Goal: Task Accomplishment & Management: Complete application form

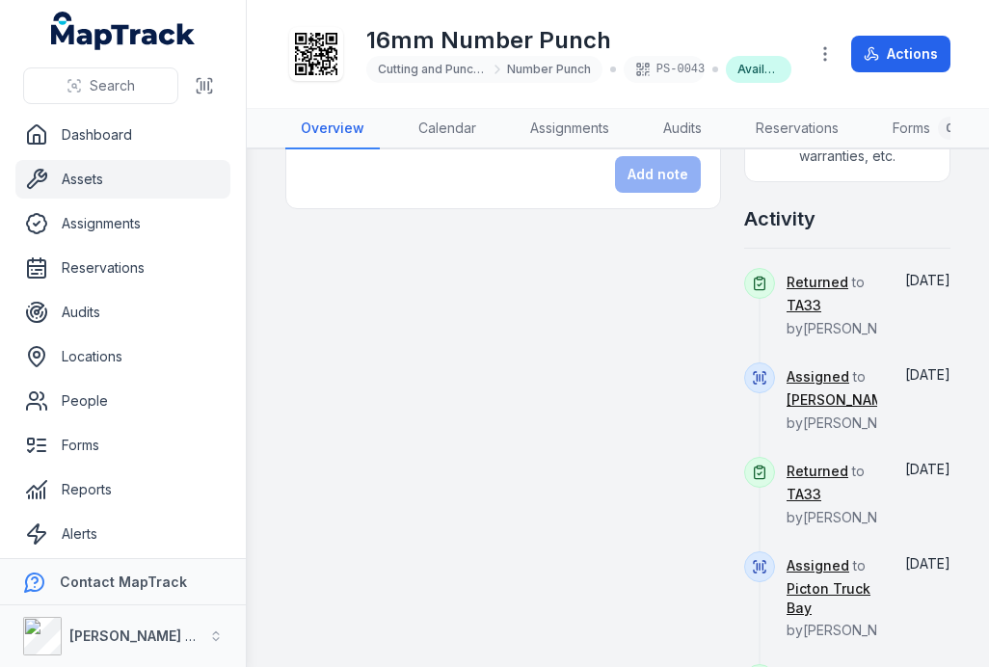
scroll to position [777, 0]
click at [94, 264] on link "Reservations" at bounding box center [122, 268] width 215 height 39
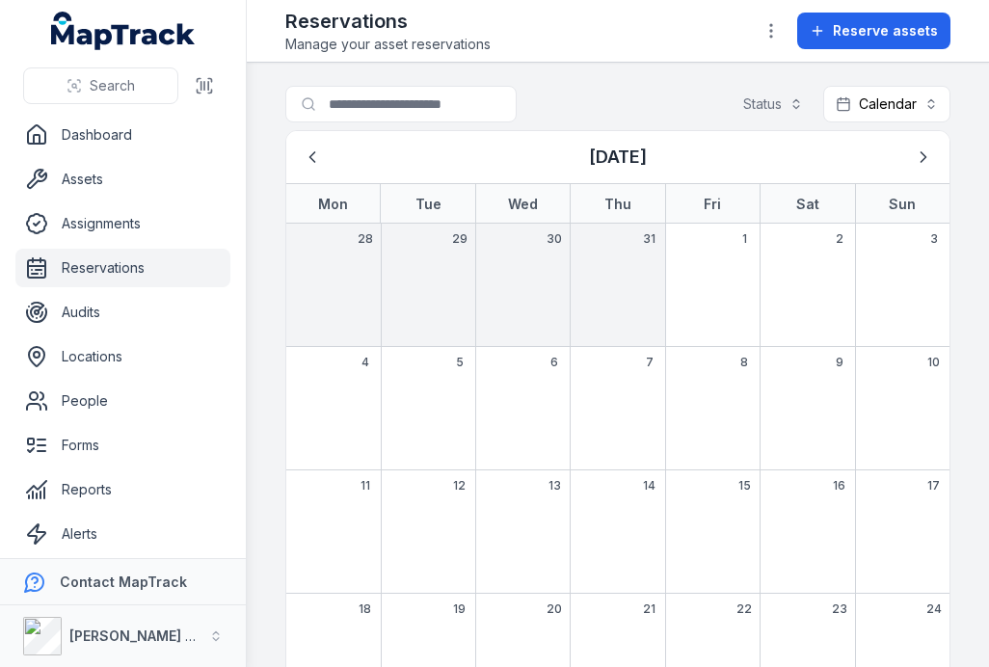
click at [898, 40] on span "Reserve assets" at bounding box center [885, 30] width 105 height 19
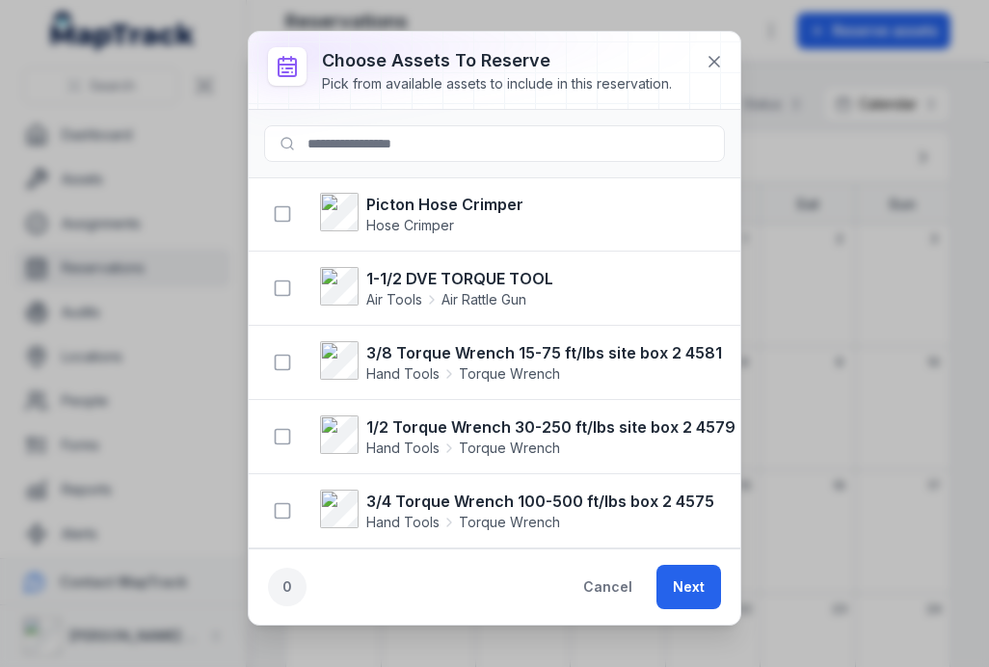
click at [286, 214] on icon "button" at bounding box center [282, 213] width 19 height 19
click at [682, 589] on button "Next" at bounding box center [688, 587] width 65 height 44
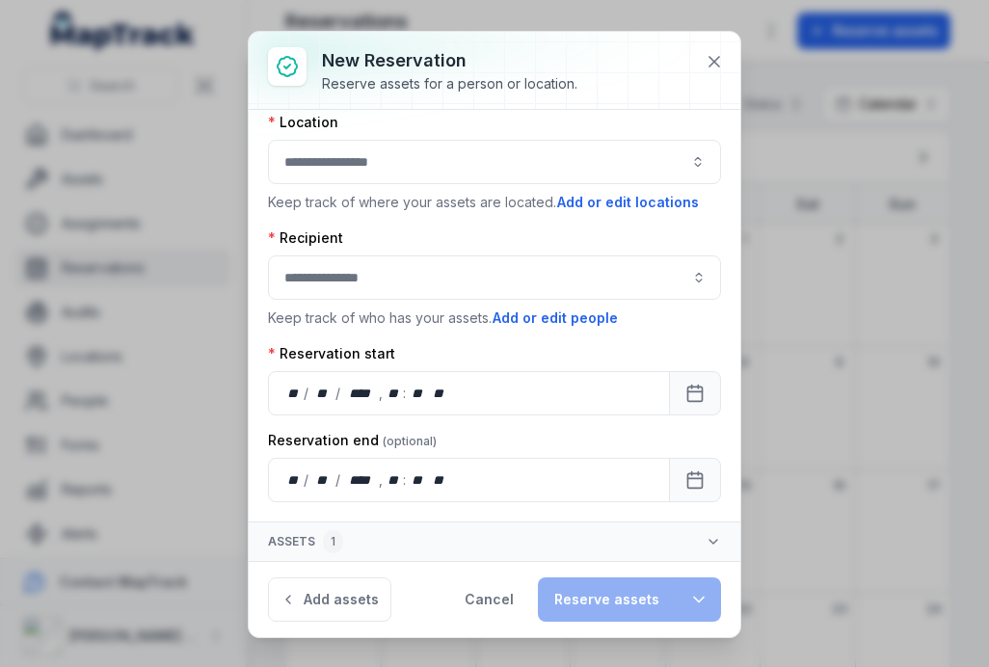
scroll to position [103, 5]
click at [717, 55] on icon at bounding box center [713, 61] width 19 height 19
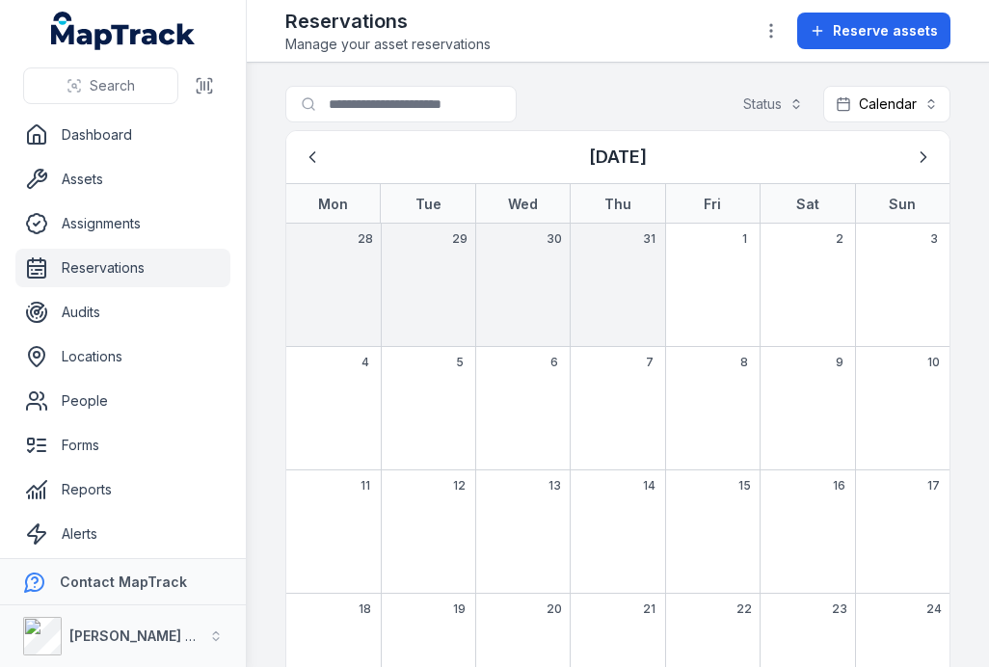
click at [125, 225] on link "Assignments" at bounding box center [122, 223] width 215 height 39
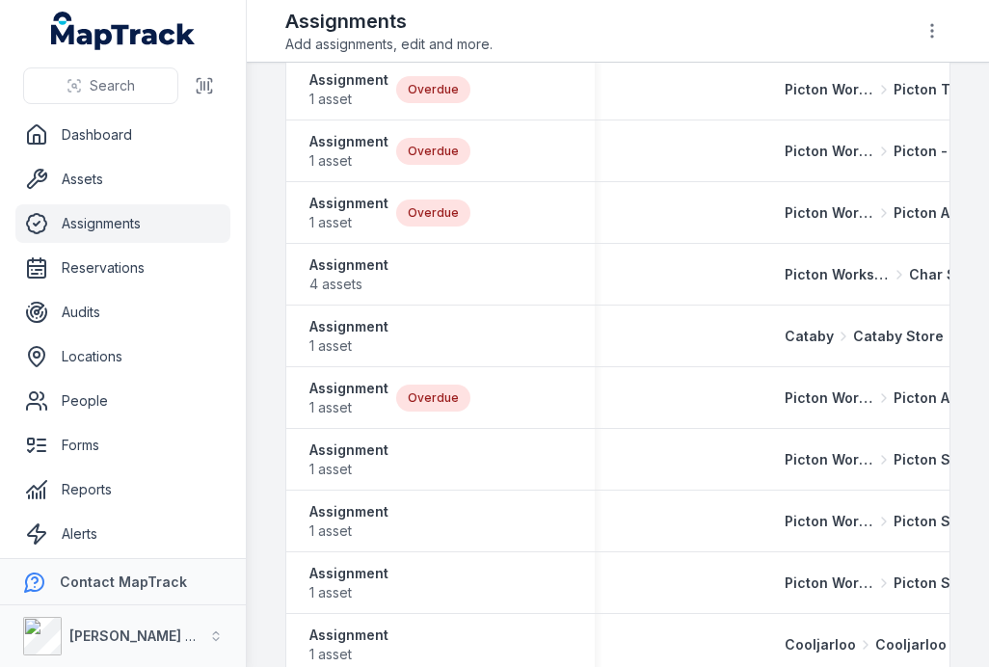
scroll to position [0, 13]
click at [353, 240] on div "Assignment 1 asset Overdue" at bounding box center [440, 213] width 308 height 54
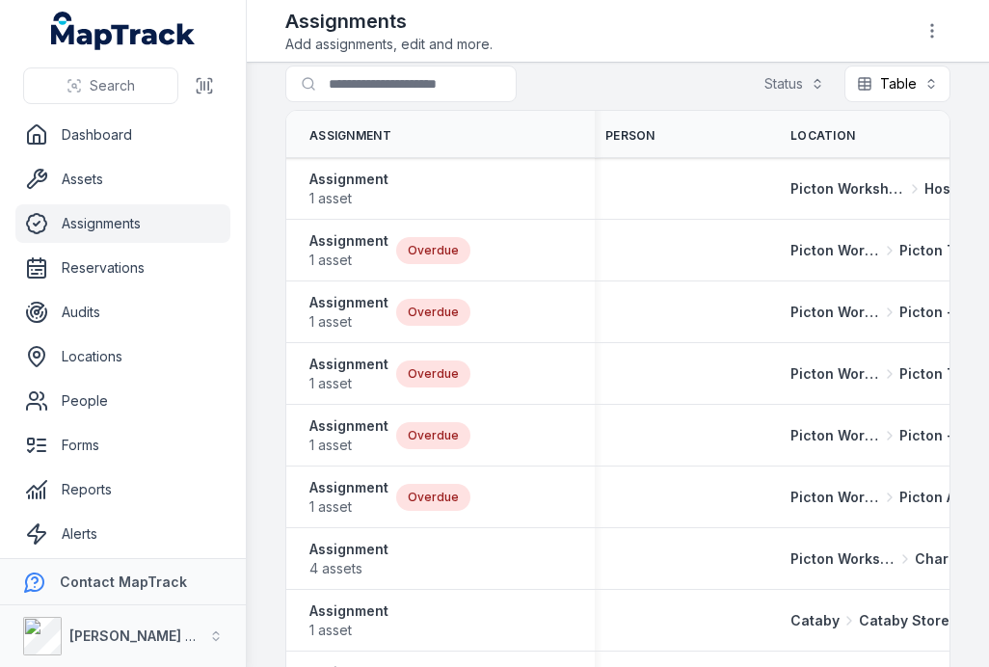
scroll to position [59, 0]
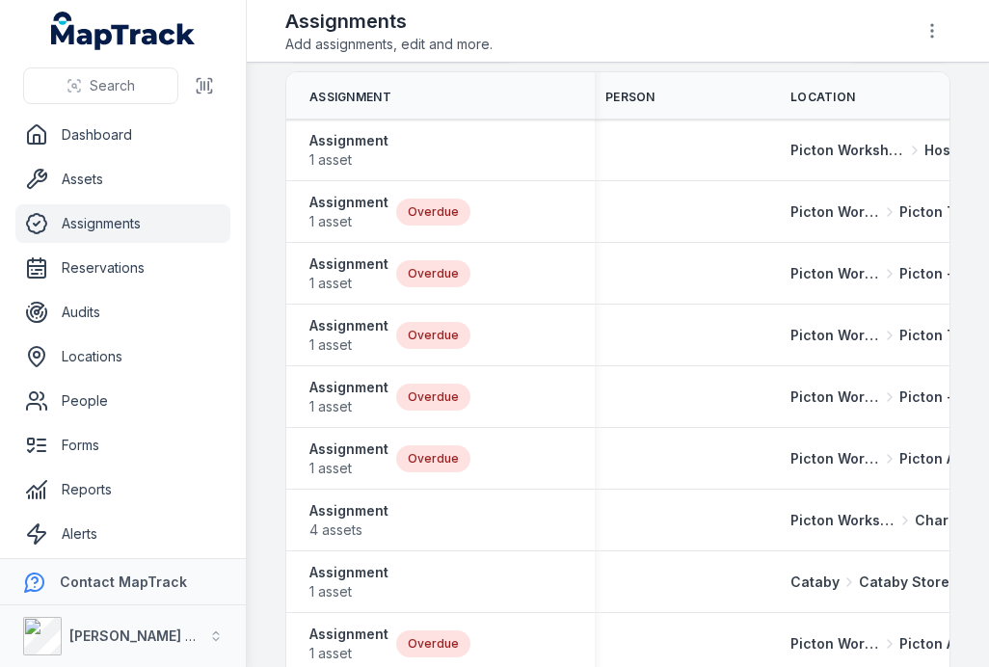
click at [104, 175] on link "Assets" at bounding box center [122, 179] width 215 height 39
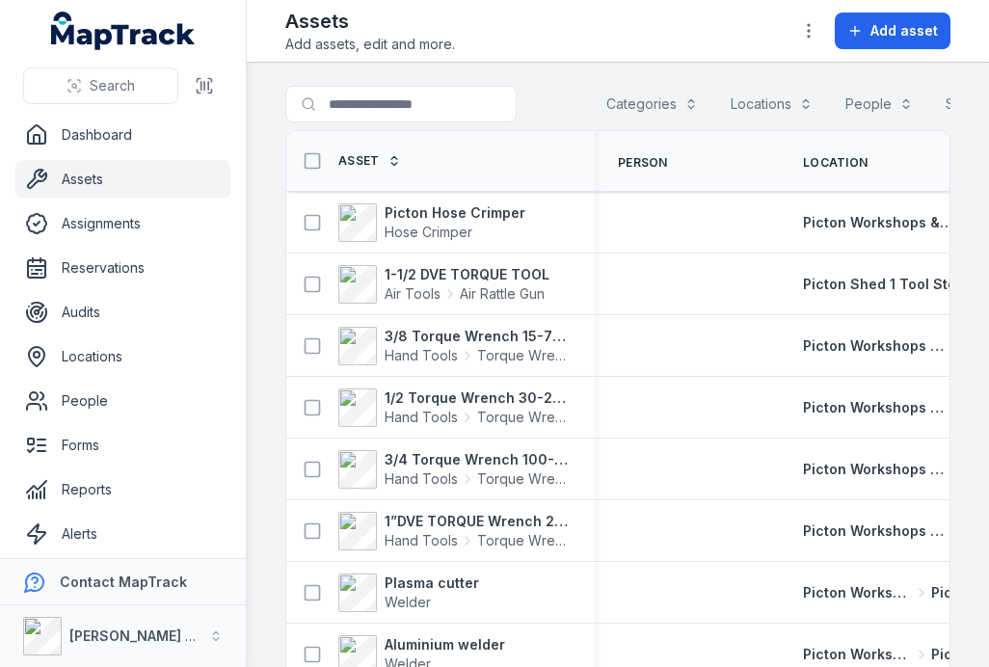
click at [804, 36] on icon "button" at bounding box center [808, 30] width 19 height 19
click at [199, 87] on icon at bounding box center [204, 85] width 19 height 19
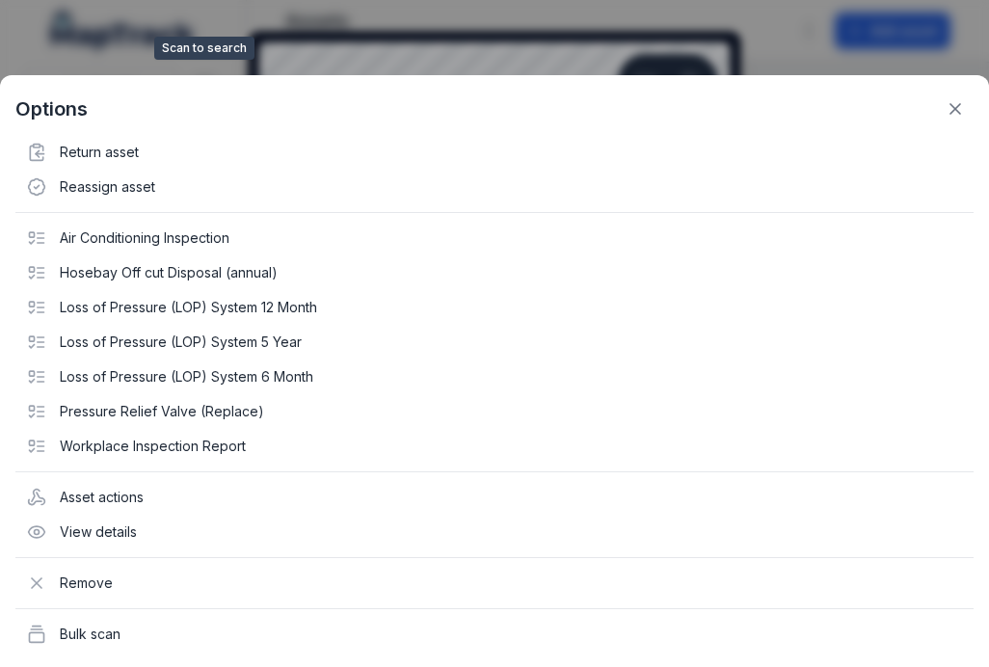
click at [949, 101] on icon at bounding box center [954, 108] width 19 height 19
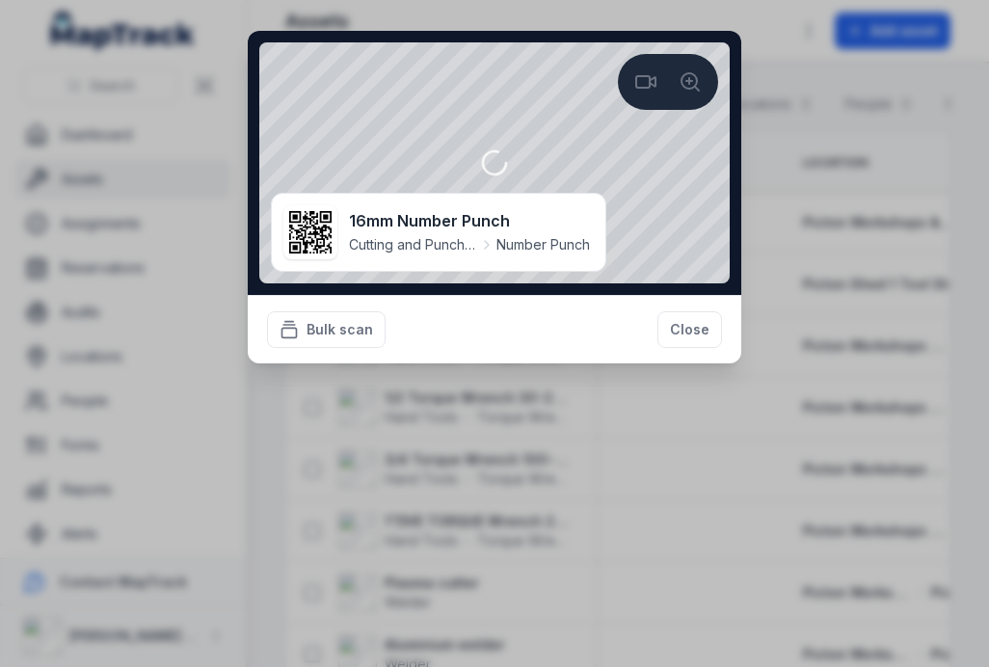
click at [333, 330] on button "Bulk scan" at bounding box center [326, 329] width 119 height 37
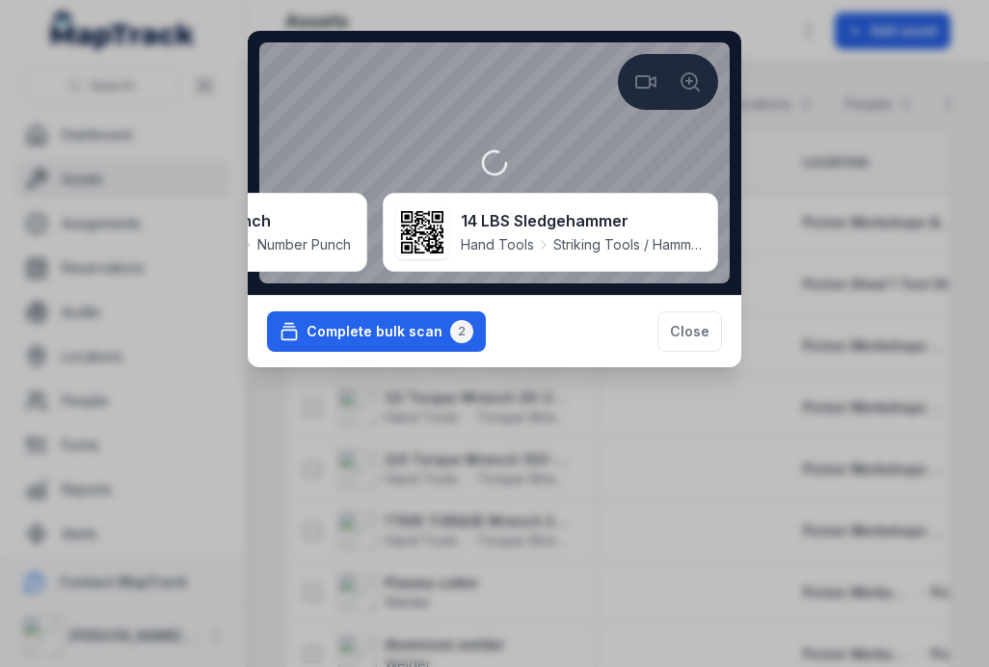
click at [363, 352] on button "Complete bulk scan 2" at bounding box center [376, 331] width 219 height 40
click at [701, 352] on button "Close" at bounding box center [689, 331] width 65 height 40
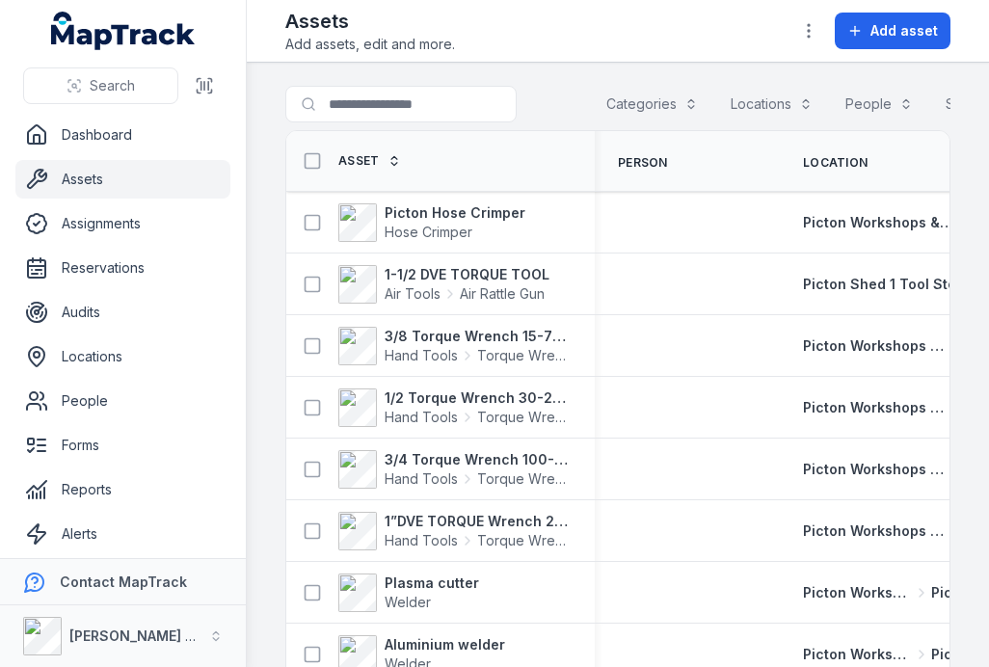
click at [139, 146] on link "Dashboard" at bounding box center [122, 135] width 215 height 39
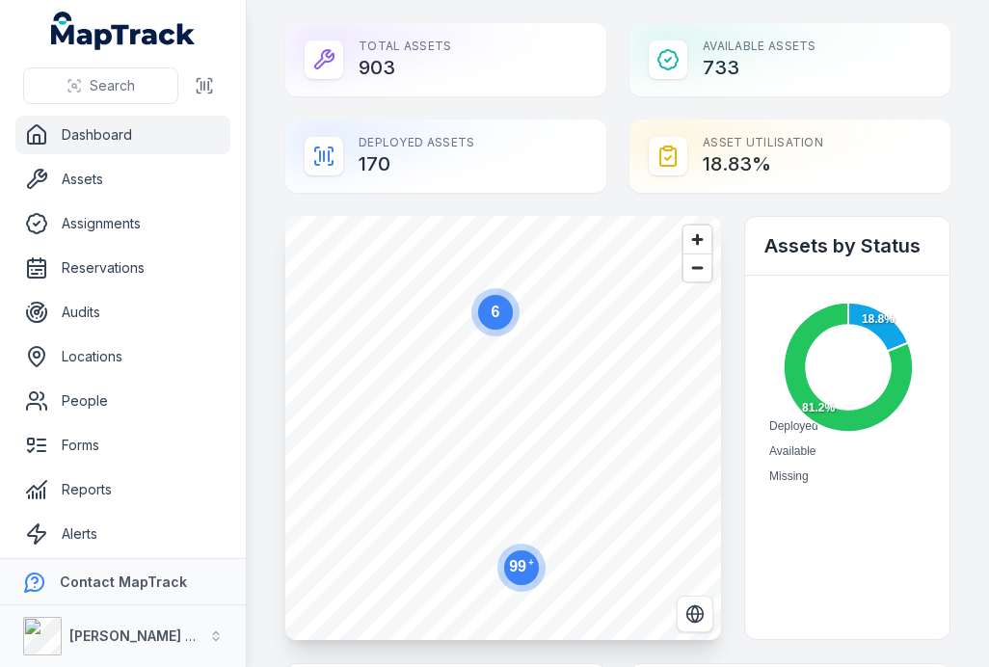
click at [117, 183] on link "Assets" at bounding box center [122, 179] width 215 height 39
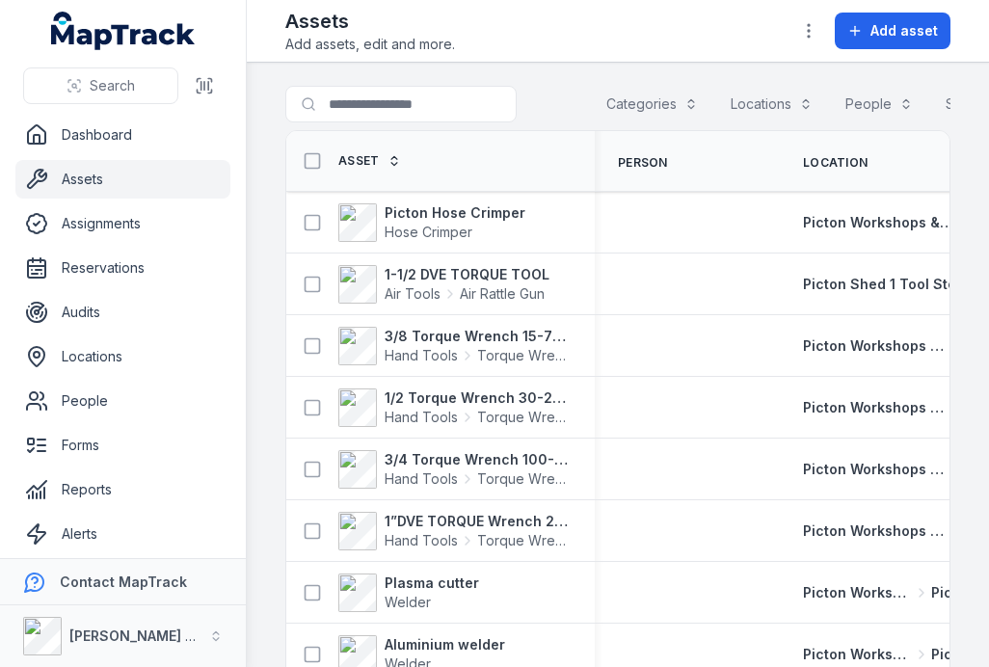
click at [95, 145] on link "Dashboard" at bounding box center [122, 135] width 215 height 39
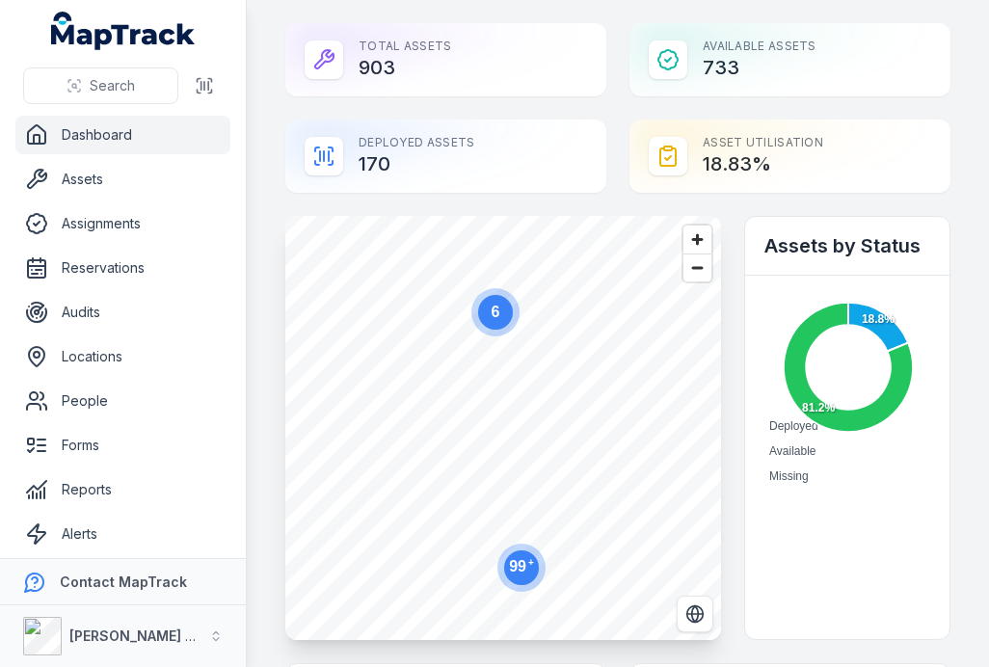
click at [119, 183] on link "Assets" at bounding box center [122, 179] width 215 height 39
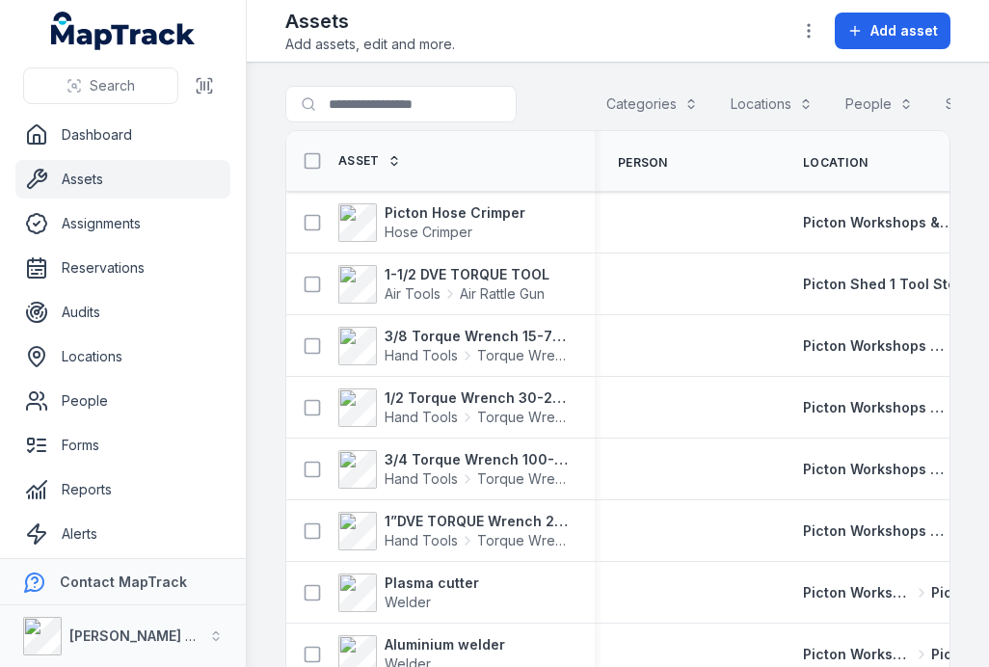
click at [214, 74] on button at bounding box center [204, 85] width 37 height 37
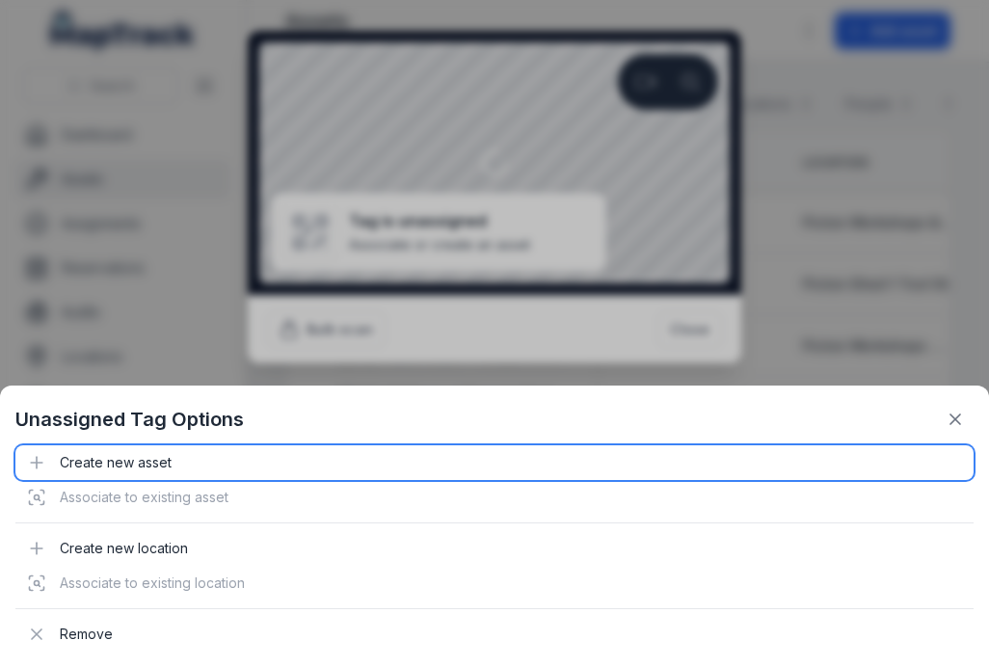
click at [157, 464] on div "Create new asset" at bounding box center [494, 462] width 958 height 35
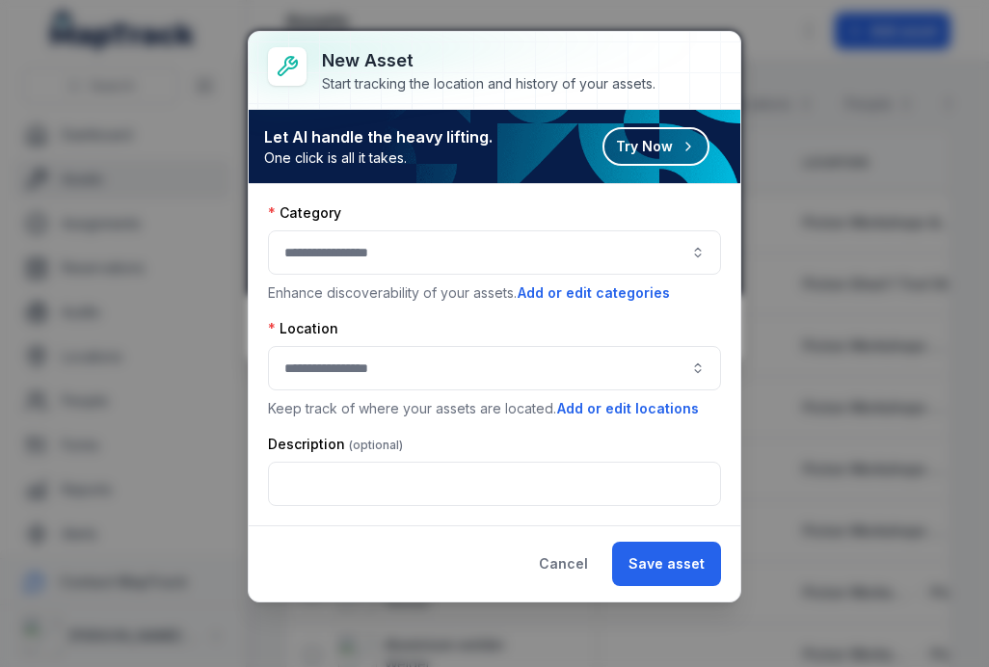
click at [677, 154] on button "Try Now" at bounding box center [655, 146] width 107 height 39
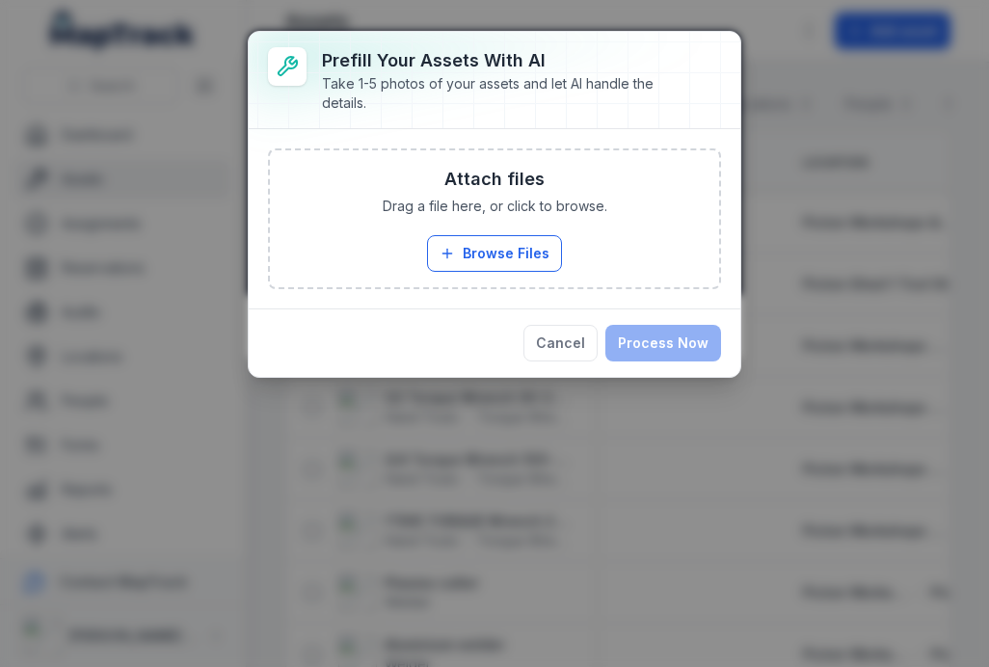
click at [532, 256] on button "Browse Files" at bounding box center [494, 253] width 135 height 37
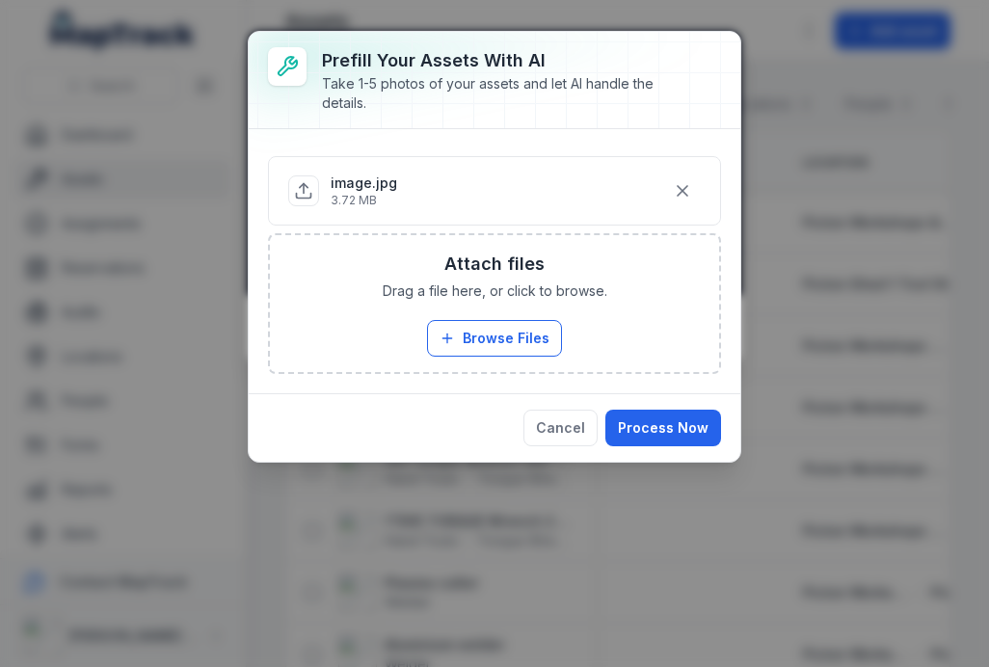
click at [524, 336] on button "Browse Files" at bounding box center [494, 338] width 135 height 37
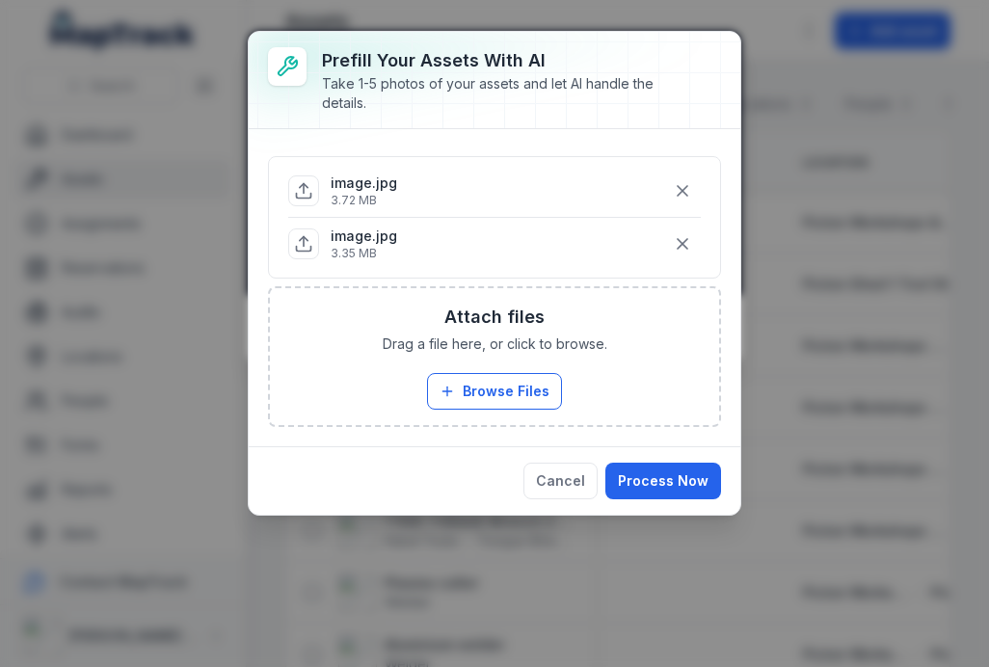
click at [683, 469] on button "Process Now" at bounding box center [663, 481] width 116 height 37
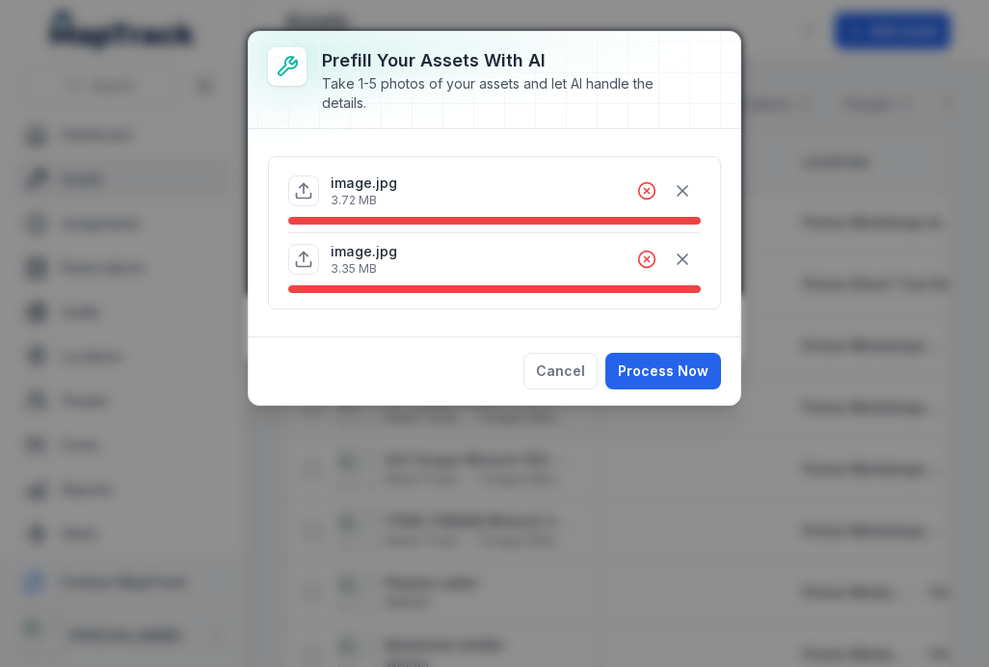
click at [570, 370] on button "Cancel" at bounding box center [560, 371] width 74 height 37
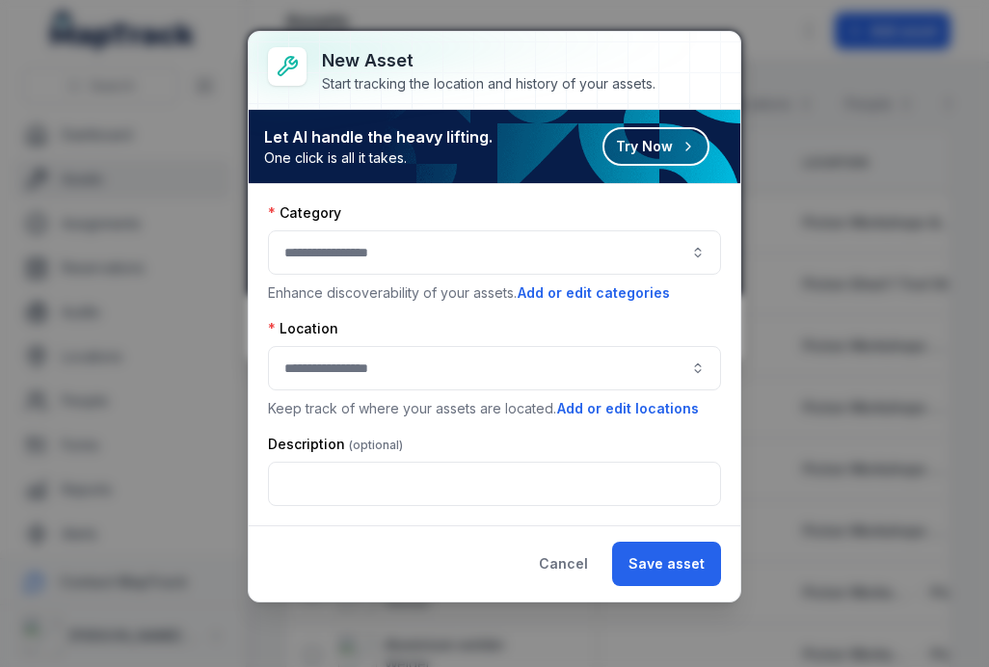
click at [540, 578] on button "Cancel" at bounding box center [563, 564] width 82 height 44
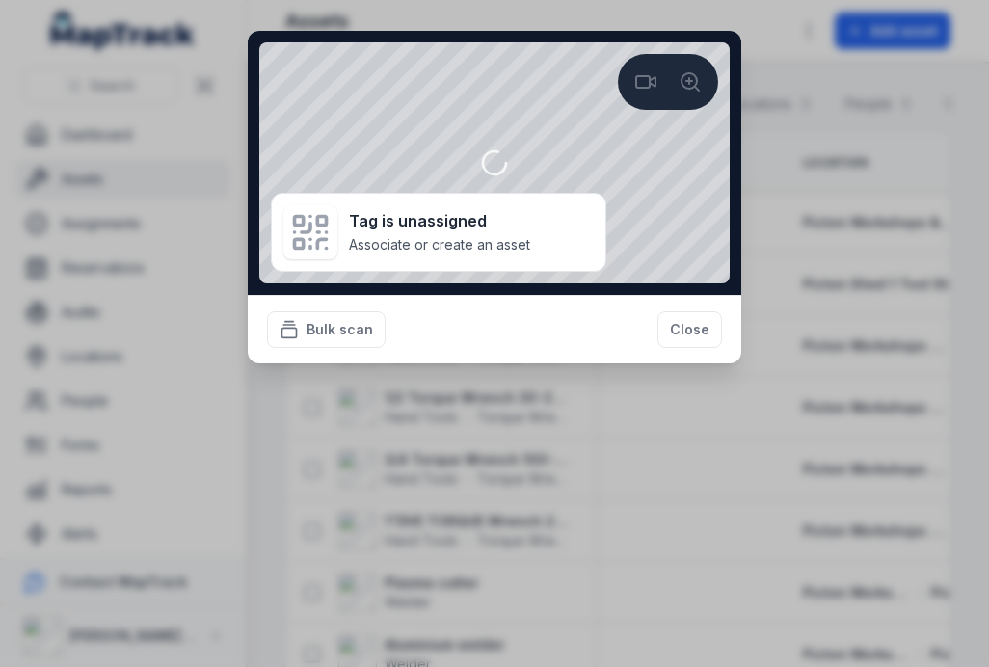
click at [665, 335] on button "Close" at bounding box center [689, 329] width 65 height 37
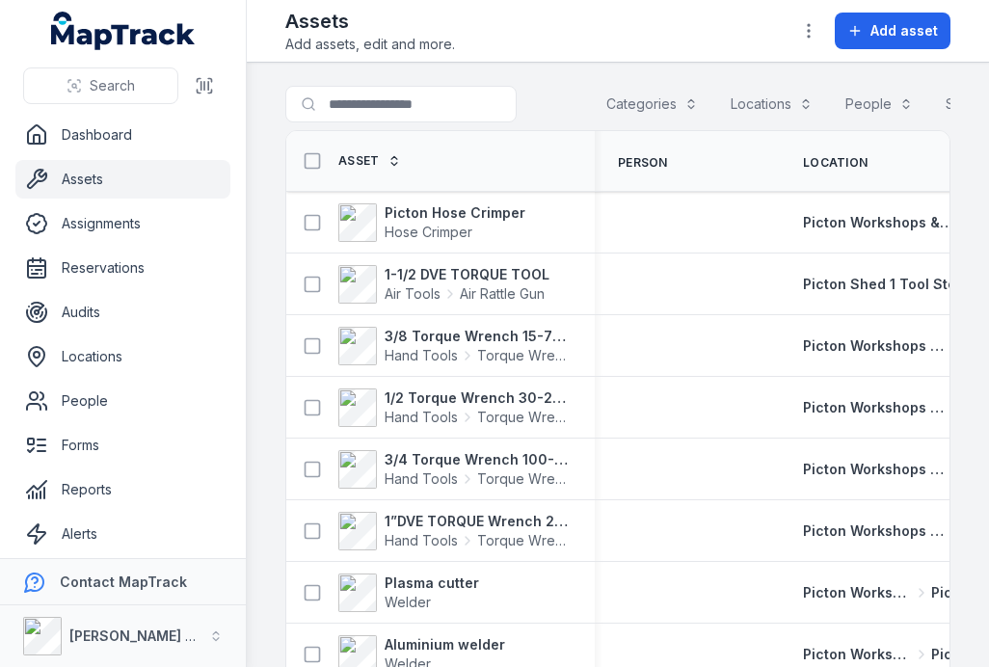
click at [447, 219] on strong "Picton Hose Crimper" at bounding box center [455, 212] width 141 height 19
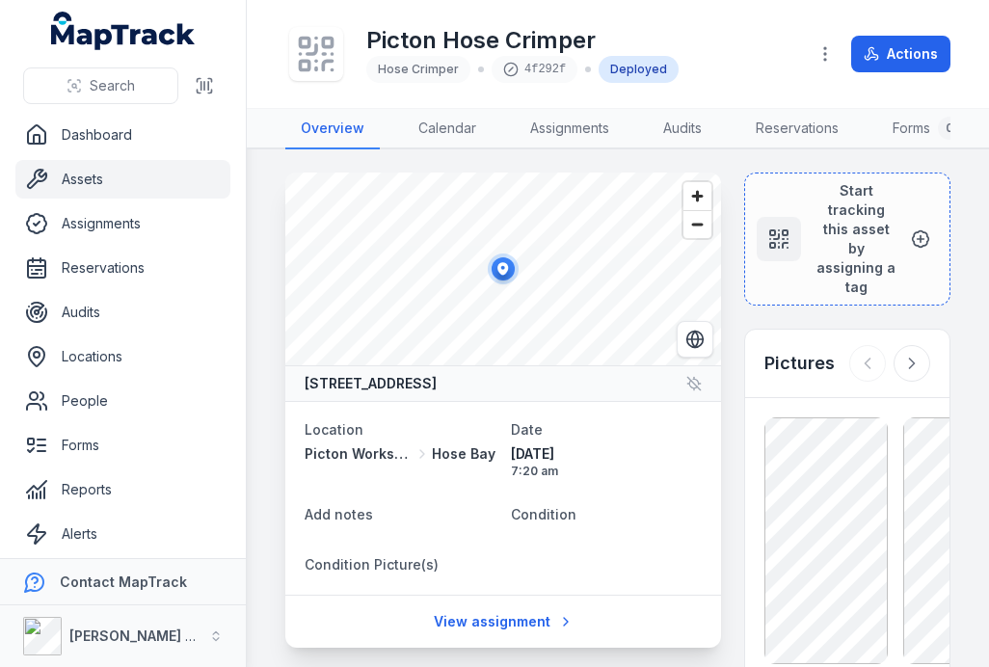
scroll to position [-1, 0]
click at [153, 185] on link "Assets" at bounding box center [122, 179] width 215 height 39
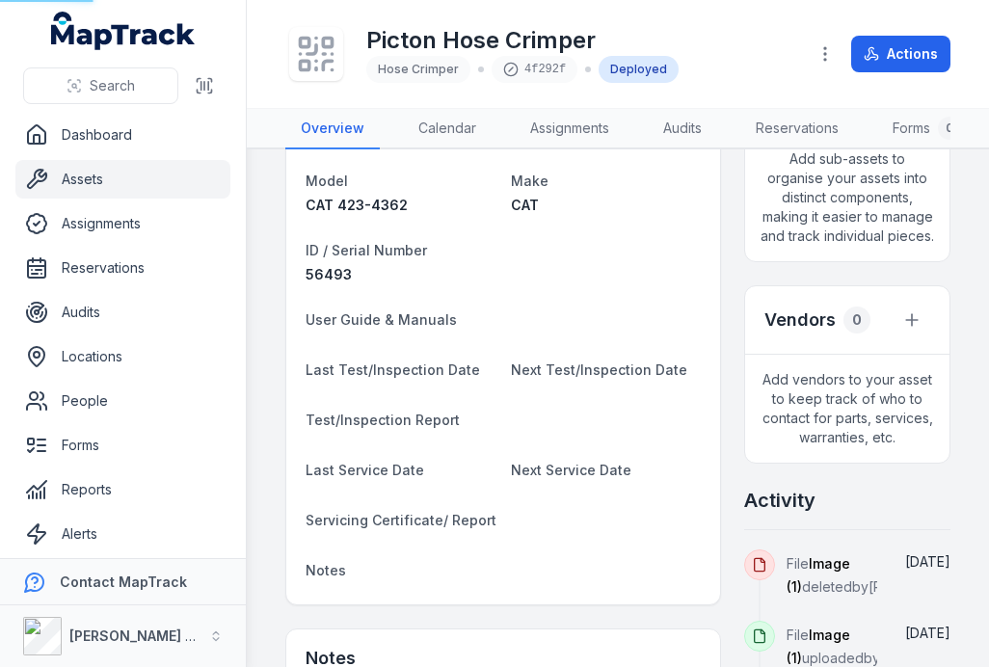
scroll to position [659, 0]
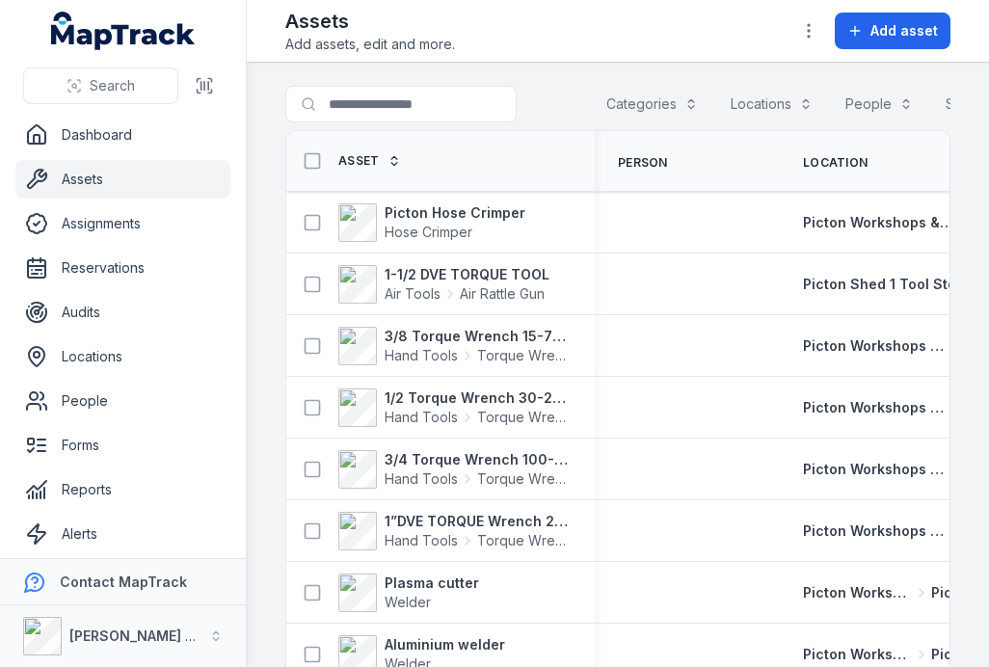
click at [443, 224] on span "Hose Crimper" at bounding box center [429, 232] width 88 height 16
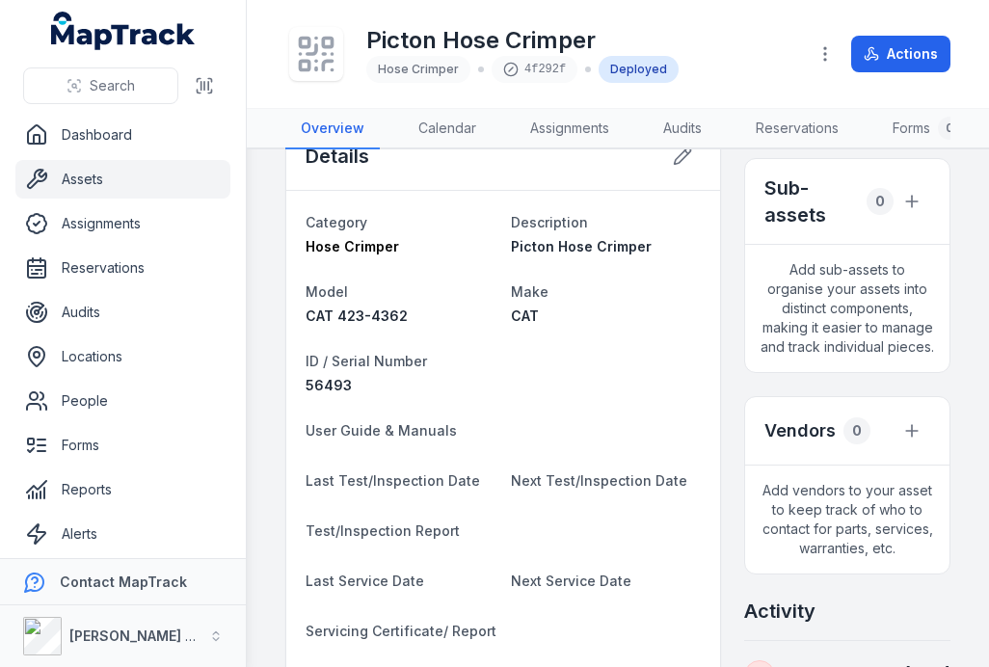
scroll to position [537, 0]
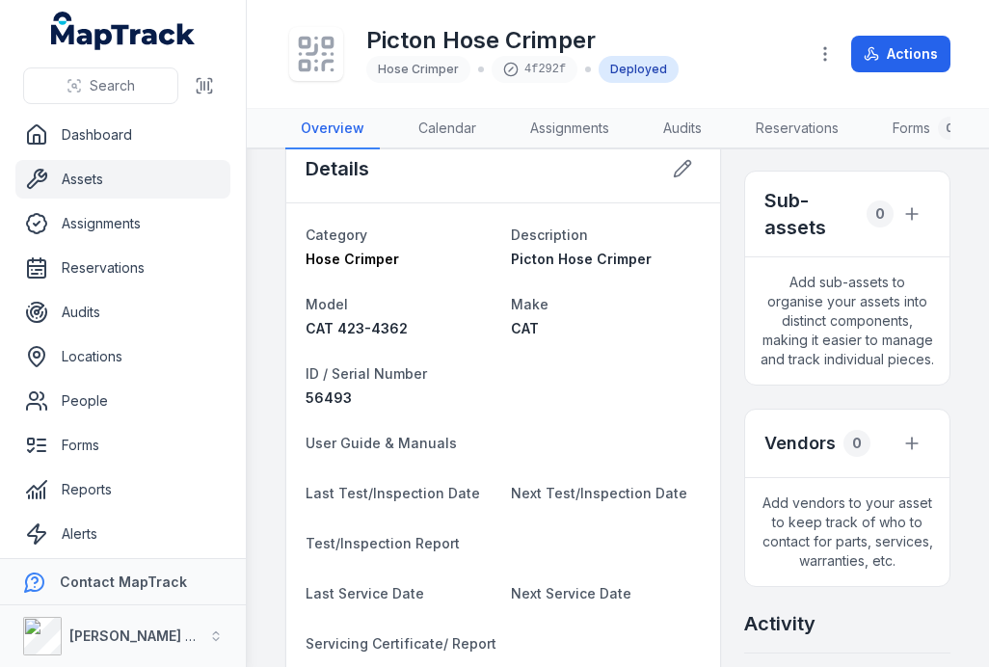
click at [682, 177] on icon at bounding box center [683, 169] width 16 height 16
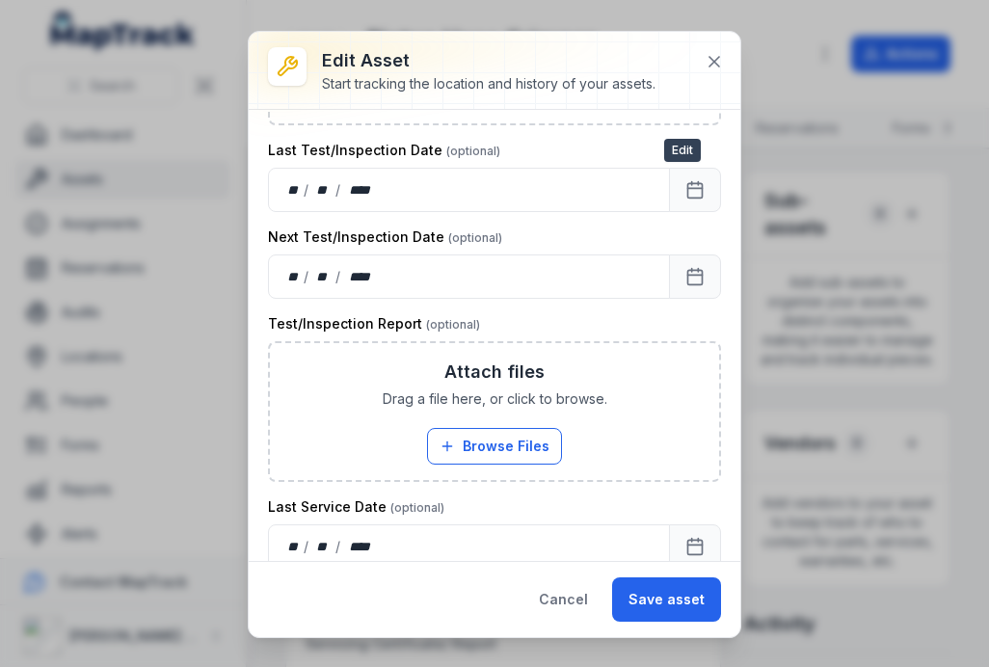
scroll to position [635, 0]
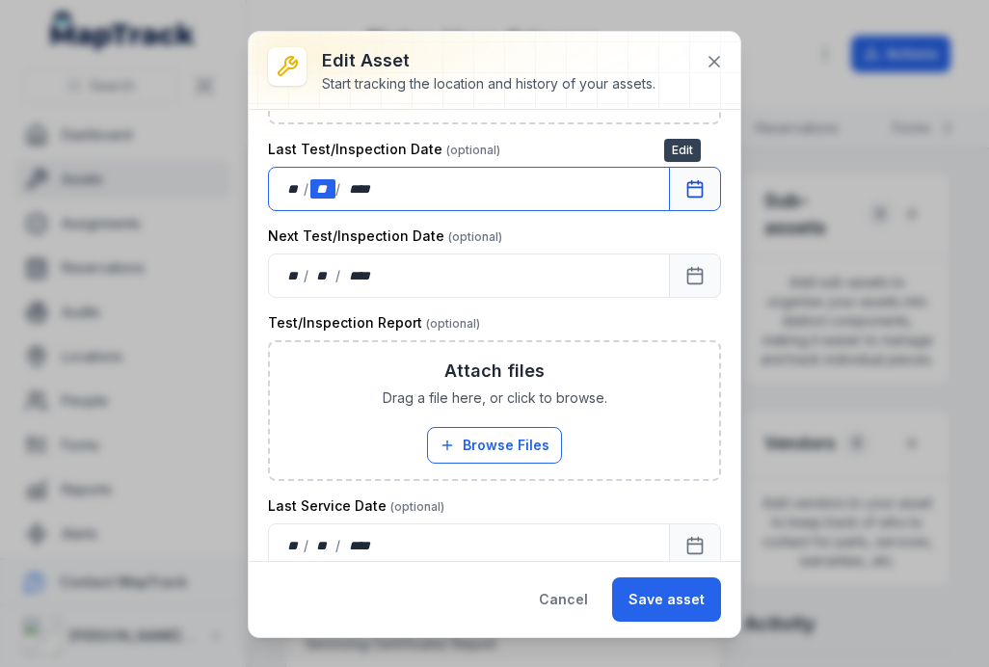
click at [311, 192] on div "**" at bounding box center [323, 188] width 26 height 19
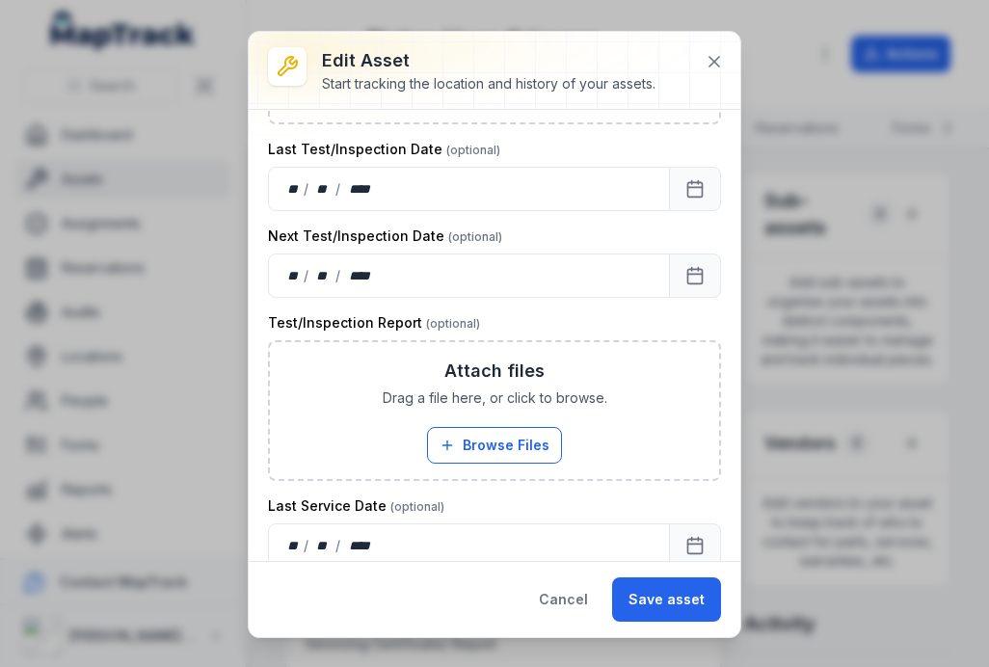
click at [716, 53] on icon at bounding box center [713, 61] width 19 height 19
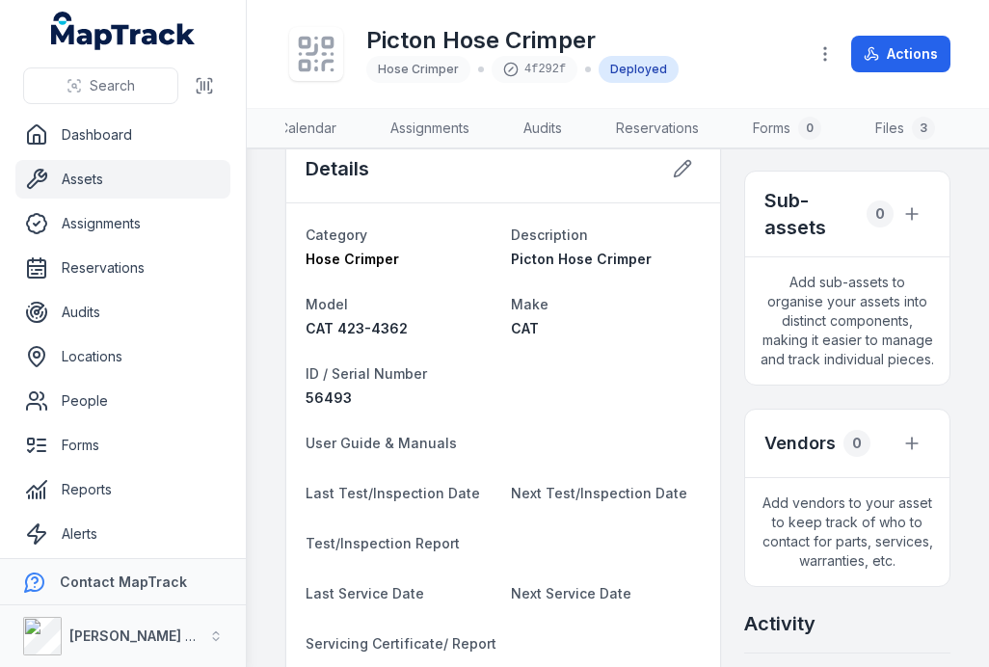
scroll to position [0, 145]
click at [878, 122] on link "Files 3" at bounding box center [905, 129] width 91 height 40
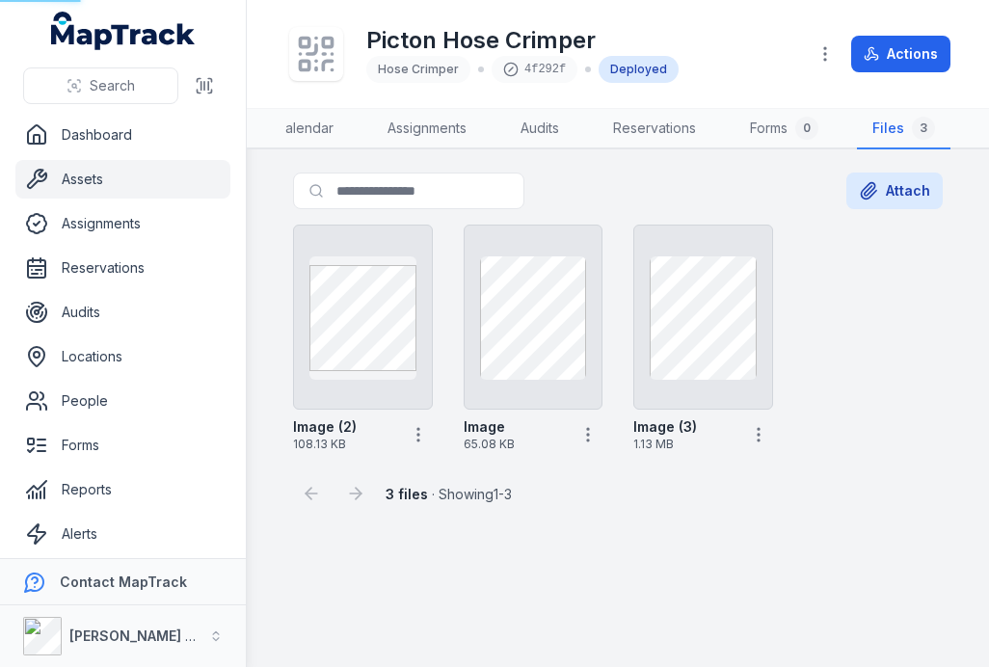
scroll to position [0, 144]
click at [118, 189] on link "Assets" at bounding box center [122, 179] width 215 height 39
click at [87, 186] on link "Assets" at bounding box center [122, 179] width 215 height 39
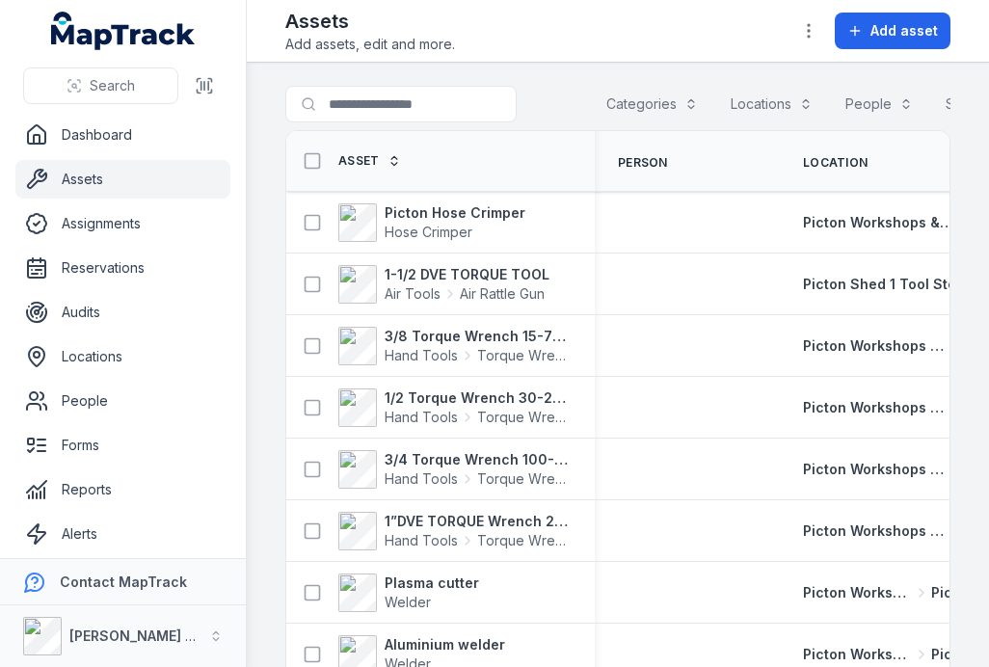
click at [669, 106] on button "Categories" at bounding box center [652, 104] width 117 height 37
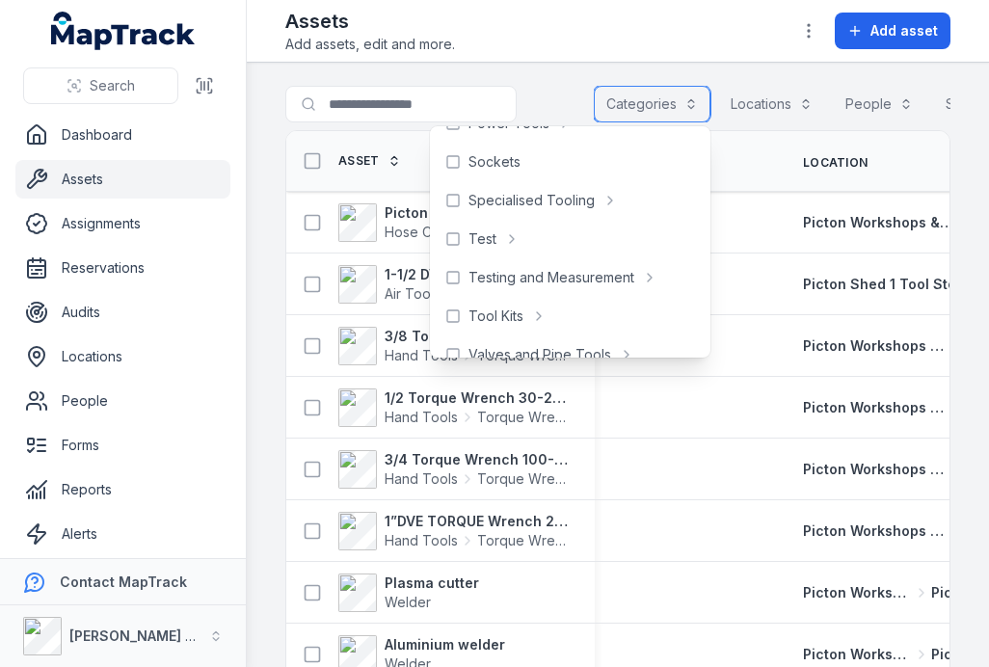
scroll to position [839, 0]
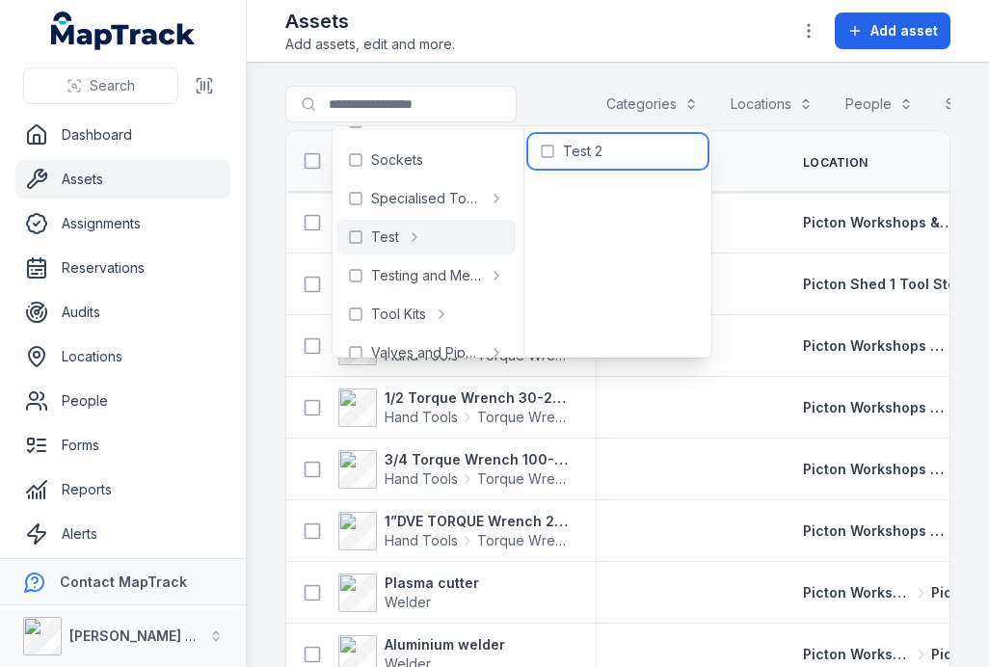
click at [572, 152] on span "Test 2" at bounding box center [583, 151] width 40 height 19
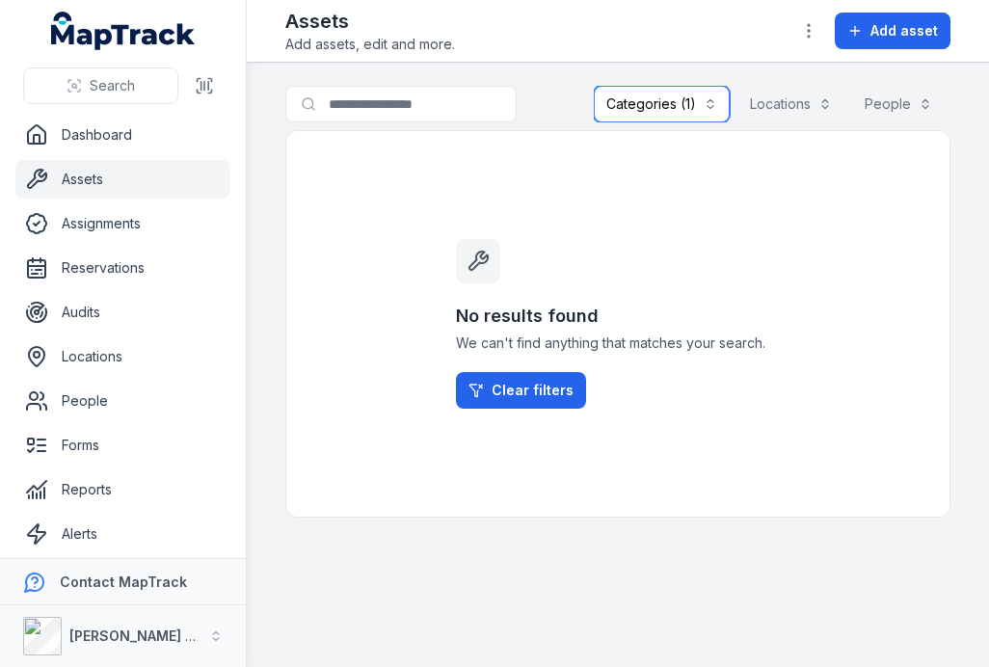
click at [658, 98] on button "Categories (1)" at bounding box center [662, 104] width 136 height 37
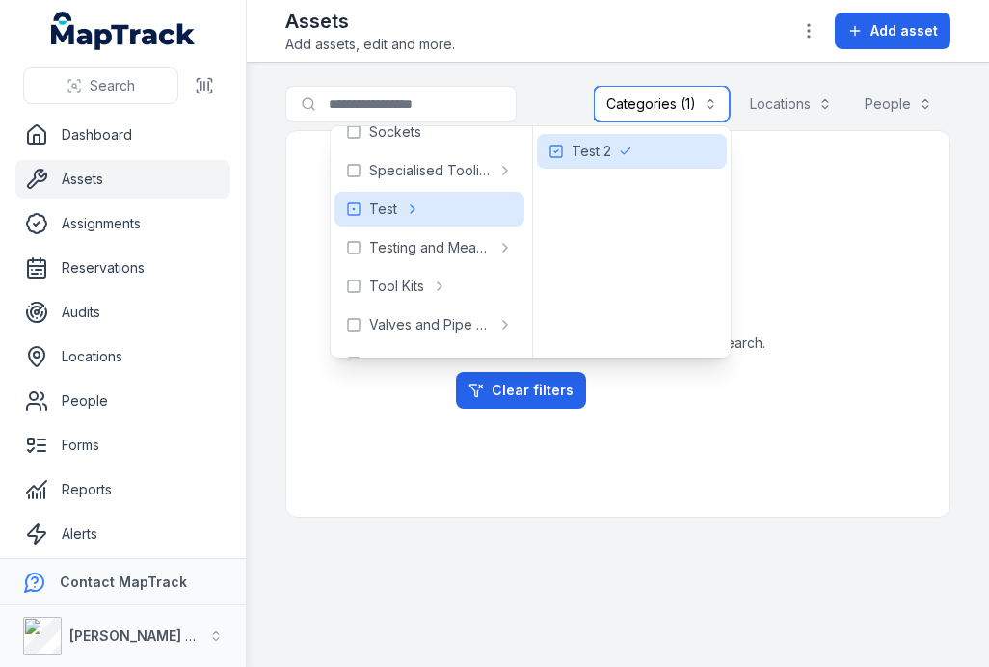
scroll to position [869, 0]
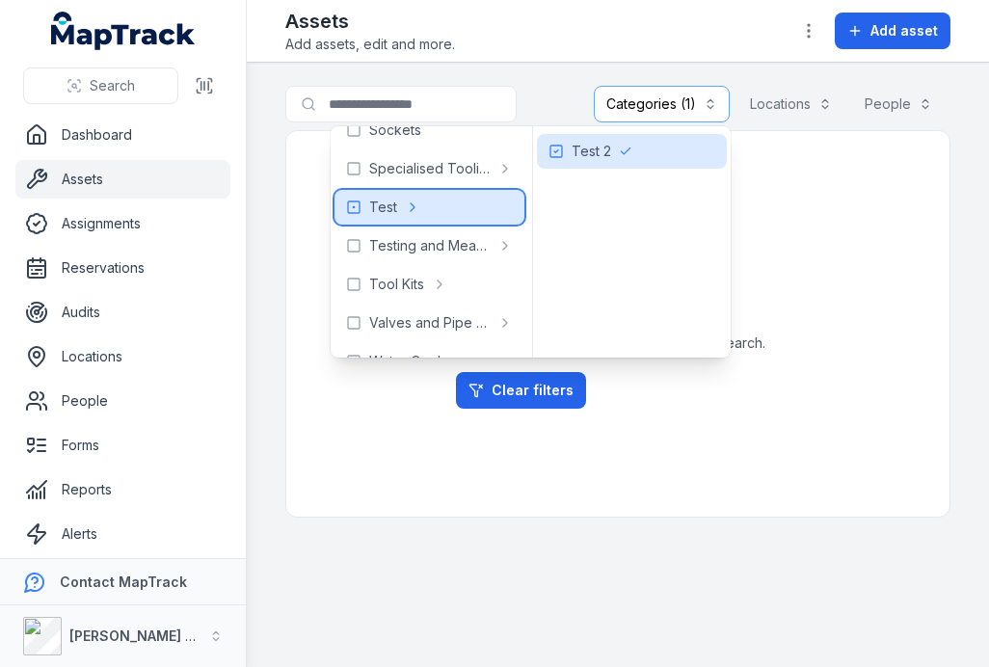
click at [358, 203] on rect at bounding box center [354, 207] width 12 height 12
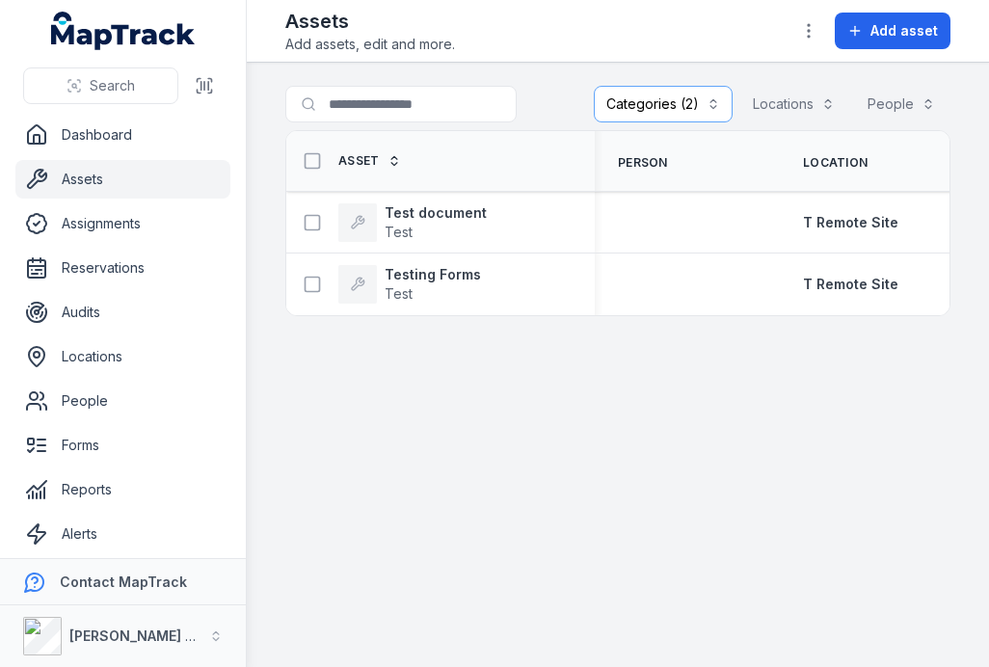
click at [445, 224] on span "Test" at bounding box center [436, 232] width 102 height 19
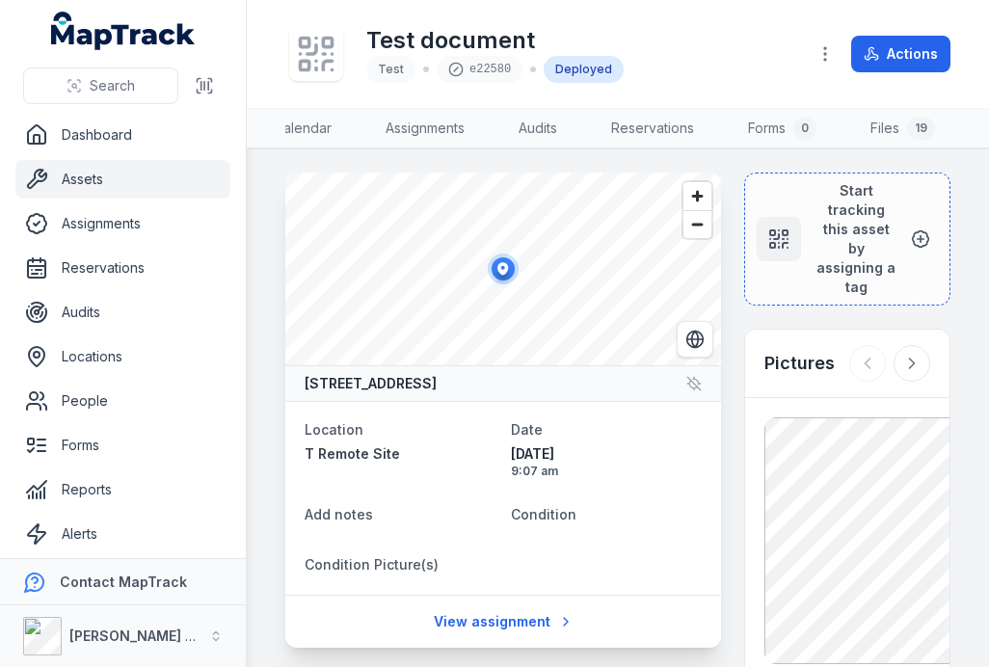
scroll to position [0, 148]
click at [883, 130] on link "Files 19" at bounding box center [902, 129] width 95 height 40
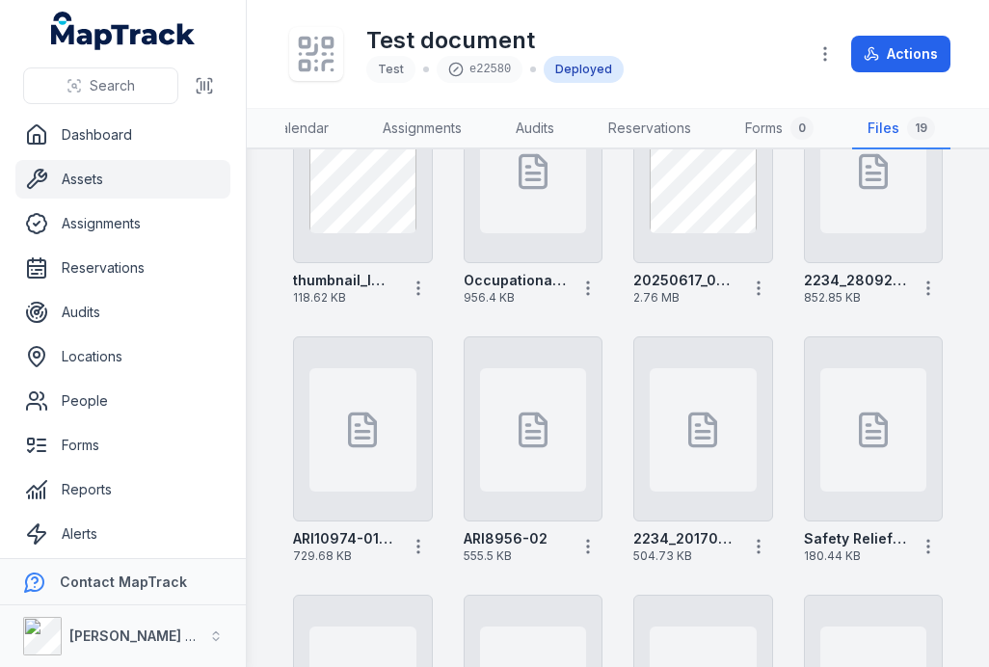
scroll to position [149, 0]
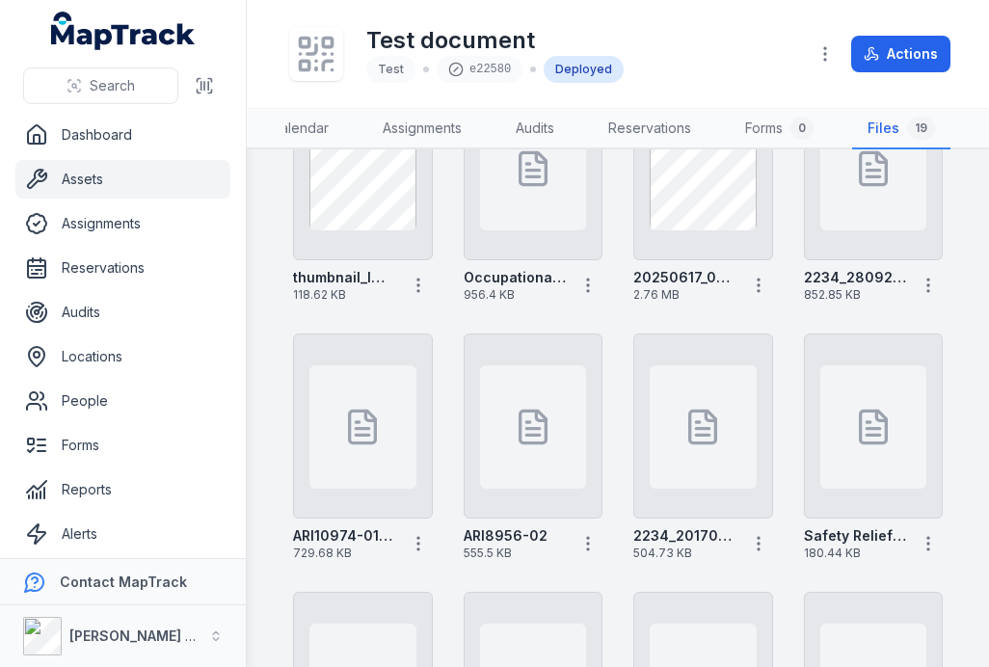
click at [546, 462] on div at bounding box center [533, 426] width 107 height 123
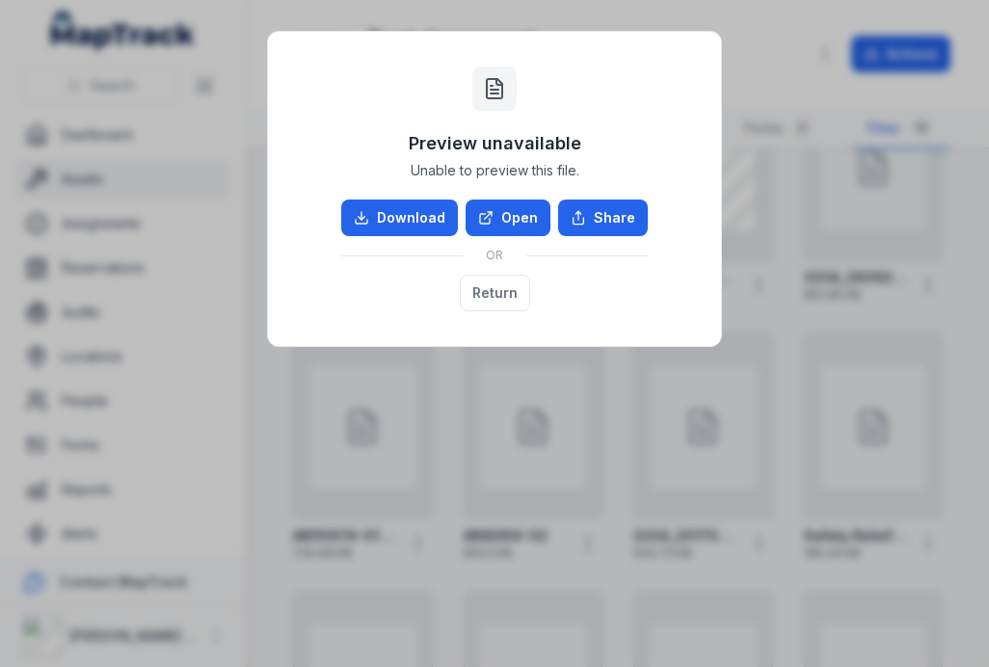
click at [514, 212] on link "Open" at bounding box center [507, 217] width 85 height 37
click at [497, 290] on button "Return" at bounding box center [495, 293] width 70 height 37
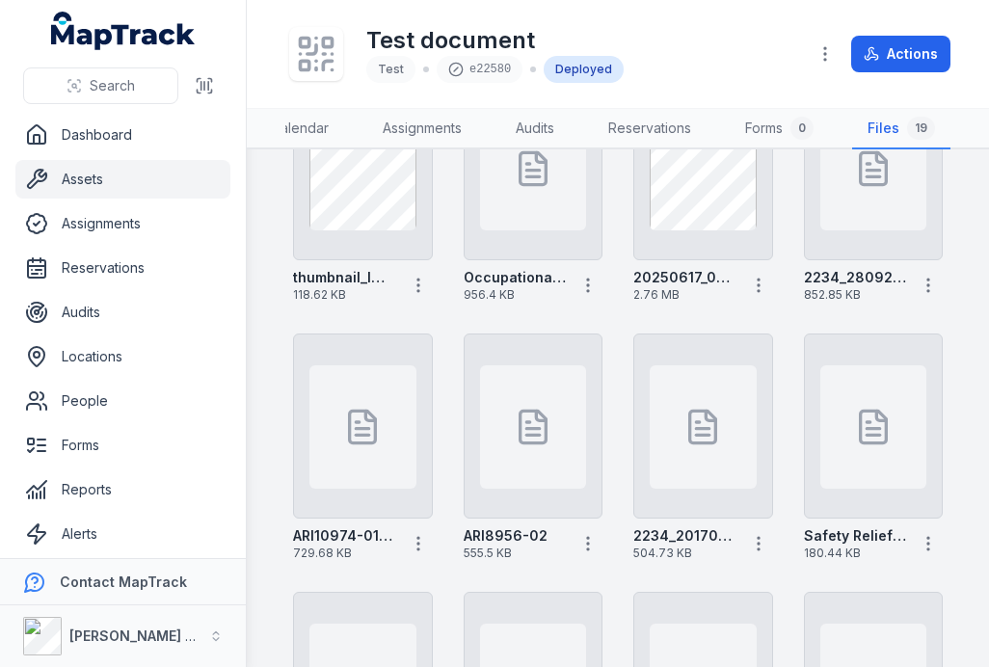
click at [373, 112] on link "Assignments" at bounding box center [422, 129] width 110 height 40
click at [122, 189] on link "Assets" at bounding box center [122, 179] width 215 height 39
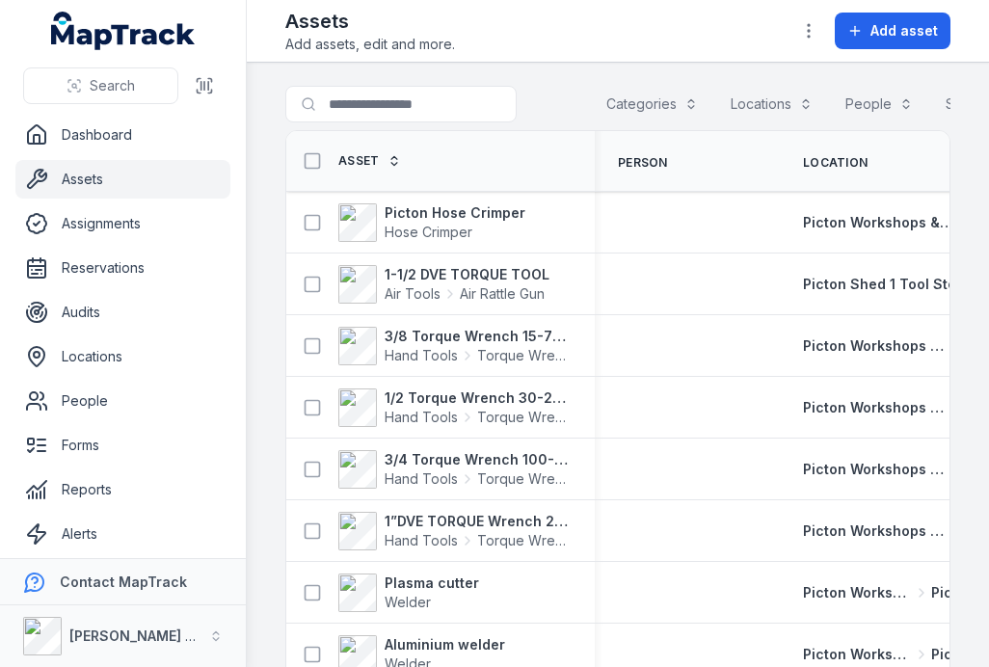
click at [643, 102] on button "Categories" at bounding box center [652, 104] width 117 height 37
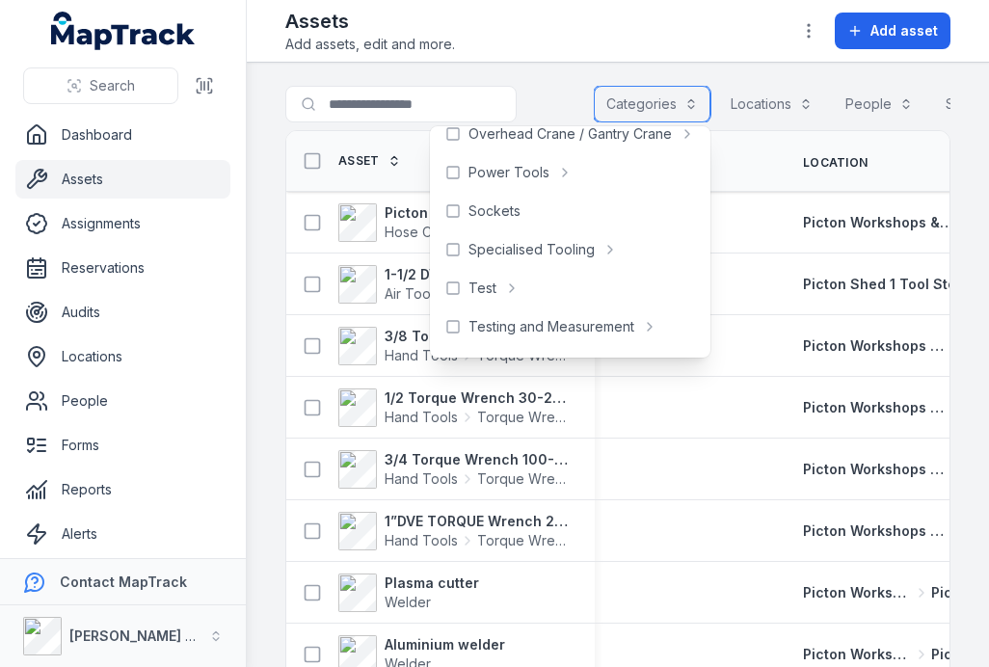
scroll to position [843, 0]
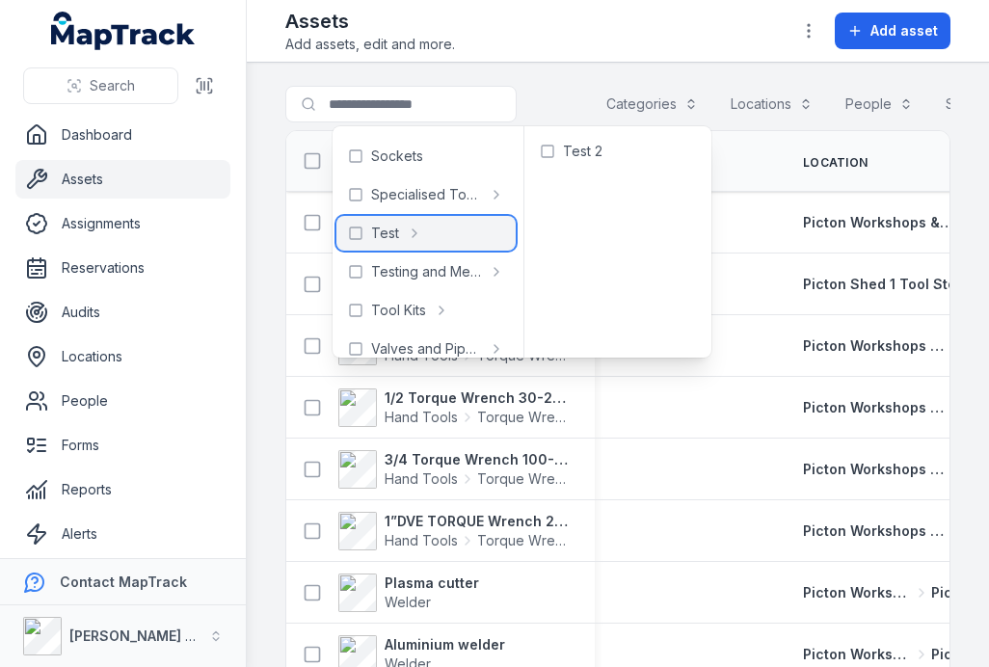
click at [358, 232] on icon at bounding box center [355, 232] width 15 height 15
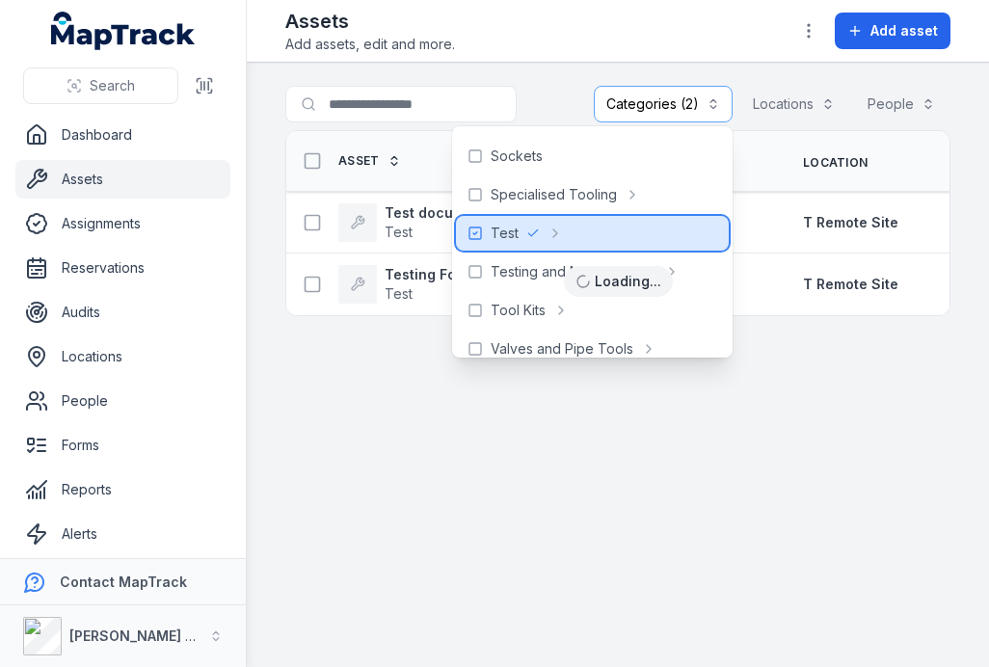
click at [408, 266] on strong "Testing Forms" at bounding box center [433, 274] width 96 height 19
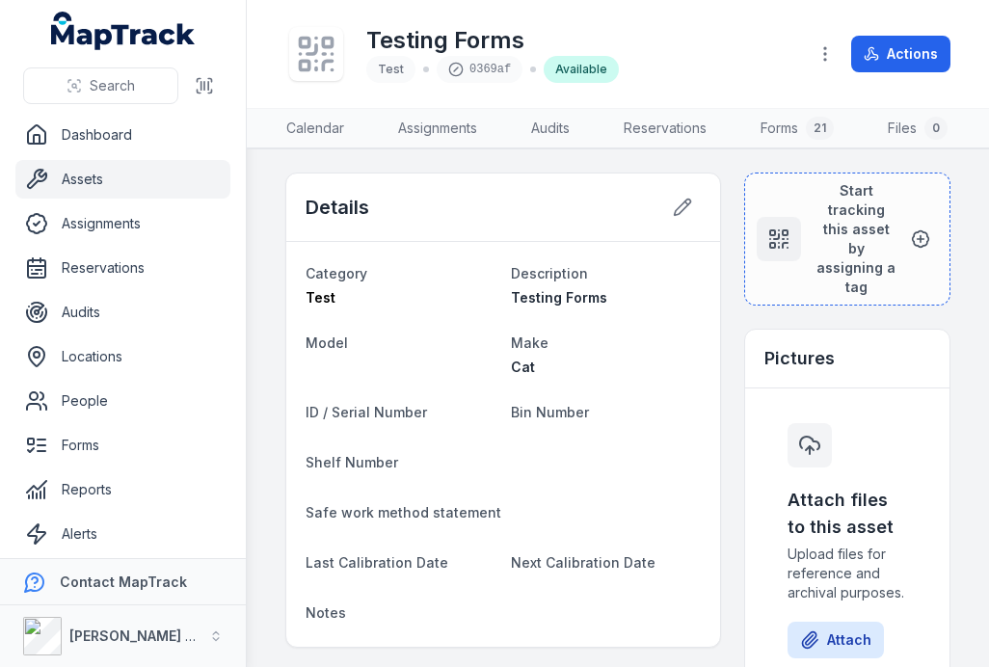
scroll to position [0, 145]
click at [779, 141] on link "Forms 21" at bounding box center [784, 129] width 104 height 40
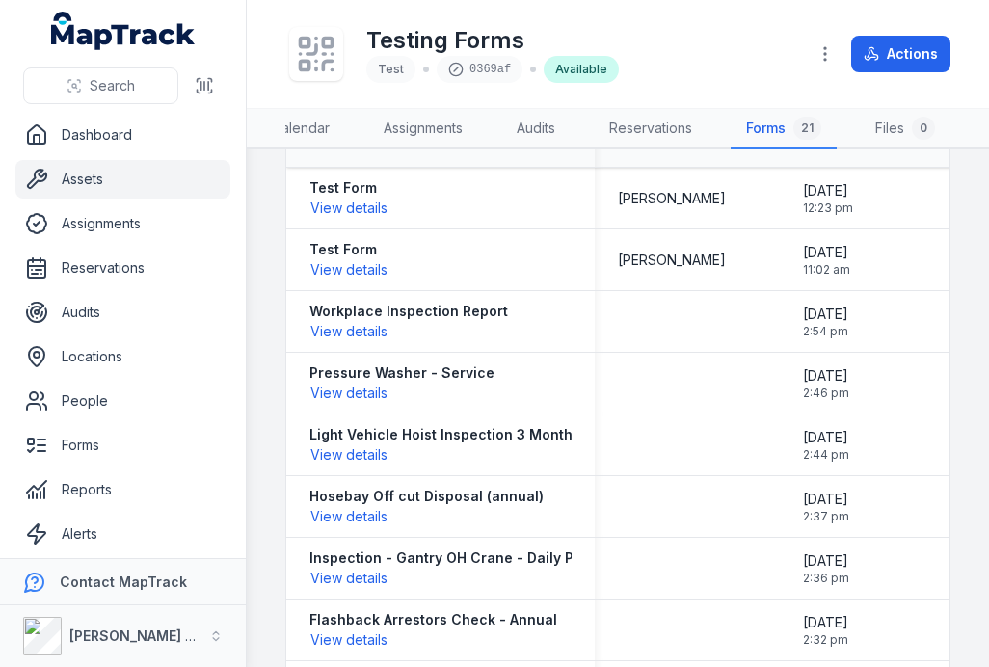
scroll to position [61, 0]
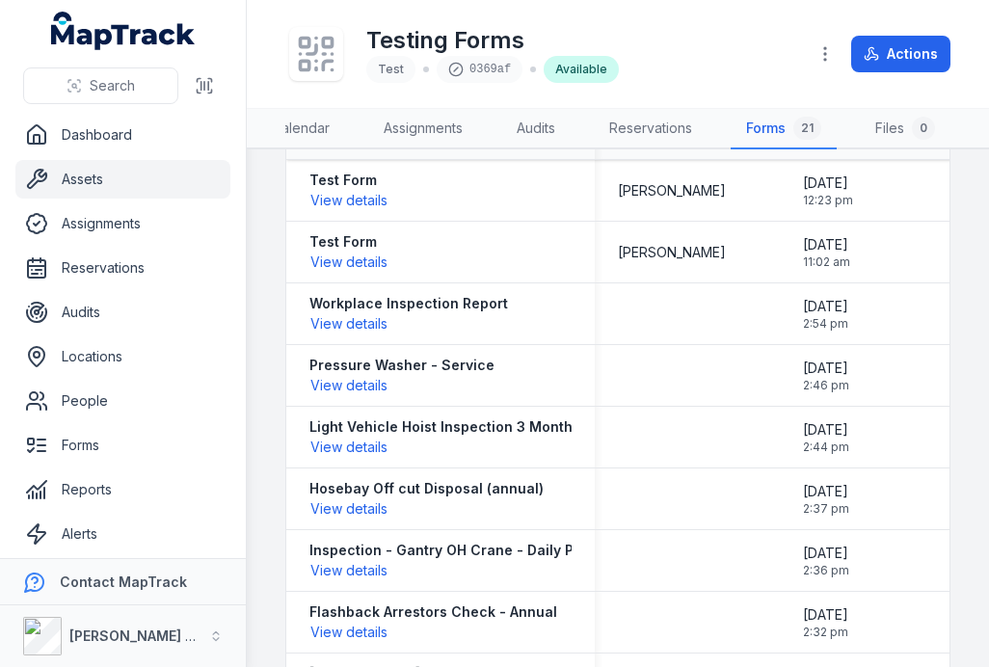
click at [357, 389] on button "View details" at bounding box center [348, 385] width 79 height 21
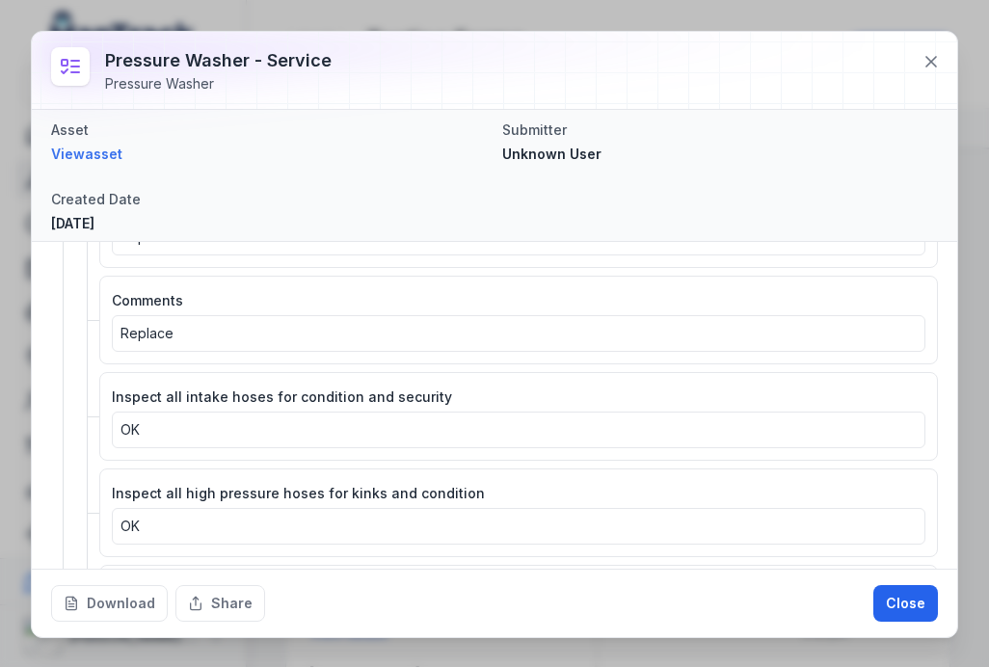
scroll to position [1233, 0]
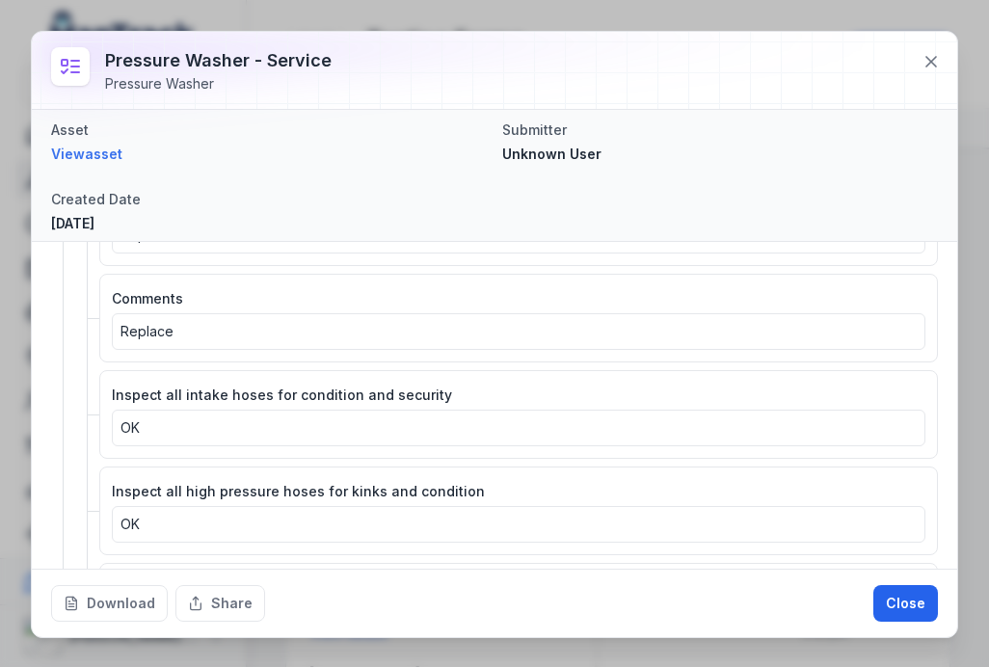
click at [234, 592] on button "Share" at bounding box center [220, 603] width 90 height 37
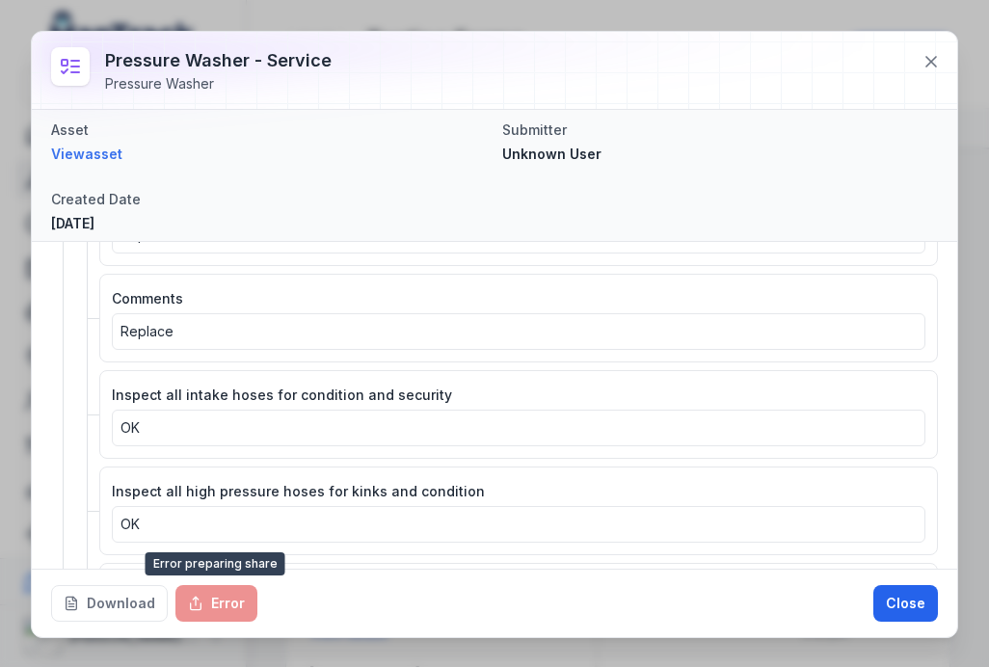
click at [223, 601] on div "Error" at bounding box center [216, 603] width 82 height 37
click at [196, 597] on div "Error" at bounding box center [216, 603] width 82 height 37
click at [348, 593] on div "Download Error Close" at bounding box center [494, 603] width 925 height 68
click at [199, 598] on div "Error" at bounding box center [216, 603] width 82 height 37
click at [884, 604] on button "Close" at bounding box center [905, 603] width 65 height 37
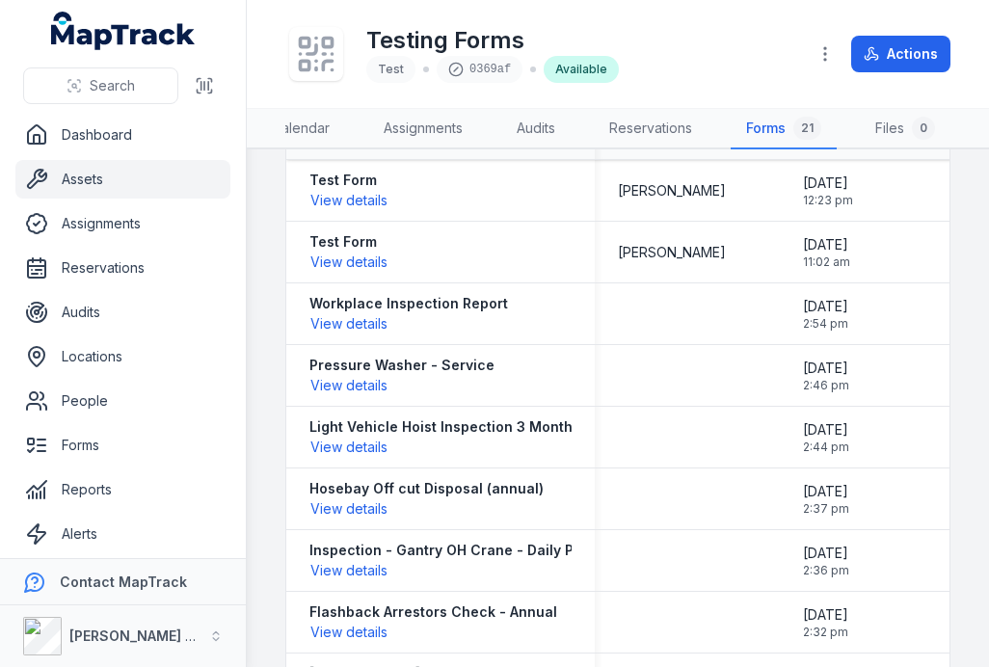
click at [358, 442] on button "View details" at bounding box center [348, 447] width 79 height 21
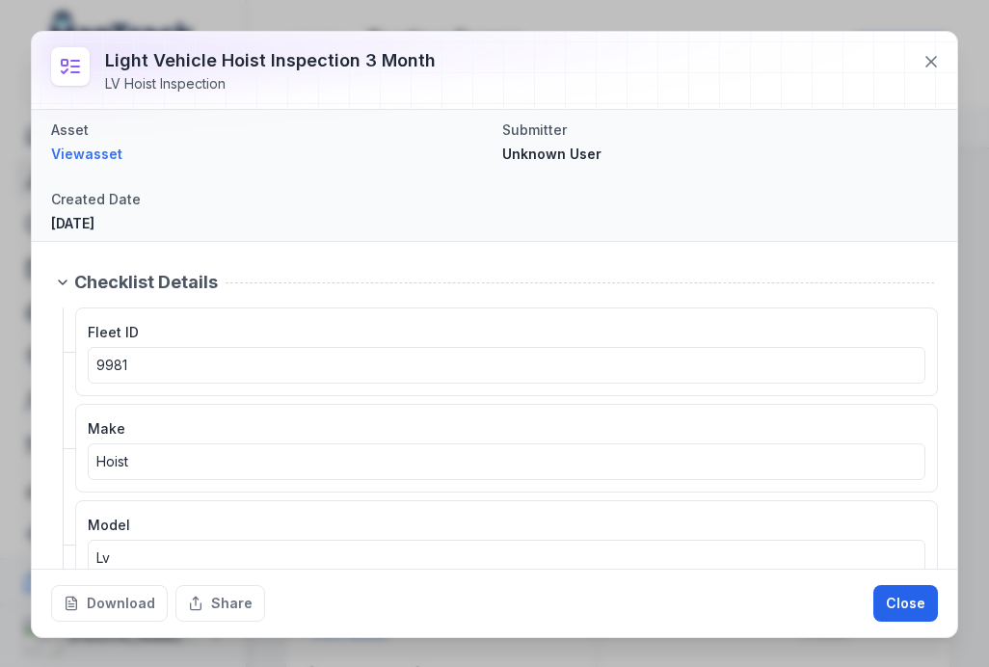
click at [226, 607] on button "Share" at bounding box center [220, 603] width 90 height 37
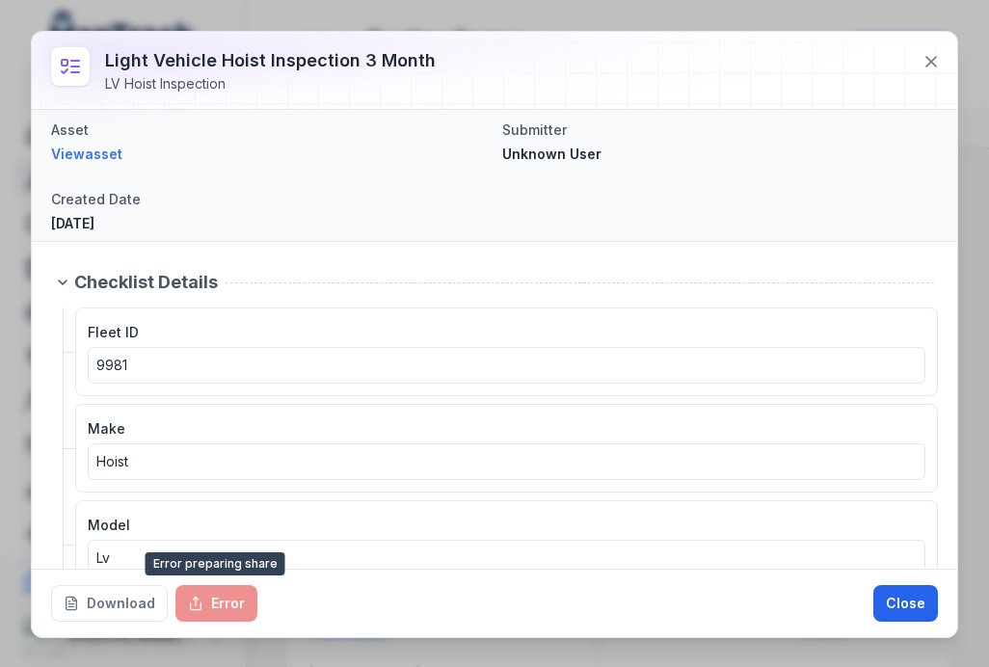
click at [900, 598] on button "Close" at bounding box center [905, 603] width 65 height 37
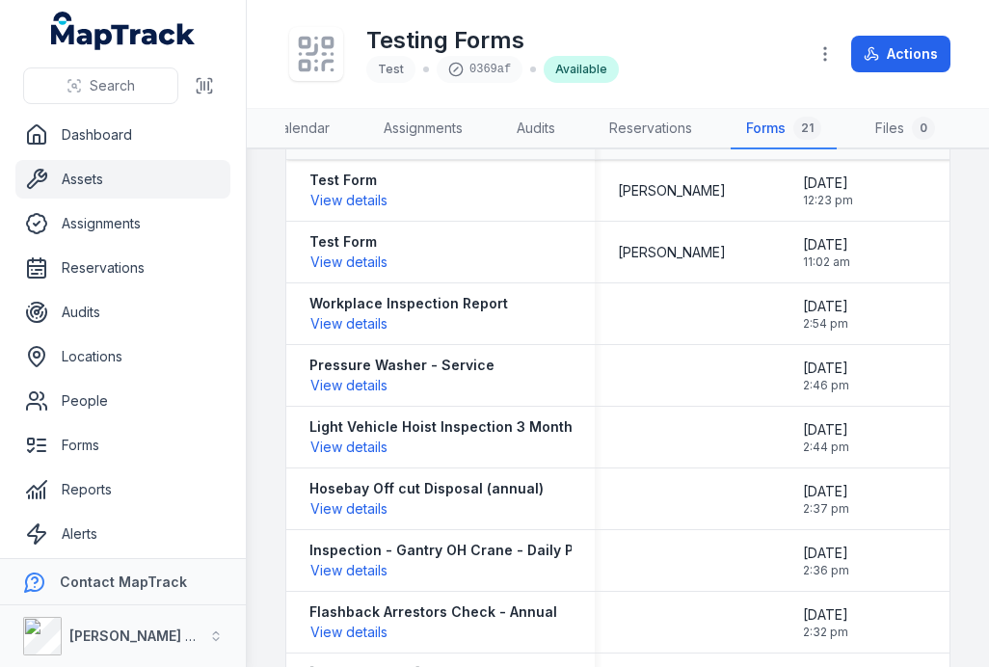
click at [350, 573] on button "View details" at bounding box center [348, 570] width 79 height 21
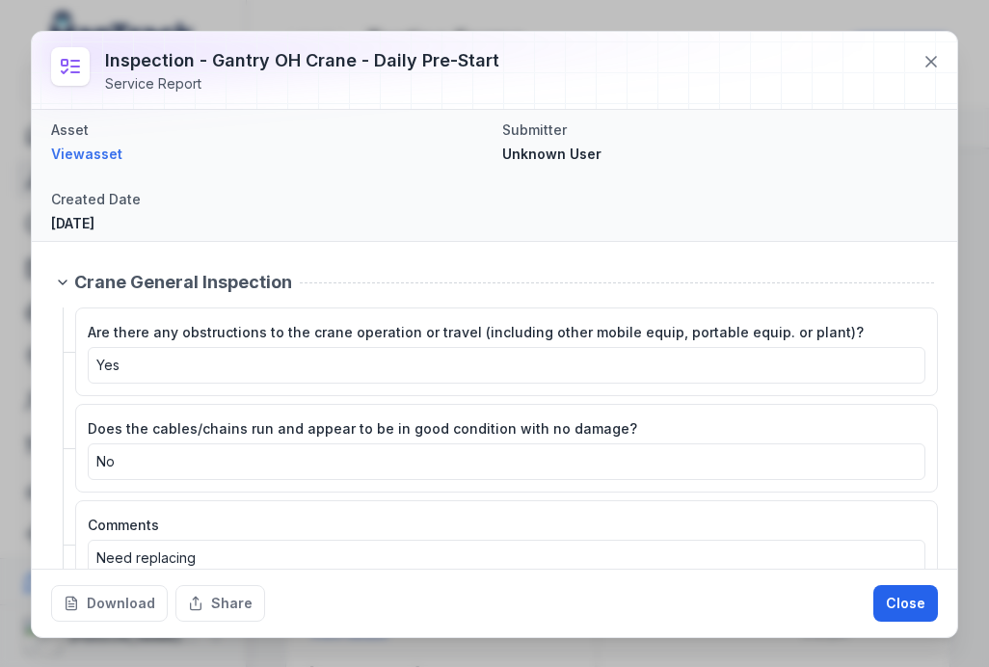
click at [221, 596] on button "Share" at bounding box center [220, 603] width 90 height 37
click at [886, 587] on button "Close" at bounding box center [905, 603] width 65 height 37
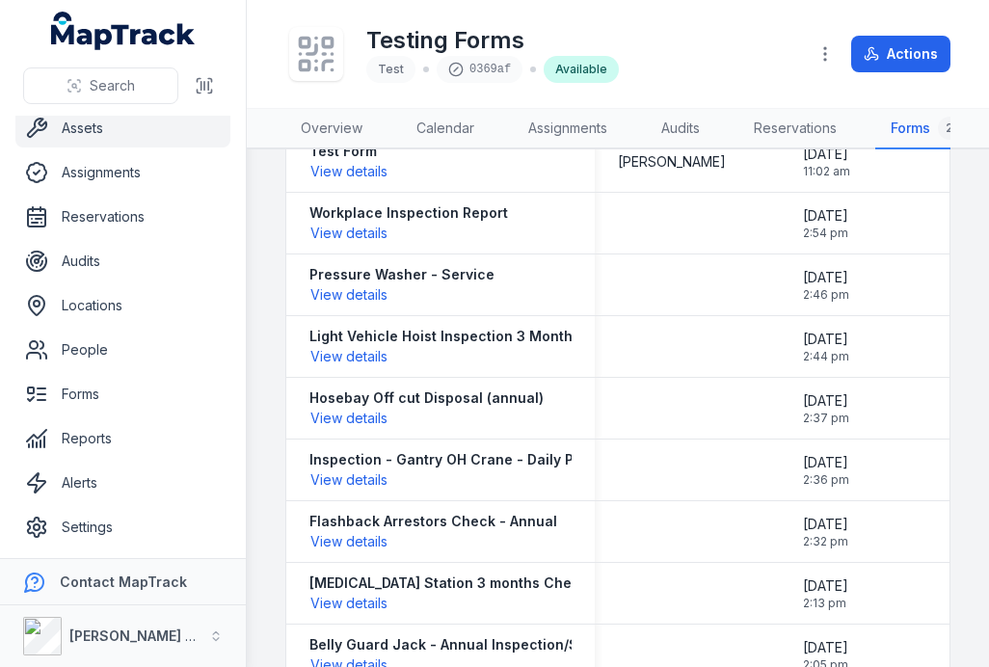
scroll to position [51, 0]
click at [72, 262] on link "Audits" at bounding box center [122, 261] width 215 height 39
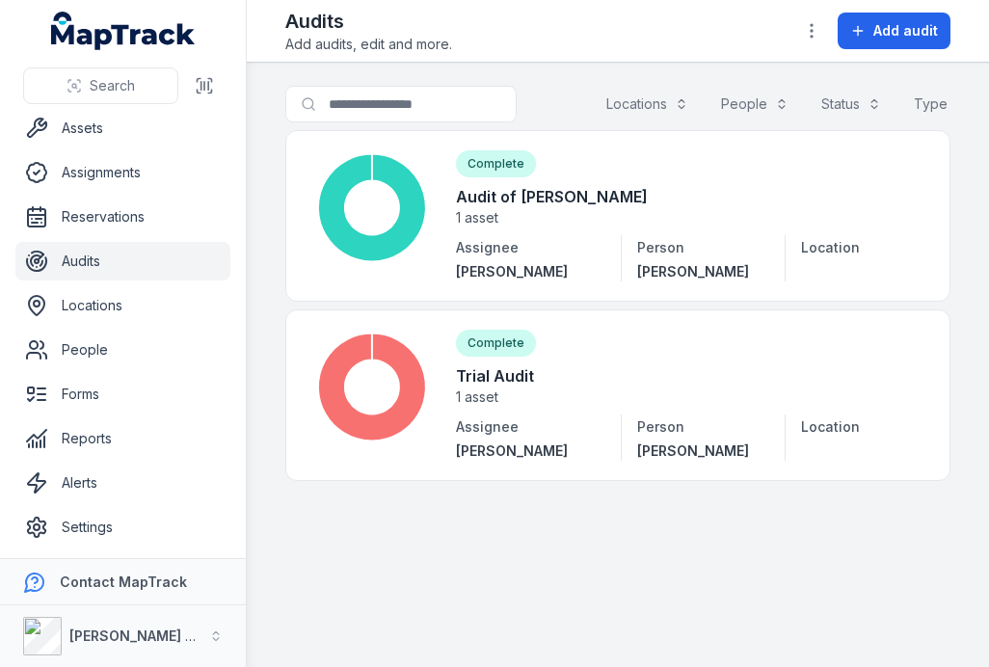
click at [891, 23] on span "Add audit" at bounding box center [905, 30] width 65 height 19
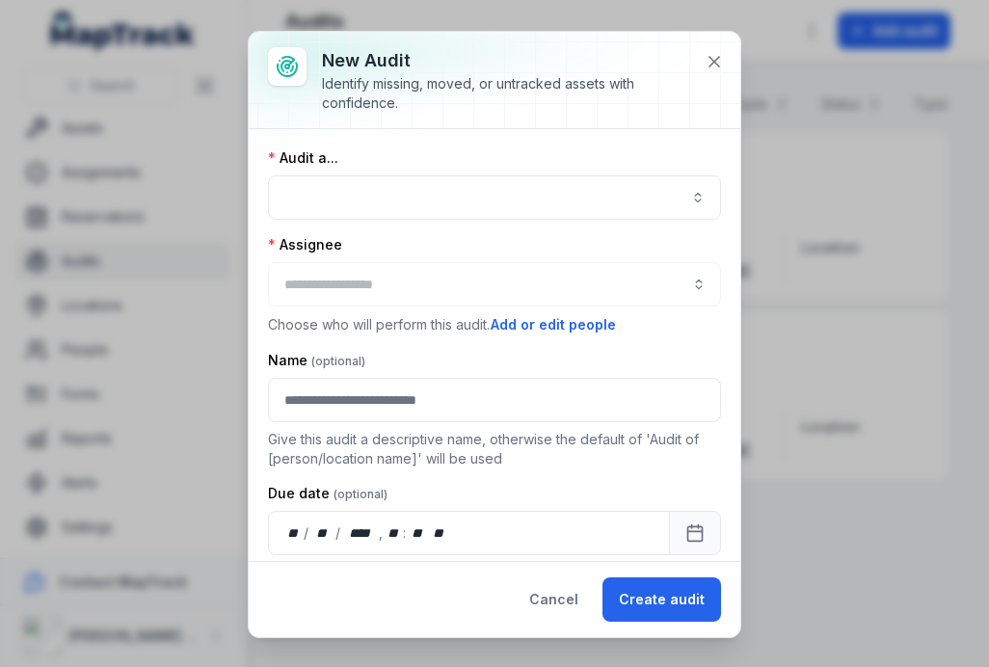
click at [403, 207] on button "button" at bounding box center [494, 197] width 453 height 44
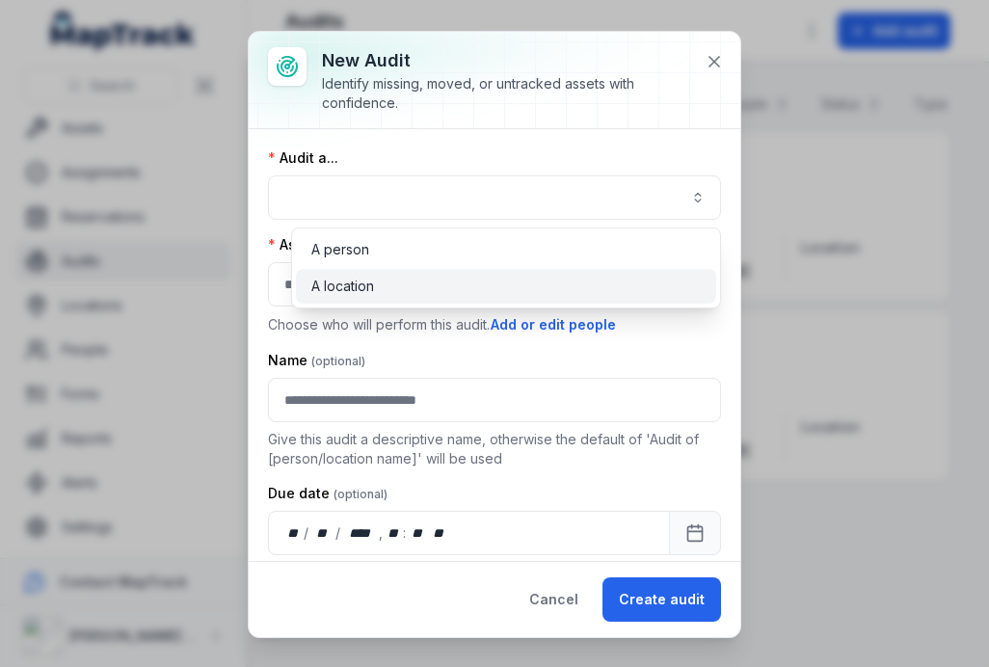
click at [404, 288] on div "A location" at bounding box center [506, 286] width 390 height 19
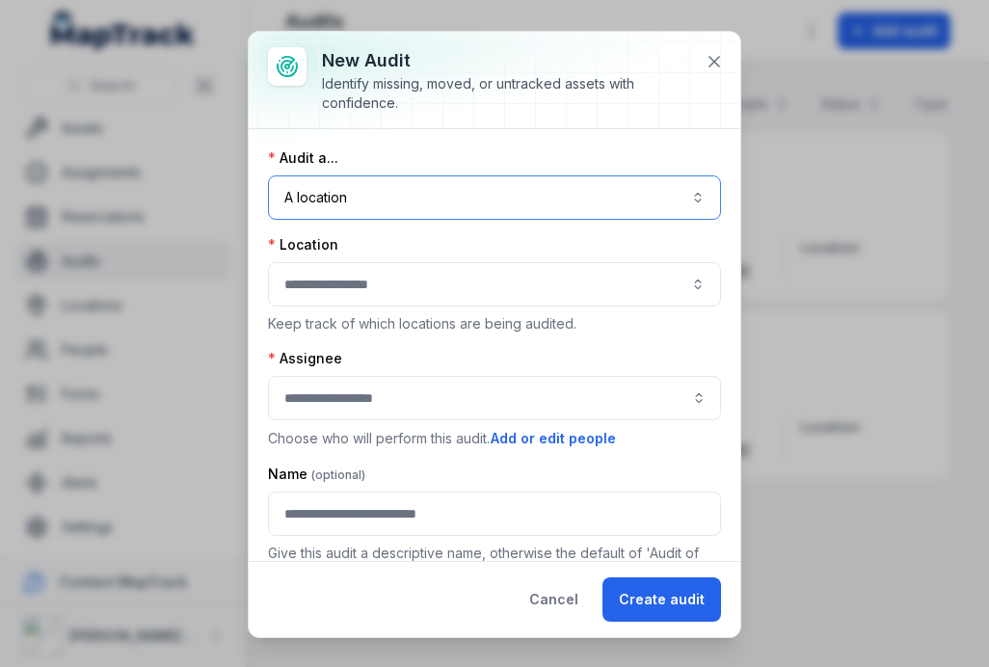
click at [385, 291] on button "button" at bounding box center [494, 284] width 453 height 44
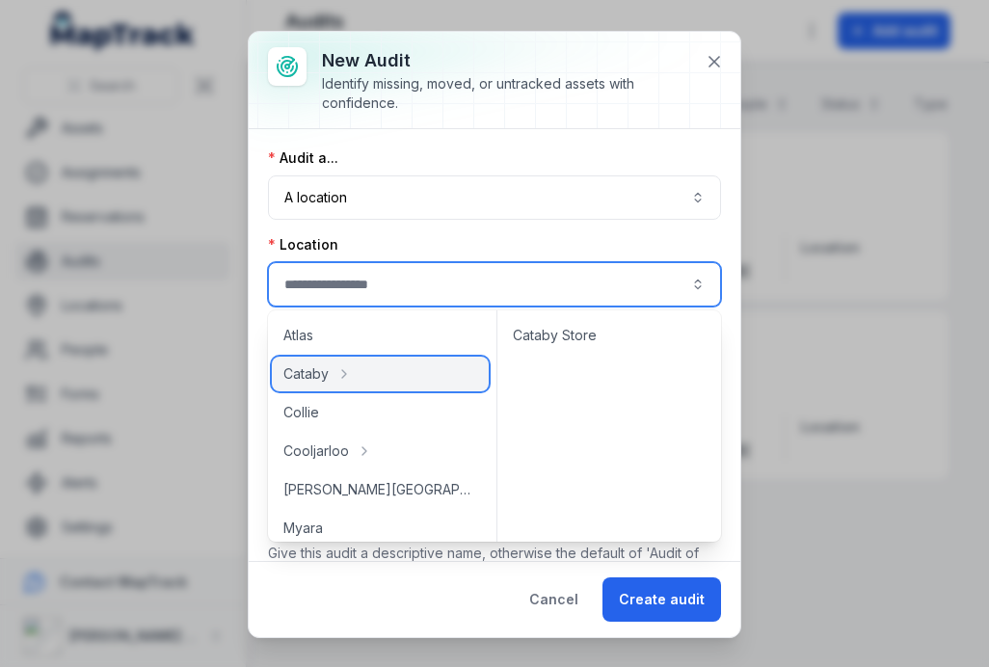
click at [305, 369] on span "Cataby" at bounding box center [305, 373] width 45 height 19
type input "******"
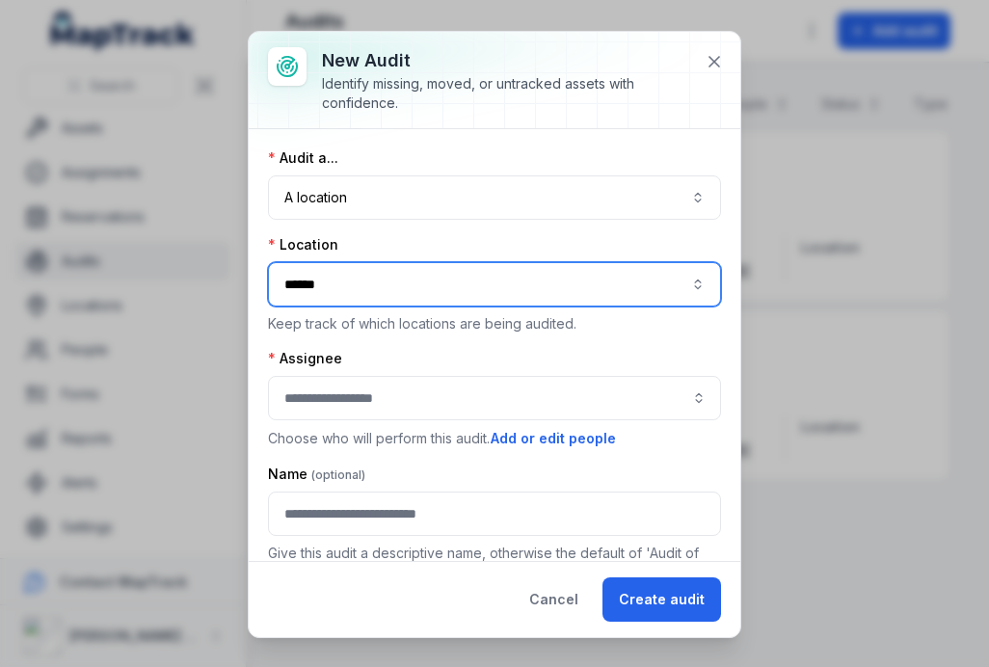
scroll to position [18, 0]
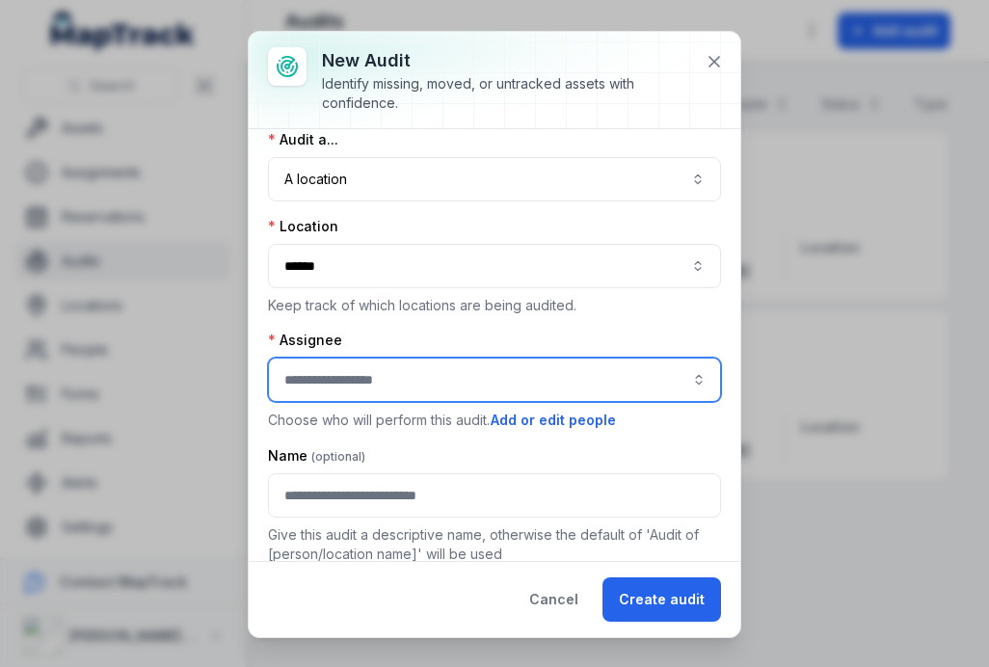
click at [363, 367] on input "audit-add:assignee_id-label" at bounding box center [494, 380] width 453 height 44
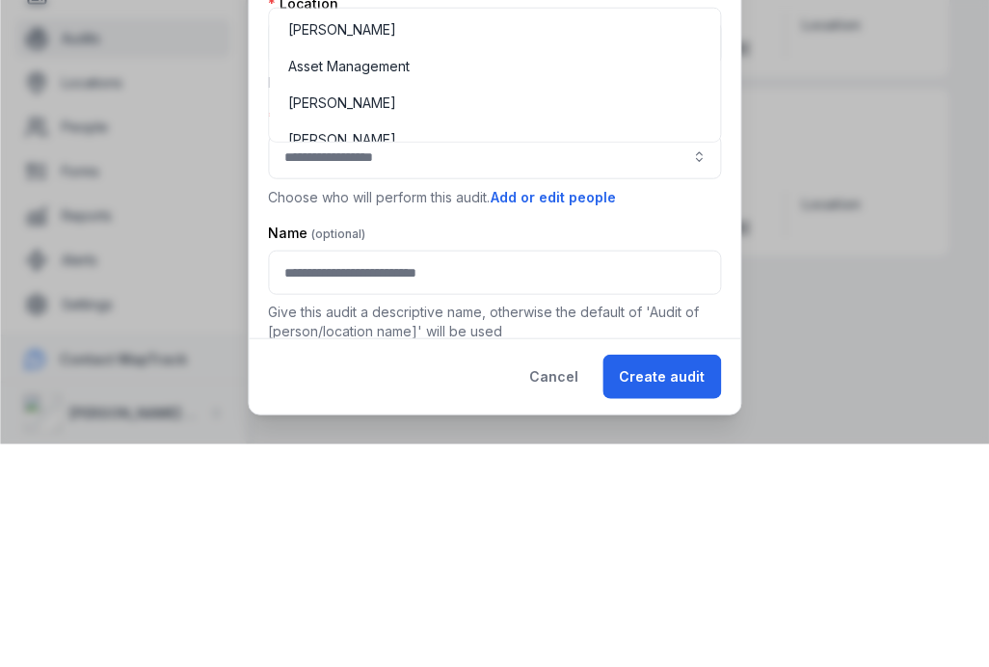
click at [678, 222] on div "**********" at bounding box center [494, 403] width 453 height 547
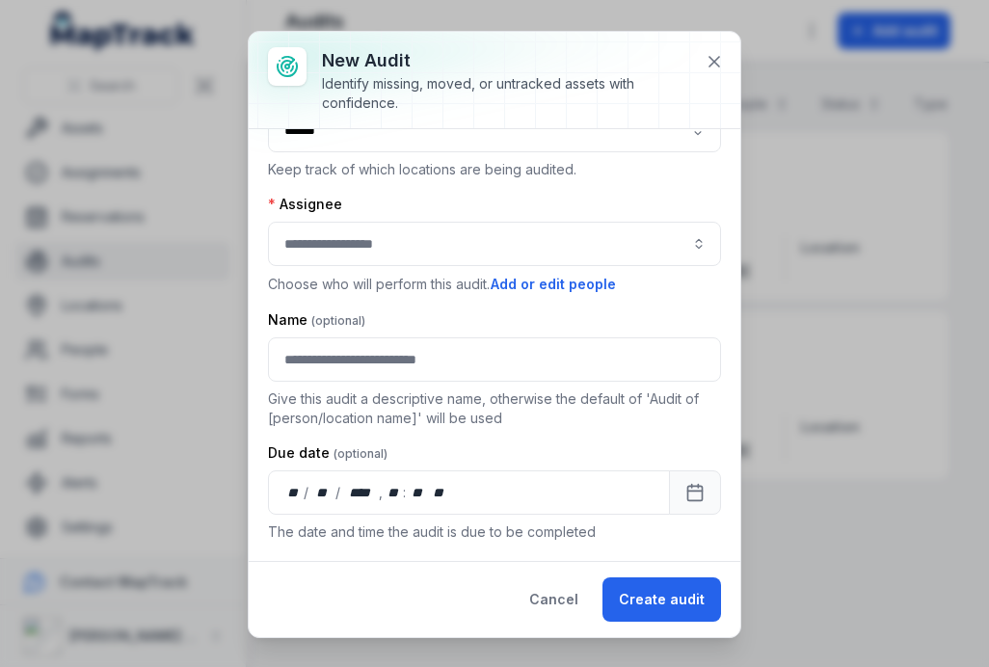
scroll to position [154, 0]
click at [550, 599] on button "Cancel" at bounding box center [554, 599] width 82 height 44
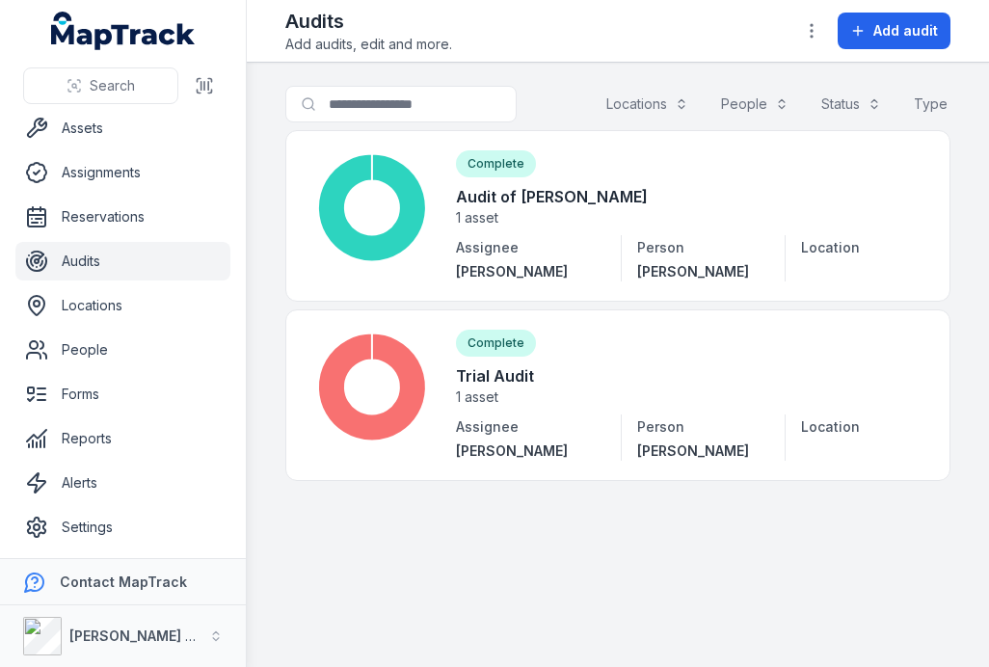
click at [402, 208] on icon at bounding box center [372, 208] width 108 height 108
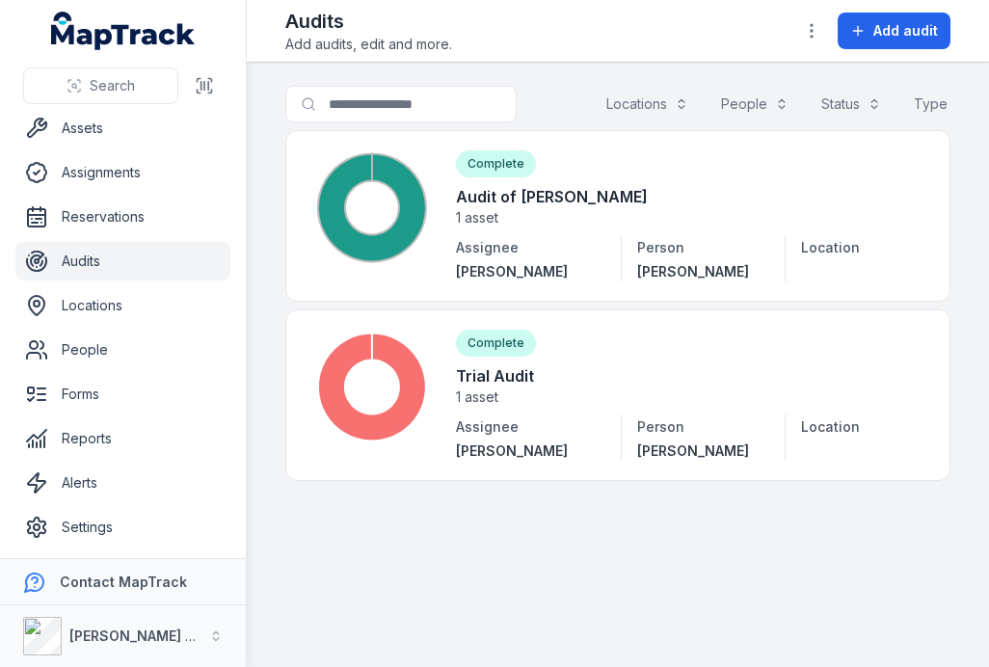
click at [552, 222] on link at bounding box center [617, 216] width 665 height 172
click at [412, 203] on icon at bounding box center [372, 208] width 108 height 108
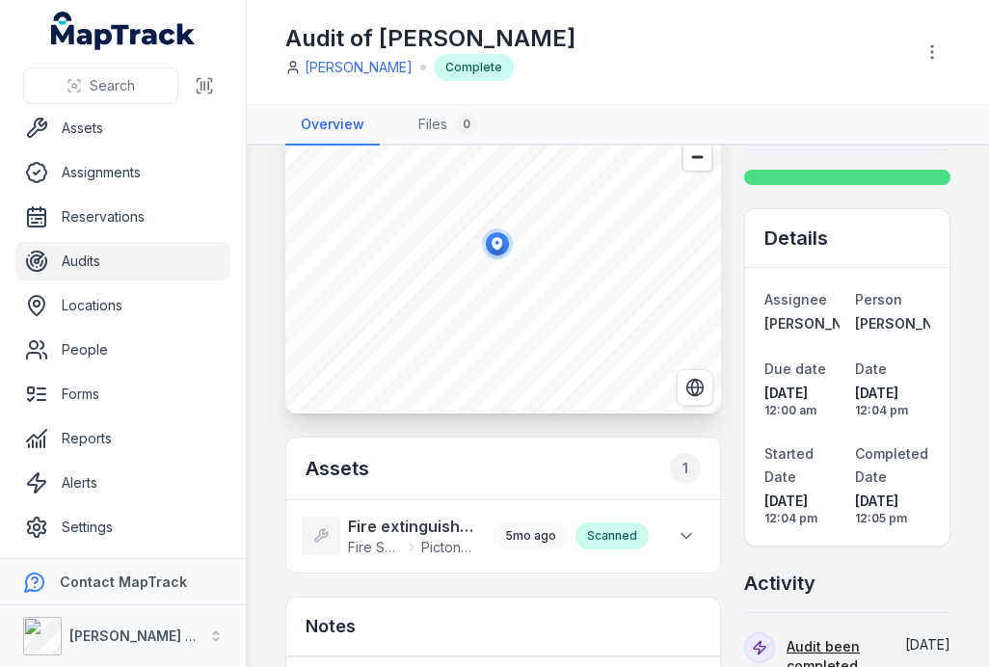
scroll to position [63, 0]
click at [83, 485] on link "Alerts" at bounding box center [122, 483] width 215 height 39
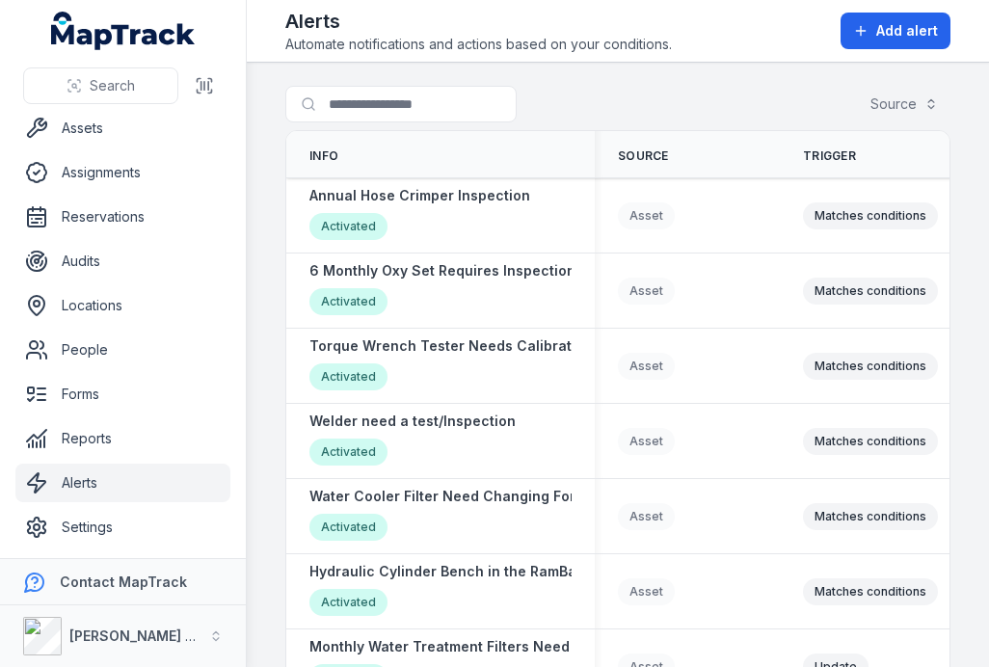
click at [450, 199] on strong "Annual Hose Crimper Inspection" at bounding box center [419, 195] width 221 height 19
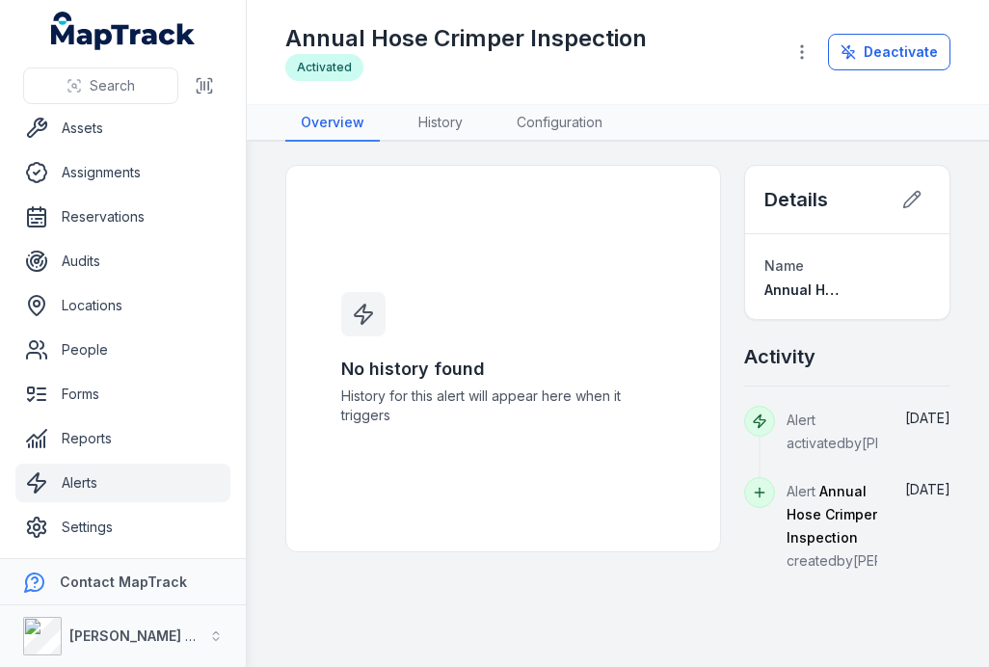
click at [543, 125] on link "Configuration" at bounding box center [559, 123] width 117 height 37
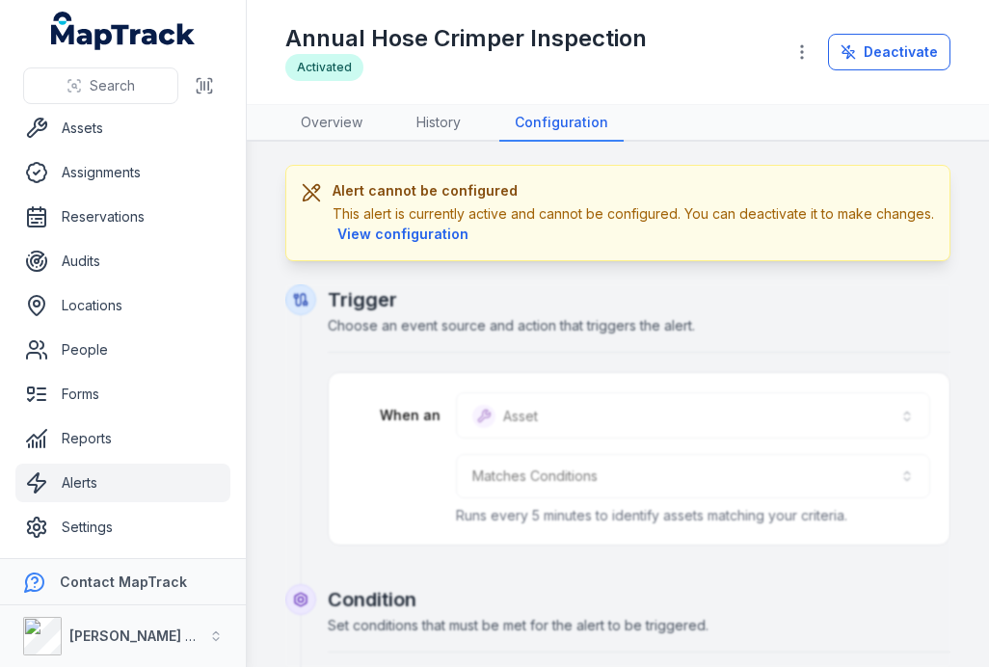
click at [453, 238] on button "View configuration" at bounding box center [402, 234] width 141 height 21
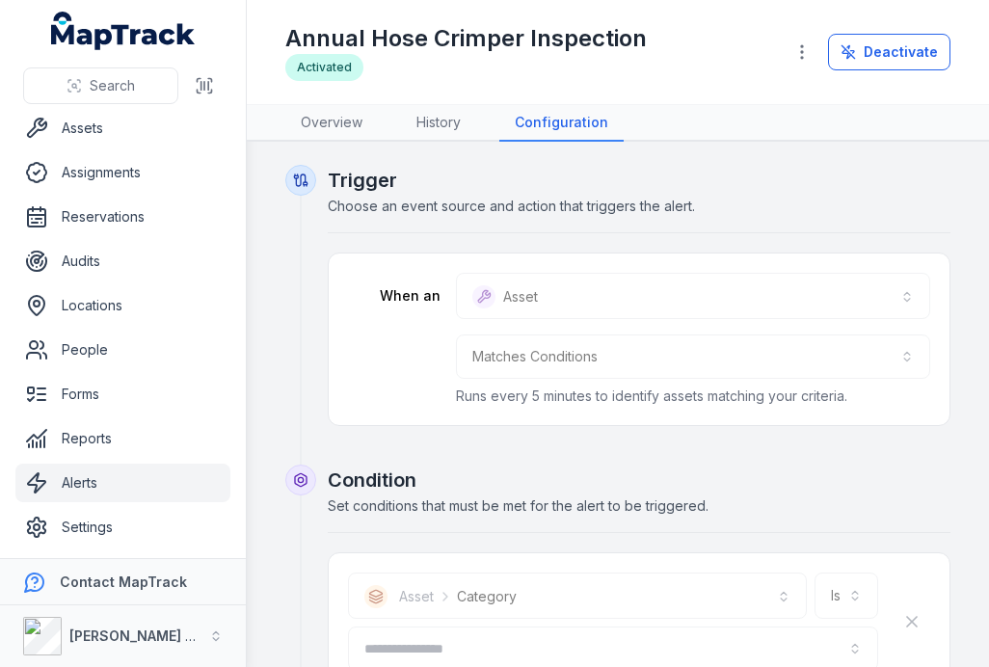
type input "**********"
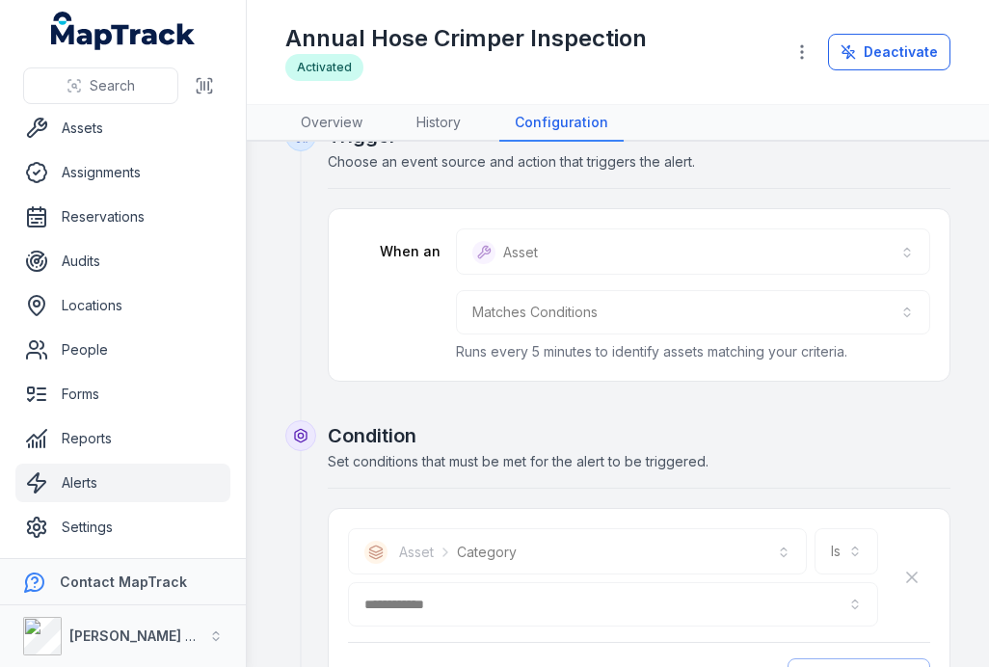
scroll to position [33, 0]
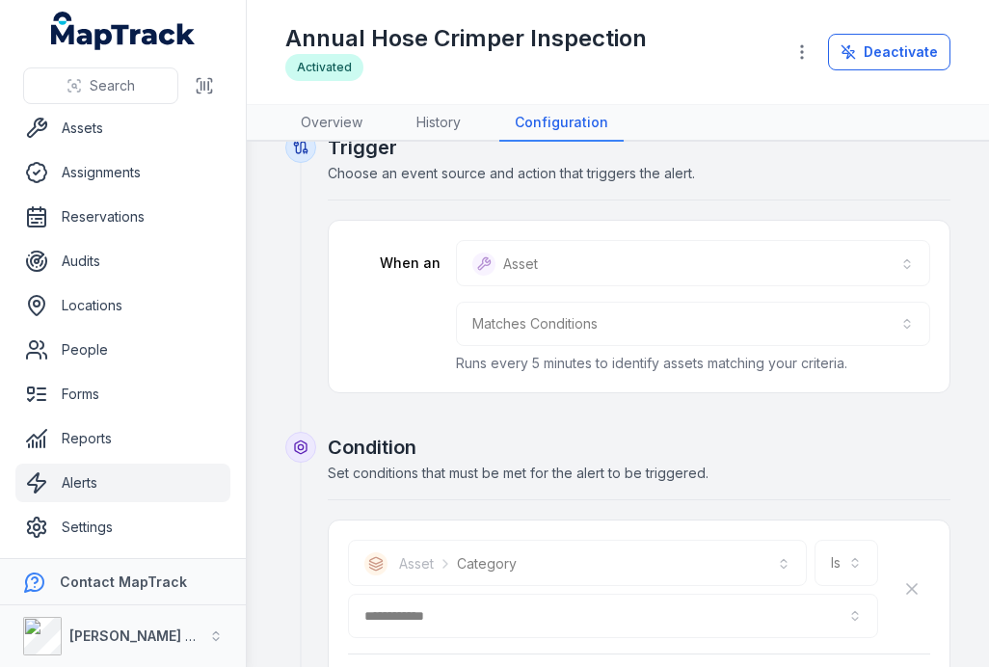
click at [133, 482] on link "Alerts" at bounding box center [122, 483] width 215 height 39
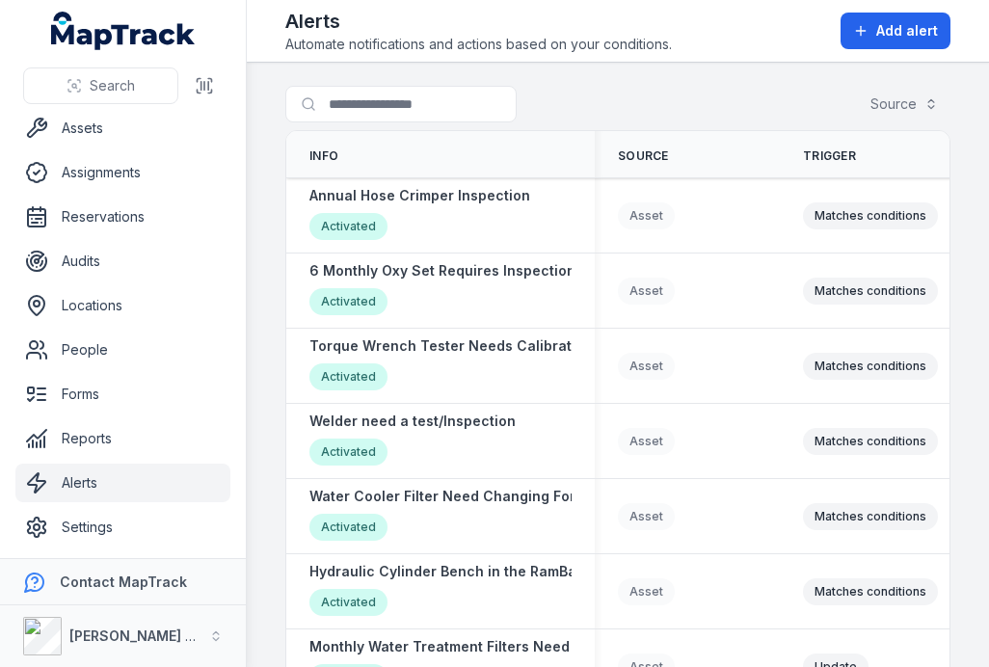
click at [914, 22] on span "Add alert" at bounding box center [907, 30] width 62 height 19
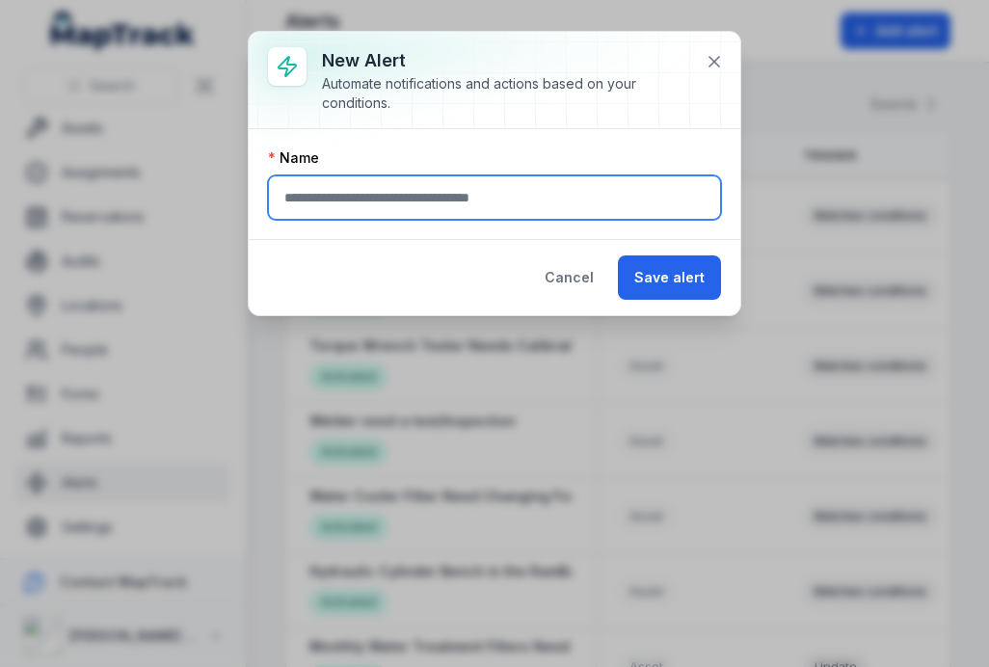
click at [404, 215] on input "text" at bounding box center [494, 197] width 453 height 44
type input "**********"
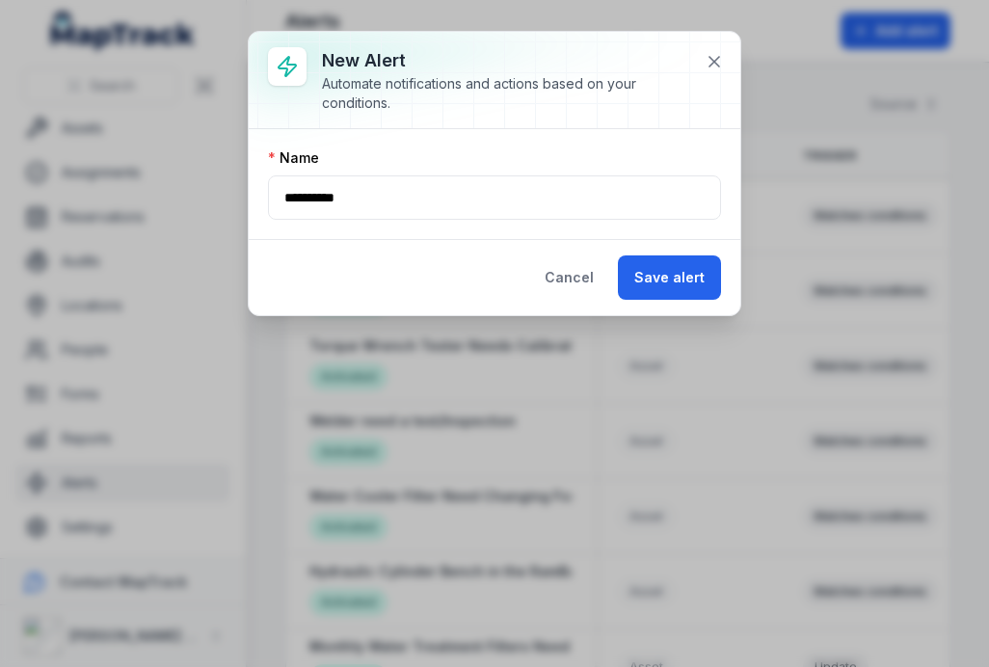
click at [671, 275] on button "Save alert" at bounding box center [669, 277] width 103 height 44
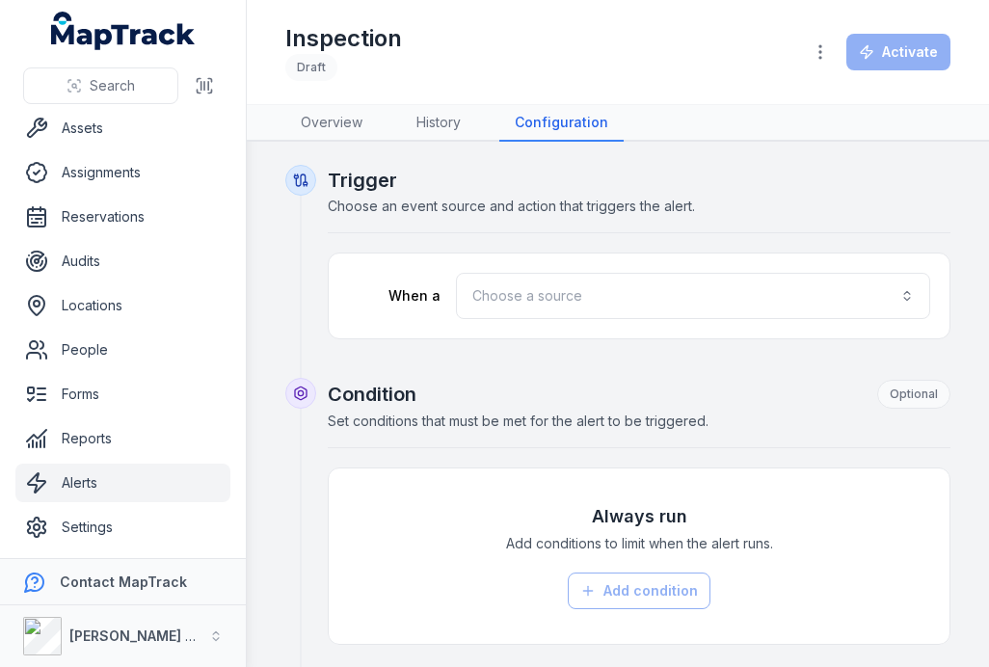
click at [513, 292] on button "Choose a source" at bounding box center [693, 296] width 474 height 46
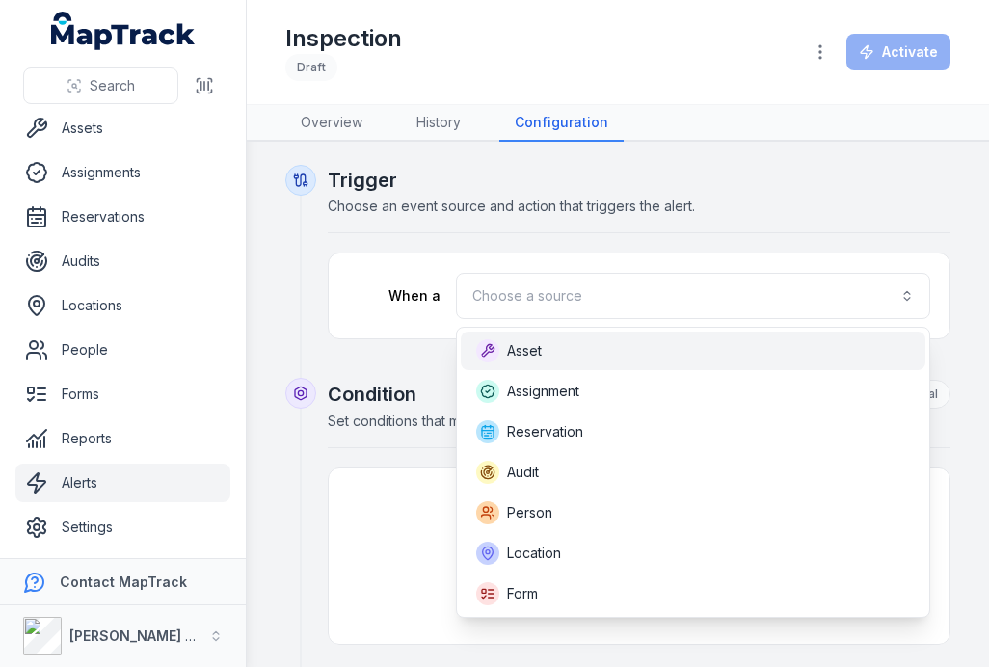
click at [531, 352] on span "Asset" at bounding box center [524, 350] width 35 height 19
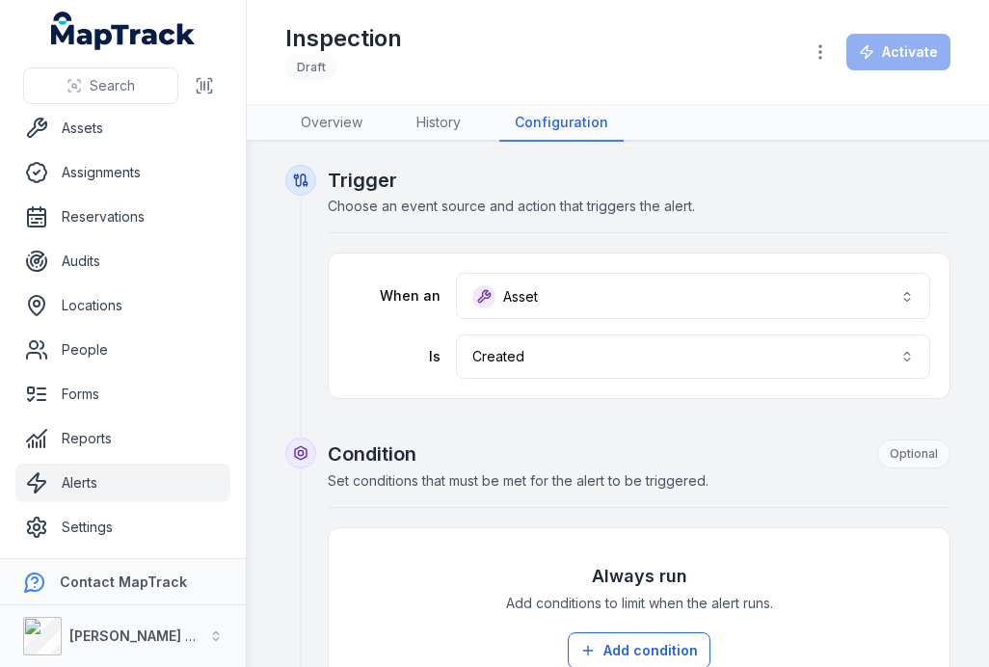
click at [516, 357] on button "Created ******" at bounding box center [693, 356] width 474 height 44
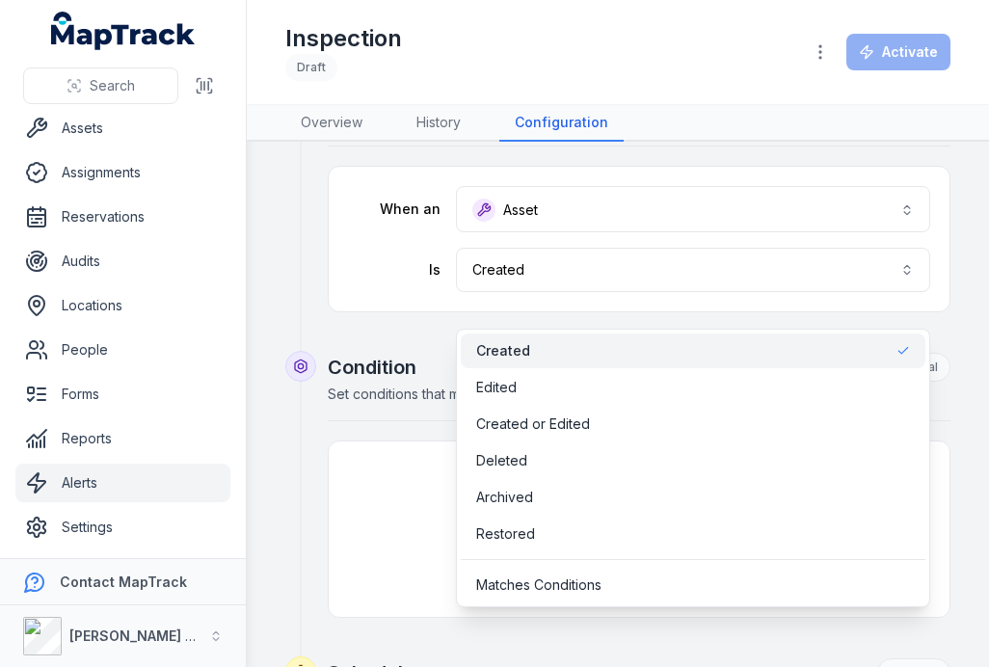
scroll to position [97, 0]
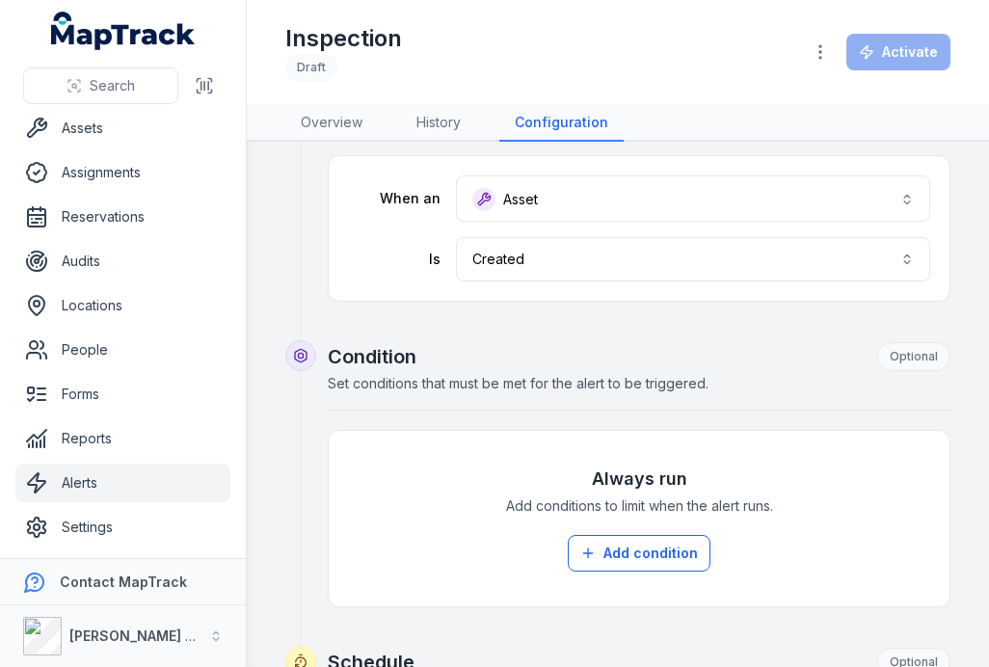
click at [505, 184] on button "Asset *****" at bounding box center [693, 198] width 474 height 46
click at [494, 263] on button "Created ******" at bounding box center [693, 259] width 474 height 44
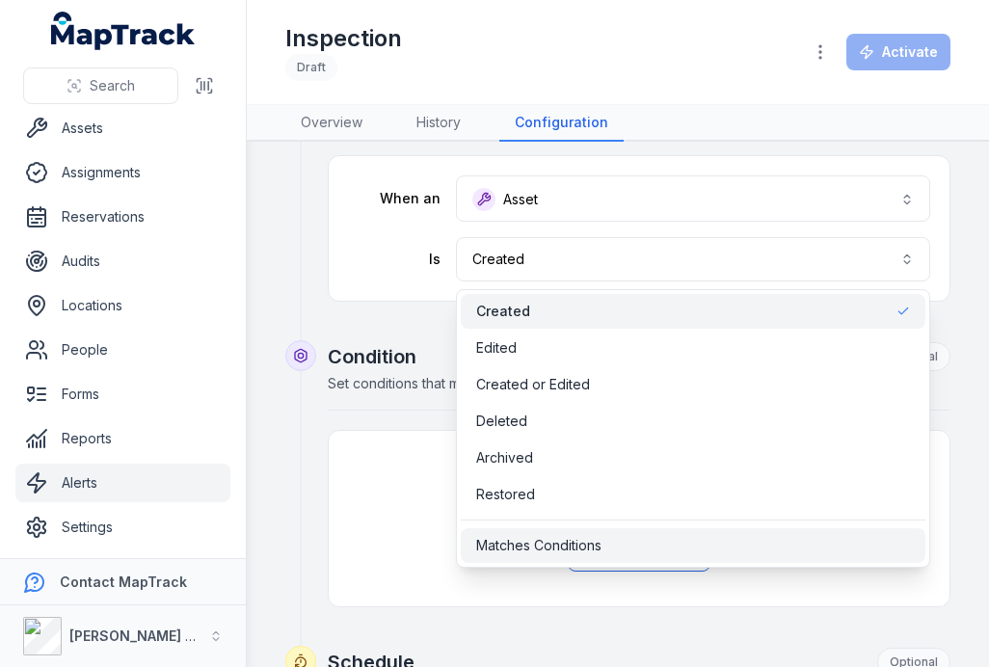
click at [480, 550] on span "Matches Conditions" at bounding box center [538, 545] width 125 height 19
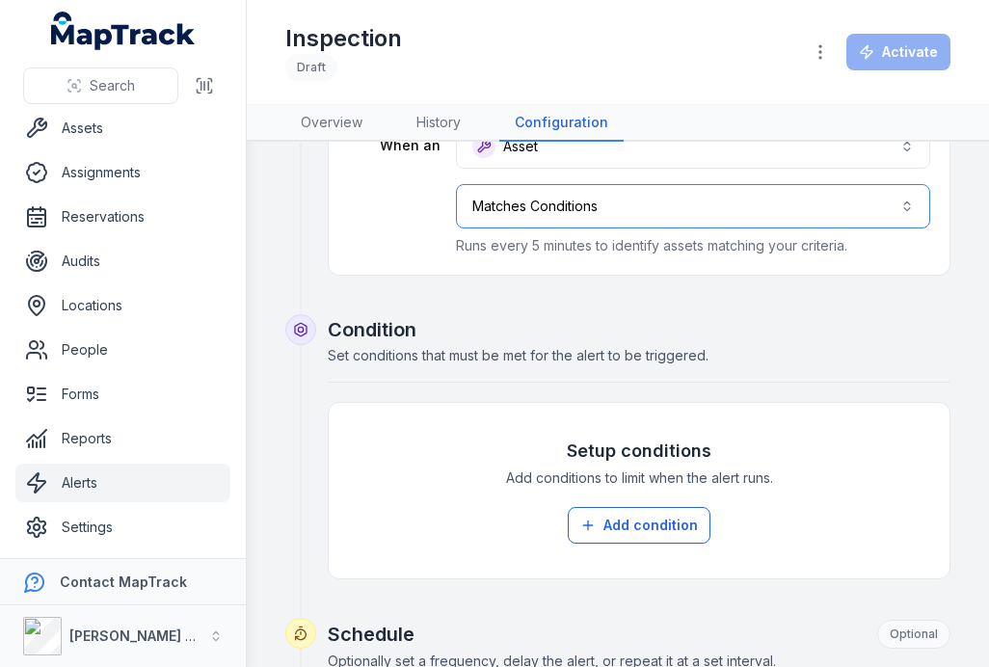
scroll to position [150, 0]
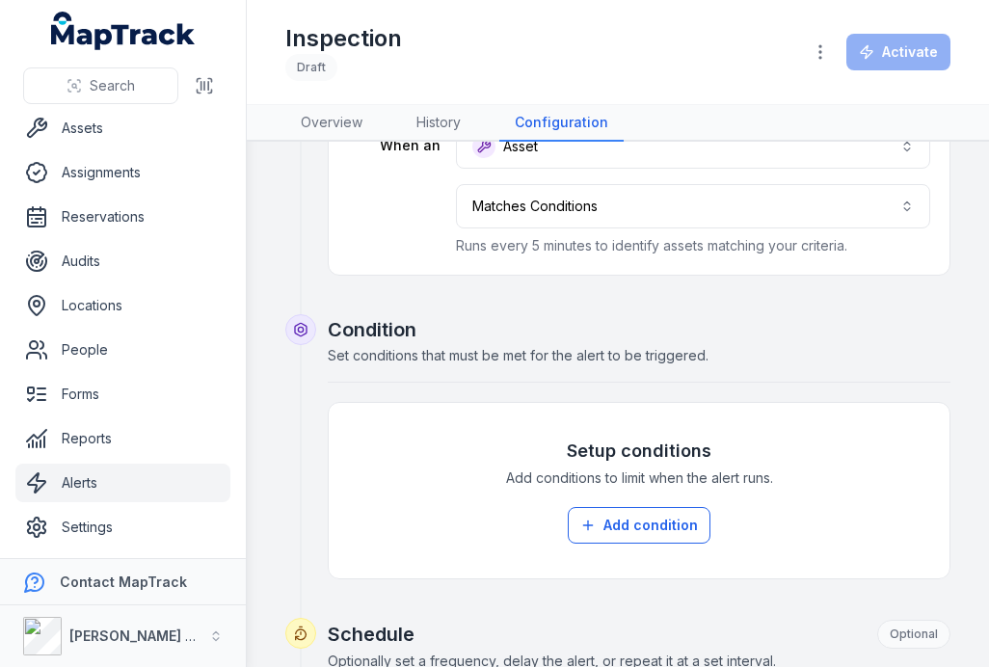
click at [601, 543] on button "Add condition" at bounding box center [639, 525] width 143 height 37
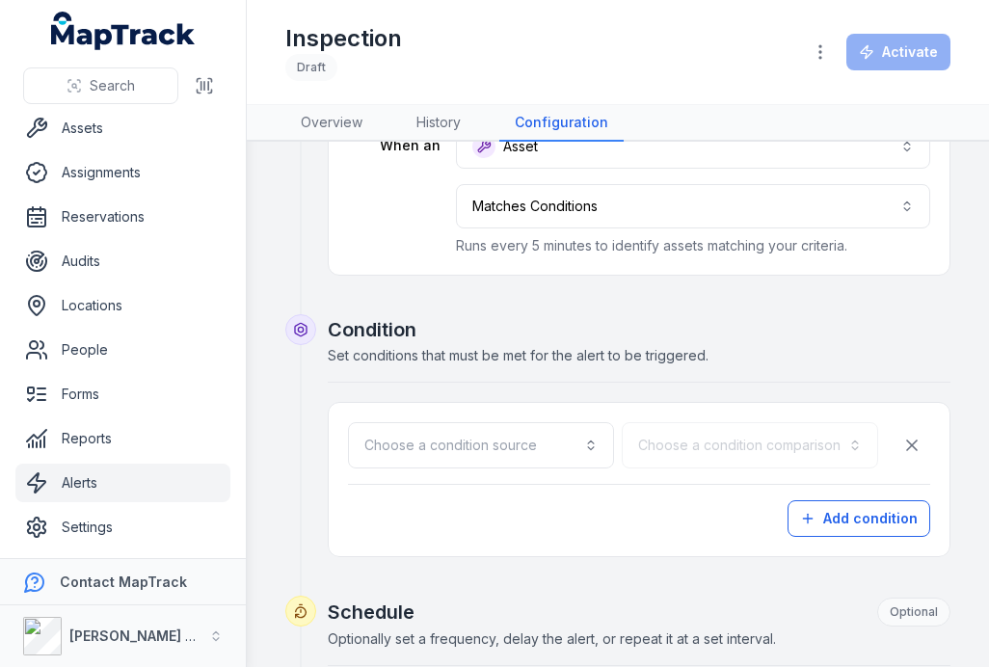
click at [459, 437] on button "Choose a condition source" at bounding box center [481, 445] width 266 height 46
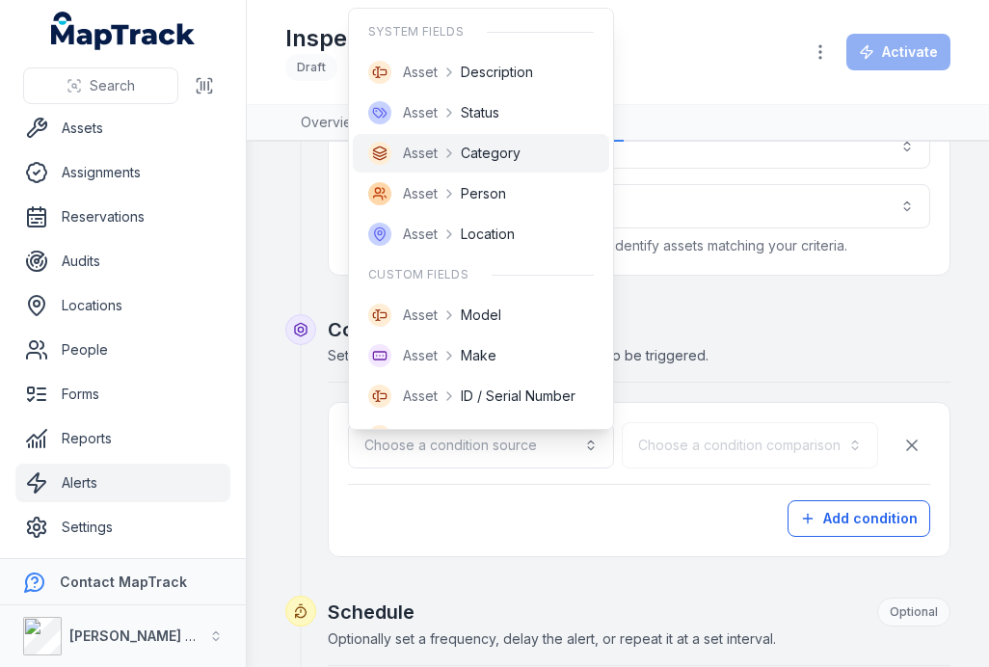
click at [508, 157] on span "Category" at bounding box center [491, 153] width 60 height 19
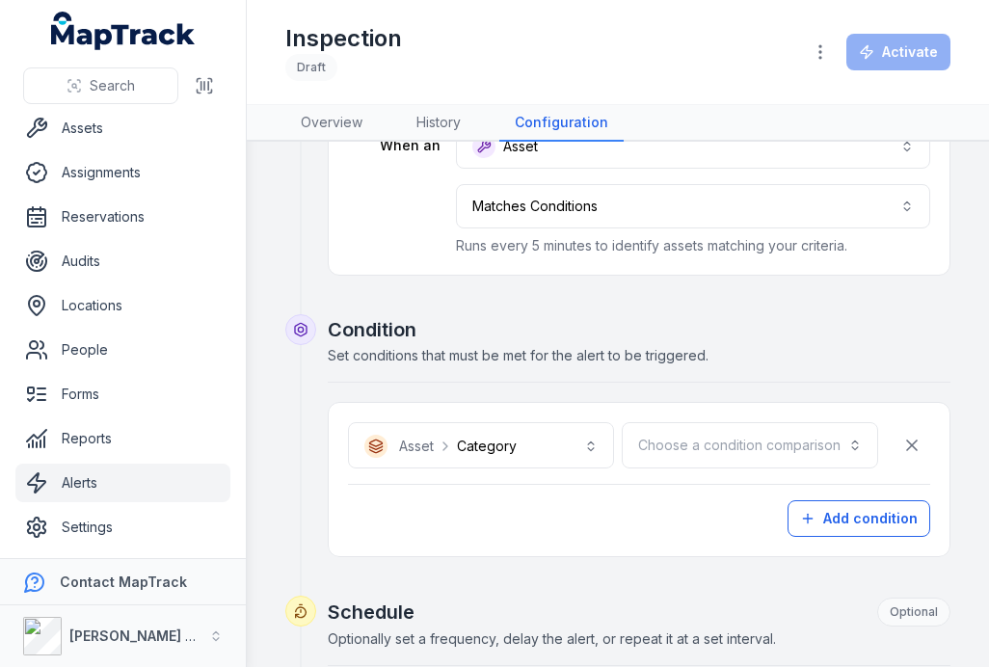
click at [703, 437] on button "Choose a condition comparison" at bounding box center [750, 445] width 256 height 46
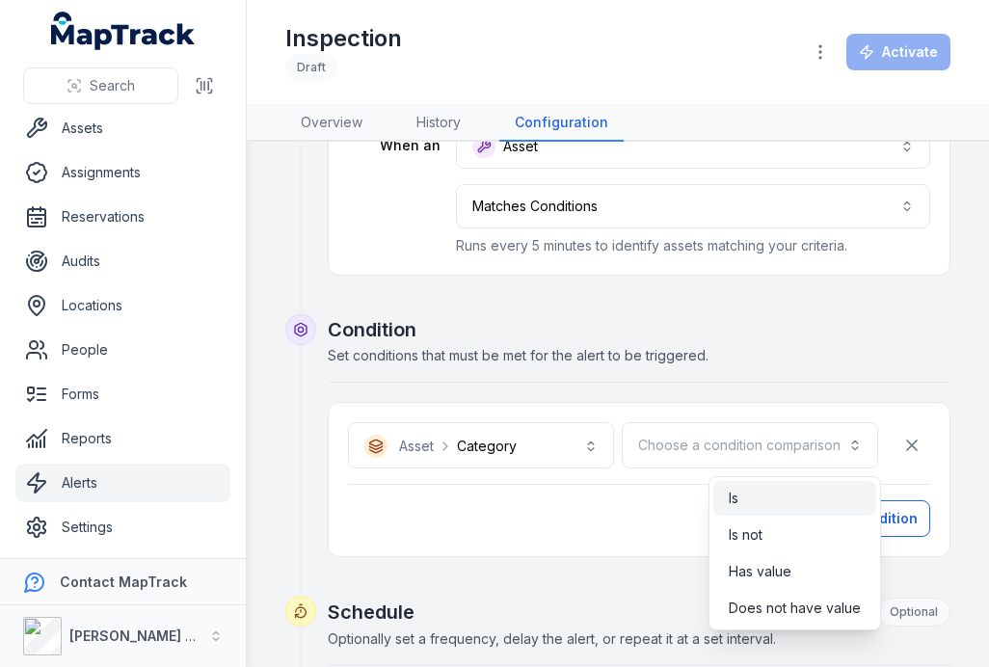
click at [737, 489] on span "Is" at bounding box center [734, 498] width 10 height 19
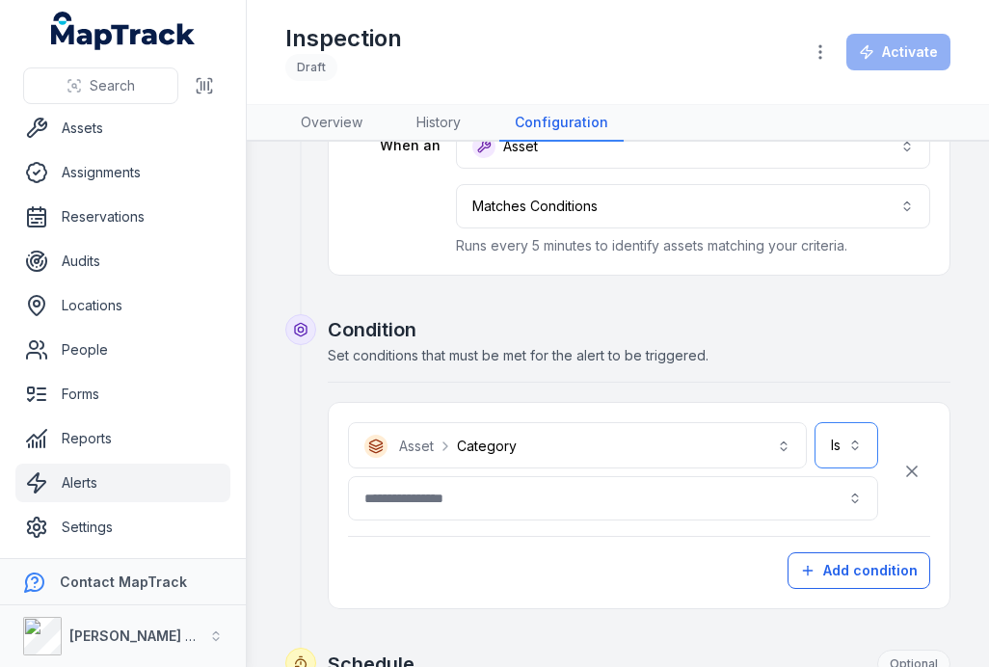
click at [479, 517] on button "button" at bounding box center [613, 498] width 530 height 44
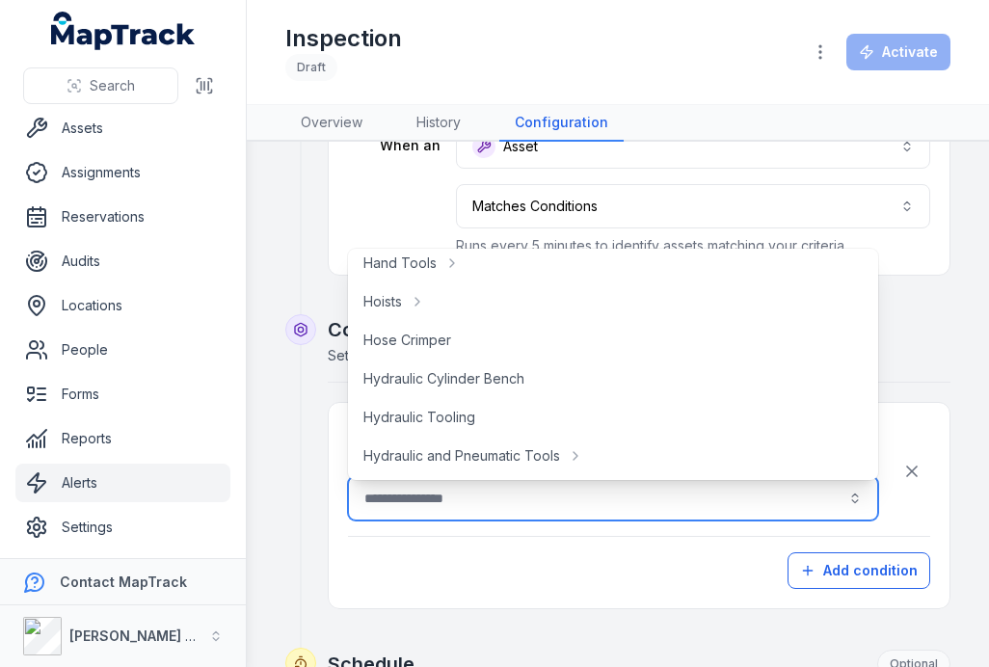
scroll to position [320, 0]
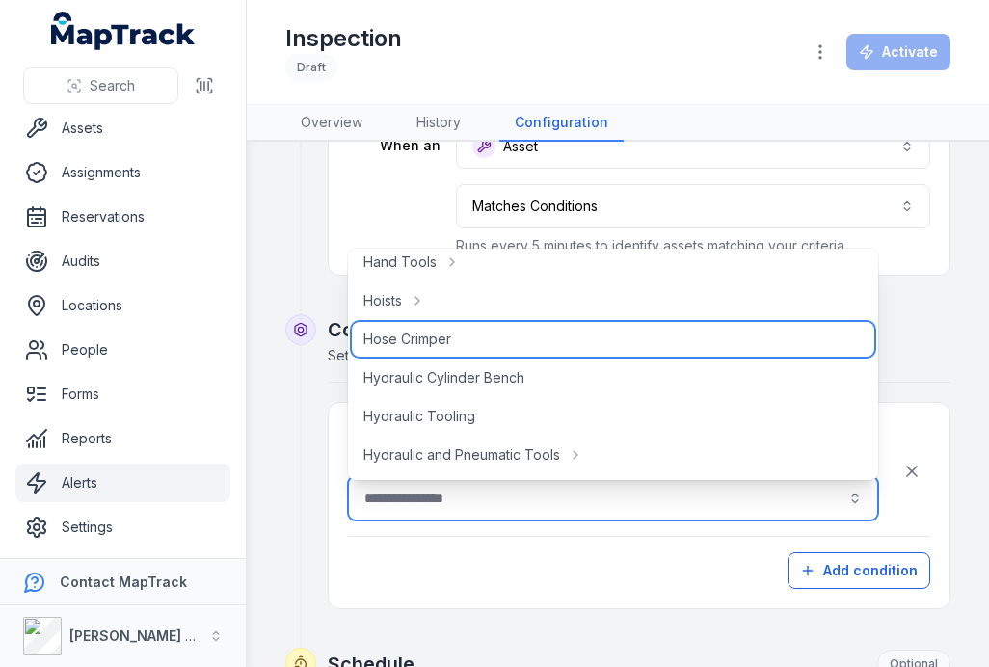
click at [431, 350] on div "Hose Crimper" at bounding box center [613, 339] width 522 height 35
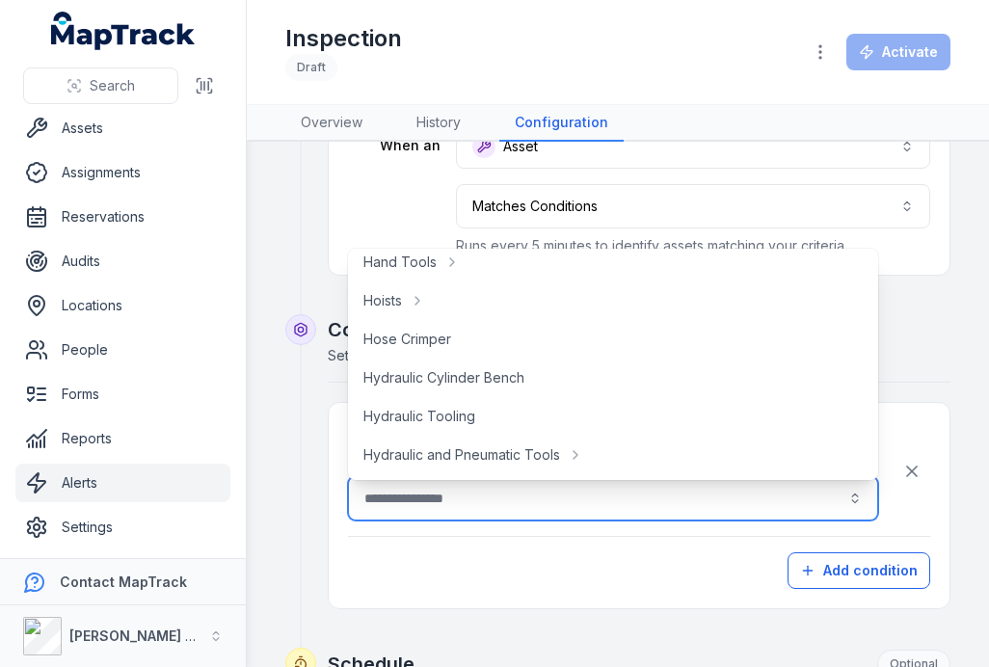
type input "**********"
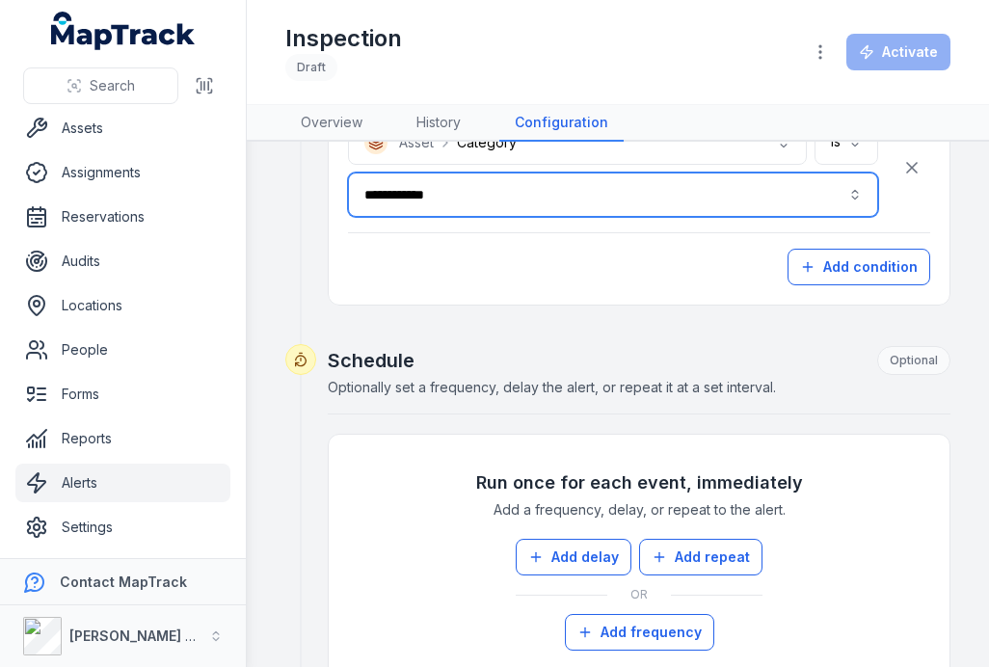
scroll to position [448, 0]
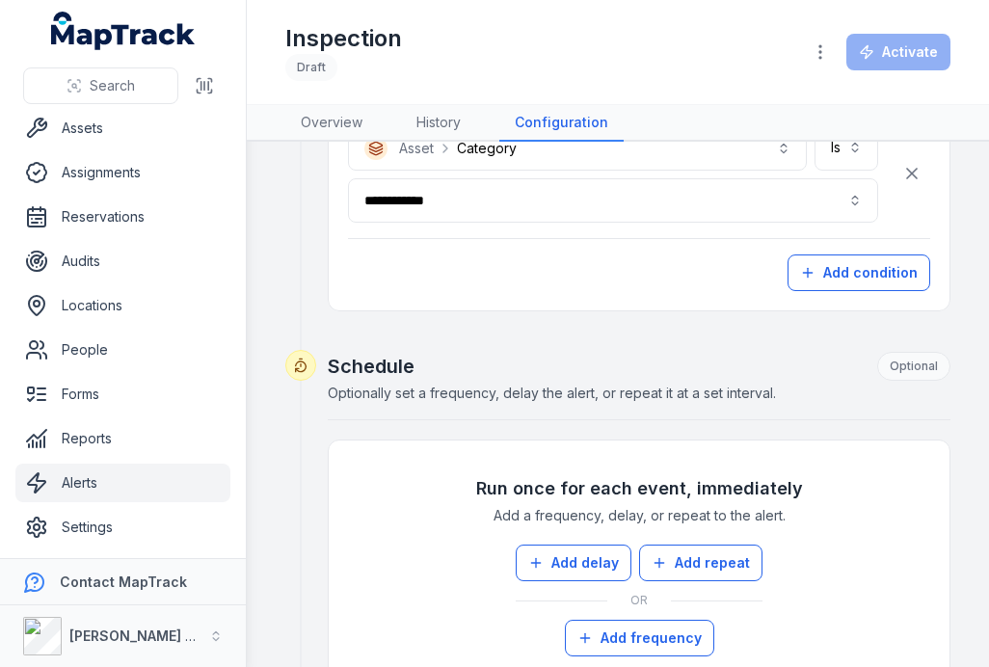
click at [815, 276] on icon "button" at bounding box center [807, 272] width 15 height 15
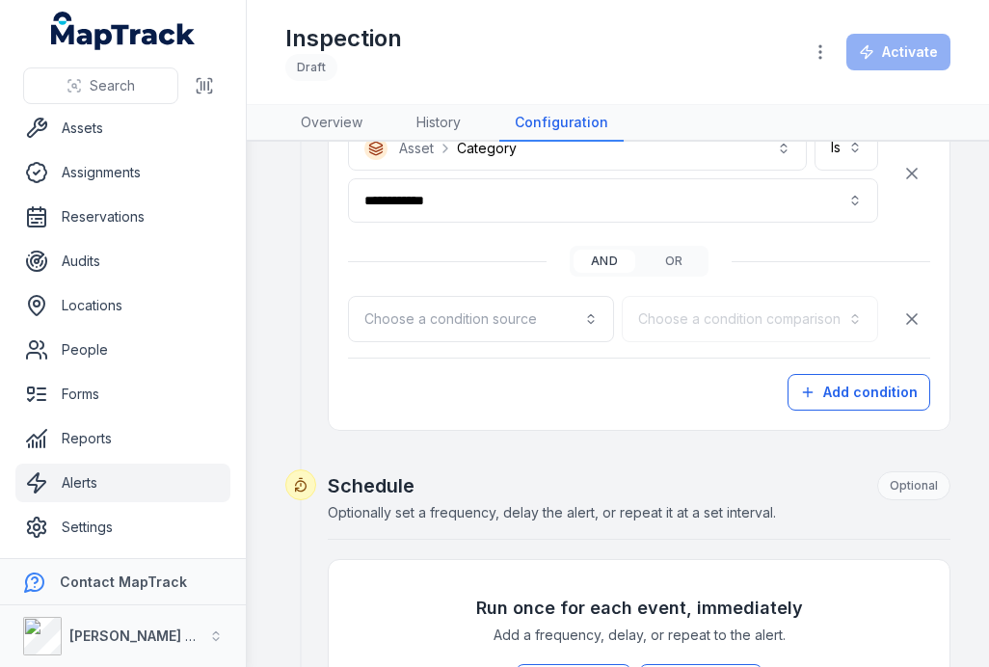
click at [472, 314] on button "Choose a condition source" at bounding box center [481, 319] width 266 height 46
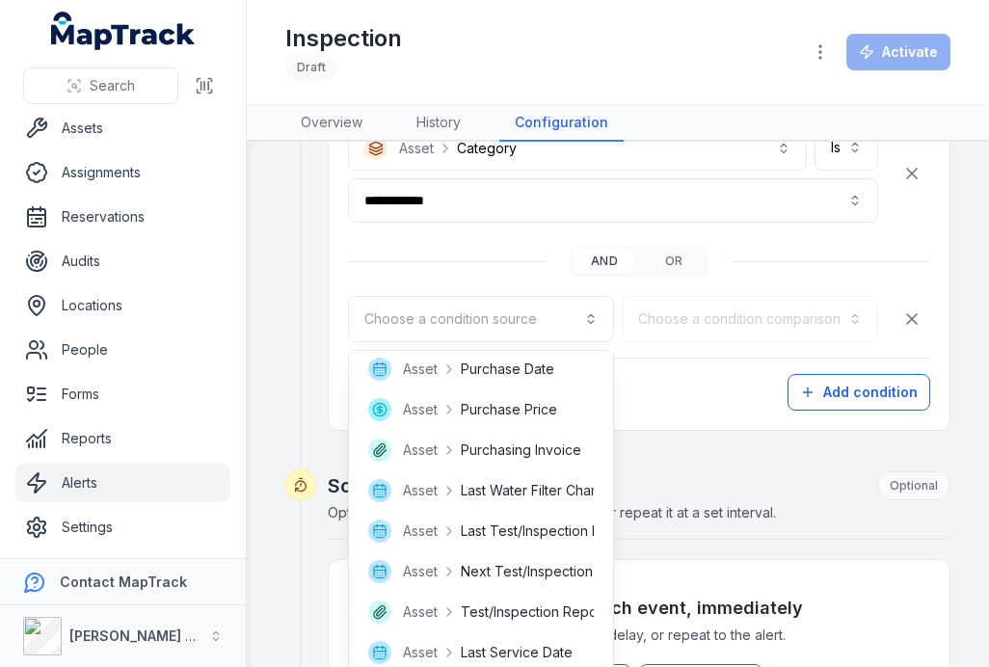
scroll to position [694, 0]
click at [533, 571] on span "Next Test/Inspection Date" at bounding box center [544, 570] width 166 height 19
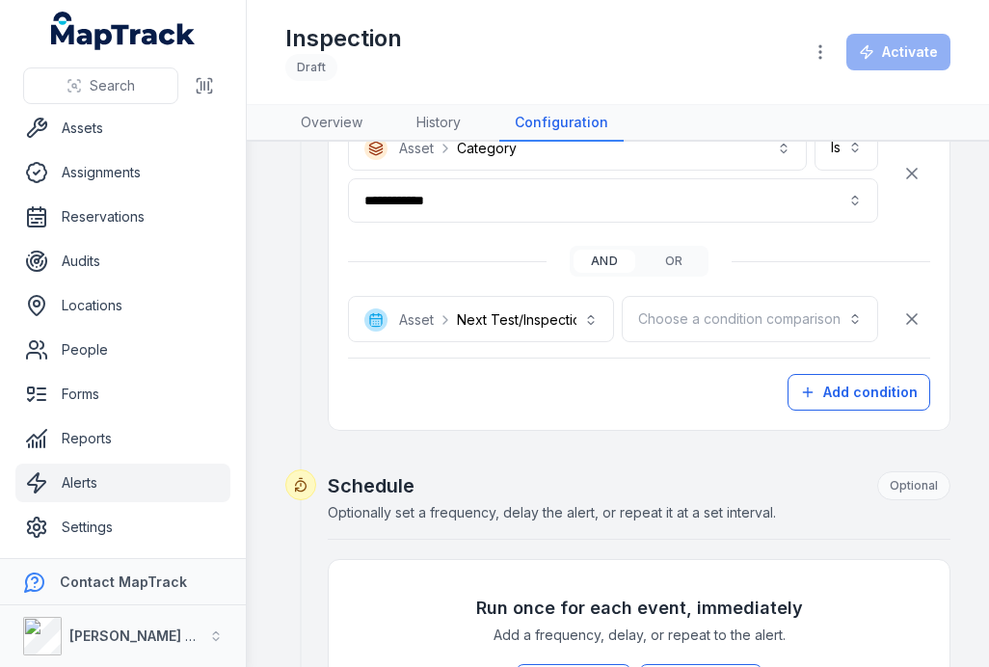
click at [678, 305] on button "Choose a condition comparison" at bounding box center [750, 319] width 256 height 46
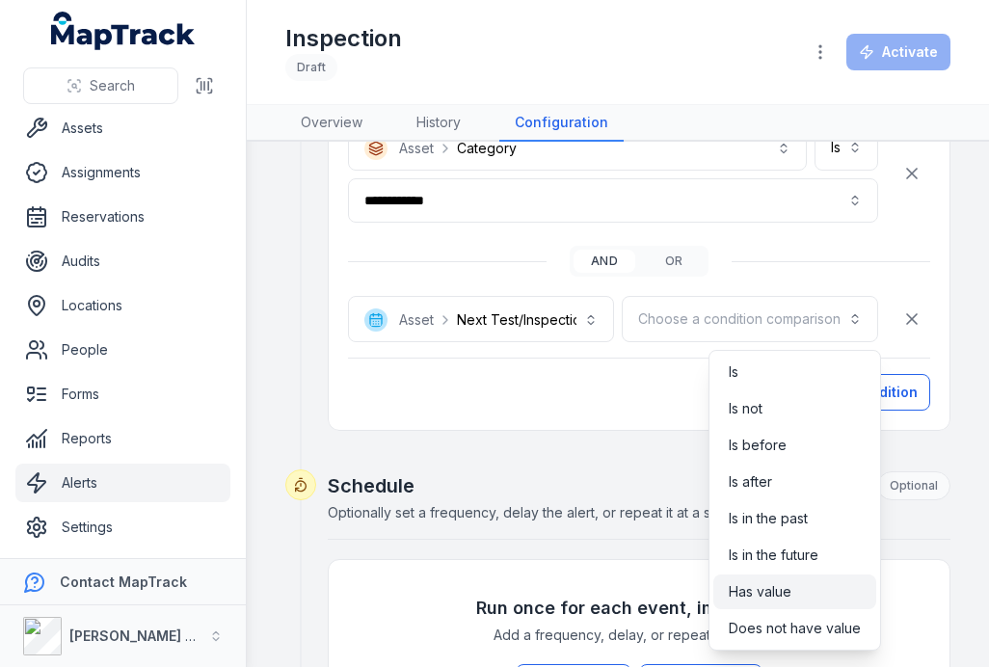
click at [756, 596] on span "Has value" at bounding box center [760, 591] width 63 height 19
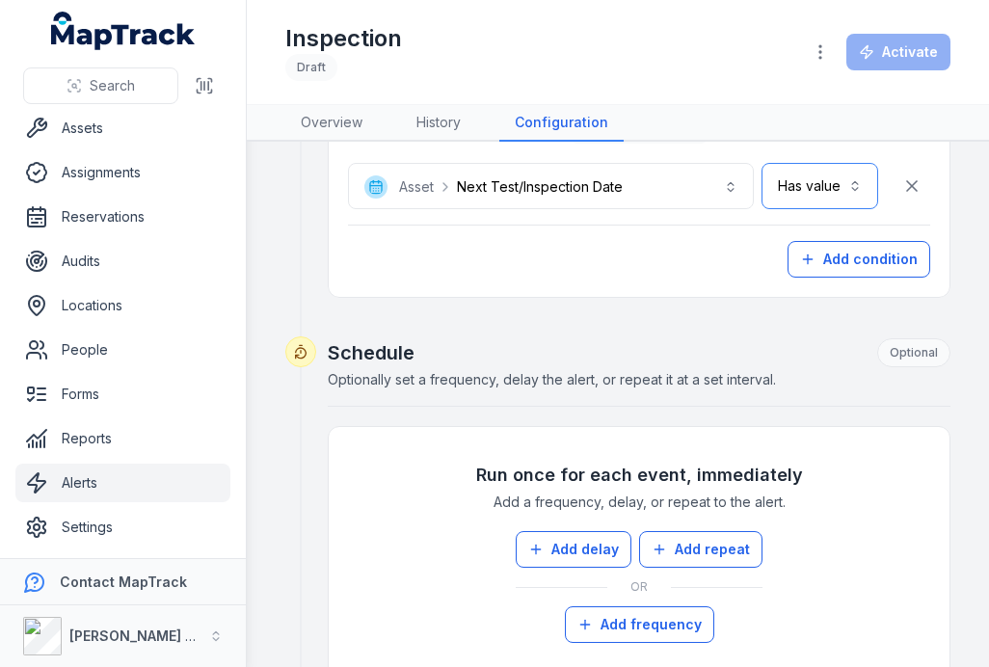
scroll to position [583, 0]
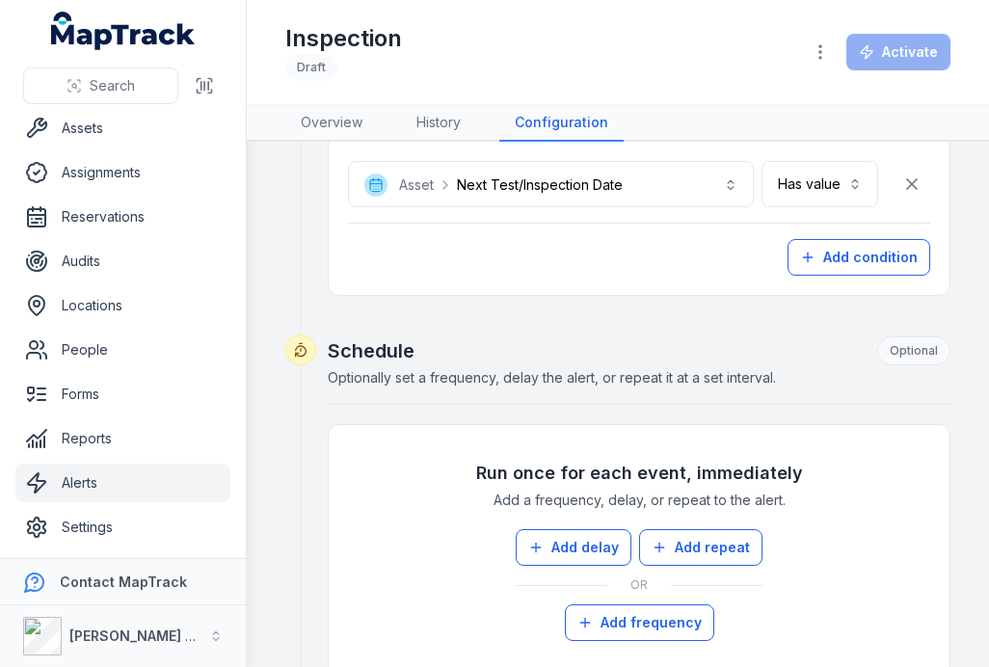
click at [534, 565] on button "Add delay" at bounding box center [574, 547] width 116 height 37
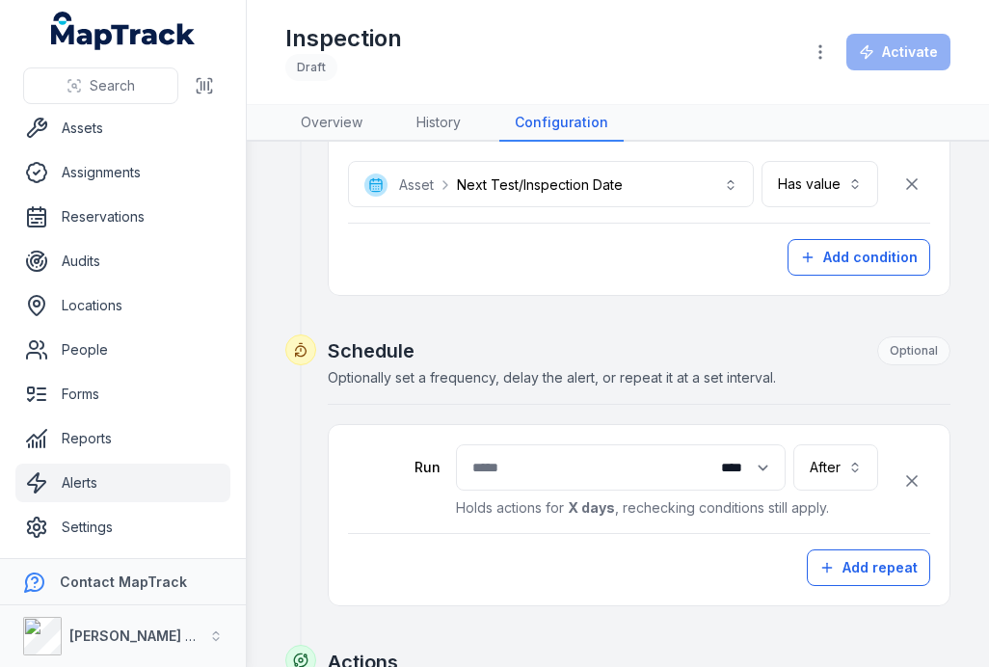
click at [543, 574] on div "Add repeat" at bounding box center [639, 567] width 582 height 37
click at [626, 466] on input "number" at bounding box center [621, 467] width 330 height 46
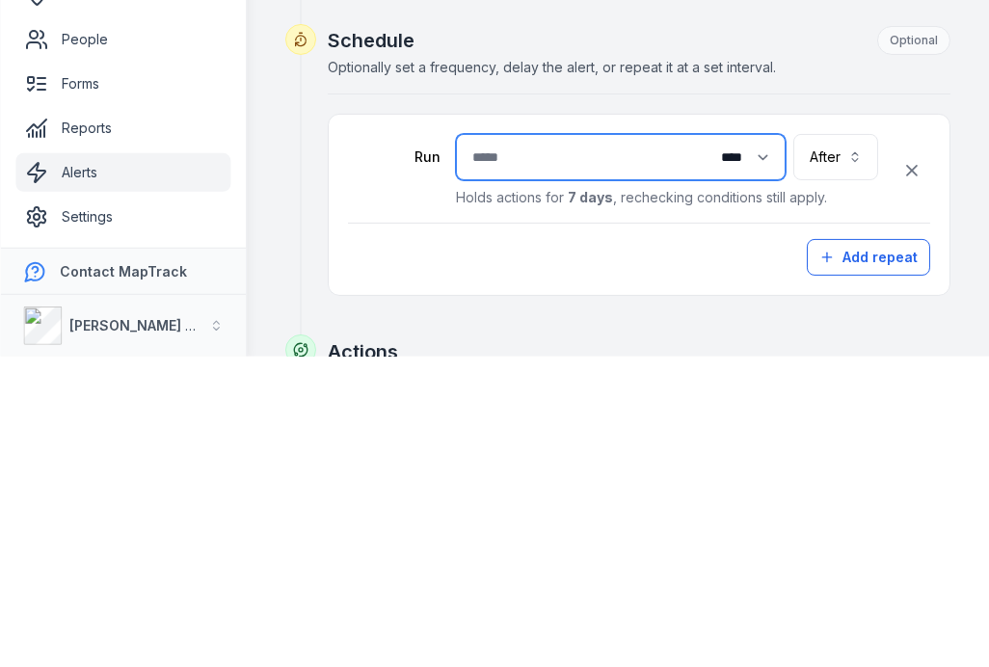
type input "*"
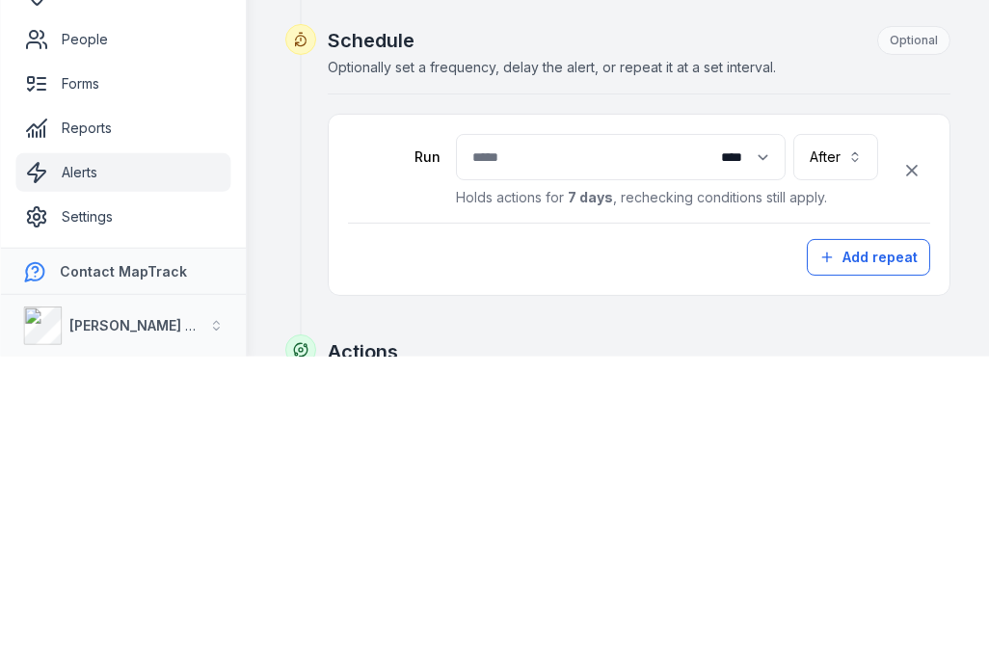
click at [839, 444] on button "After *****" at bounding box center [835, 467] width 85 height 46
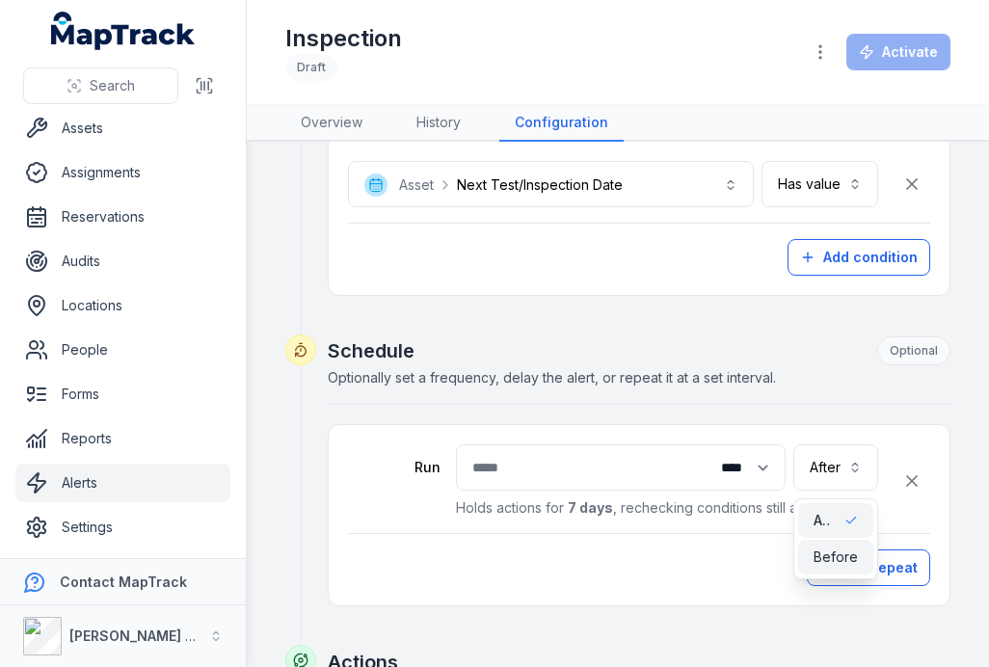
click at [826, 559] on span "Before" at bounding box center [835, 556] width 44 height 19
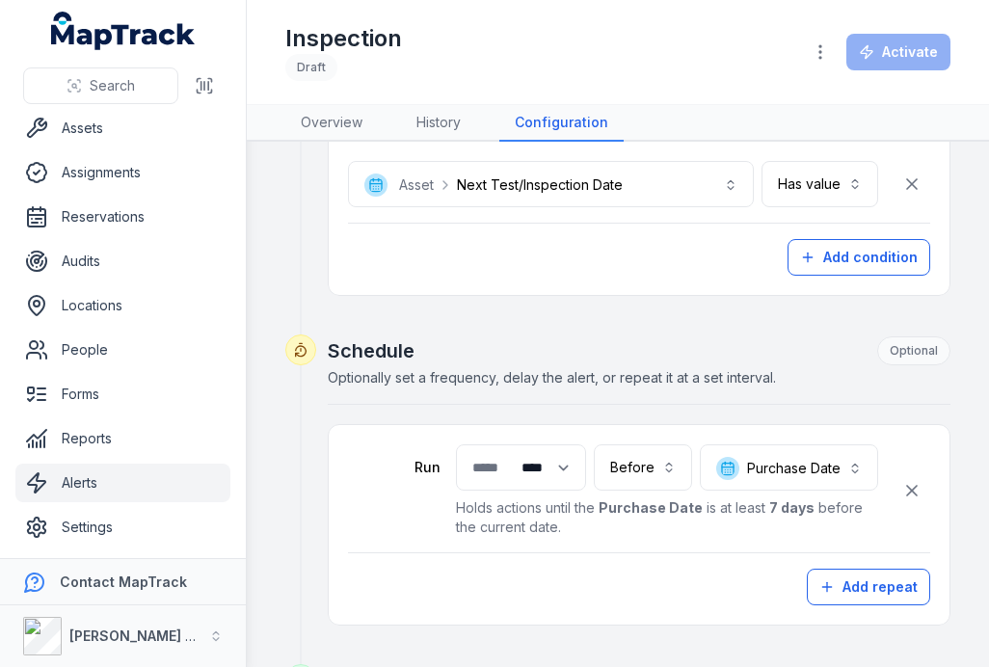
click at [782, 477] on button "**********" at bounding box center [789, 467] width 178 height 46
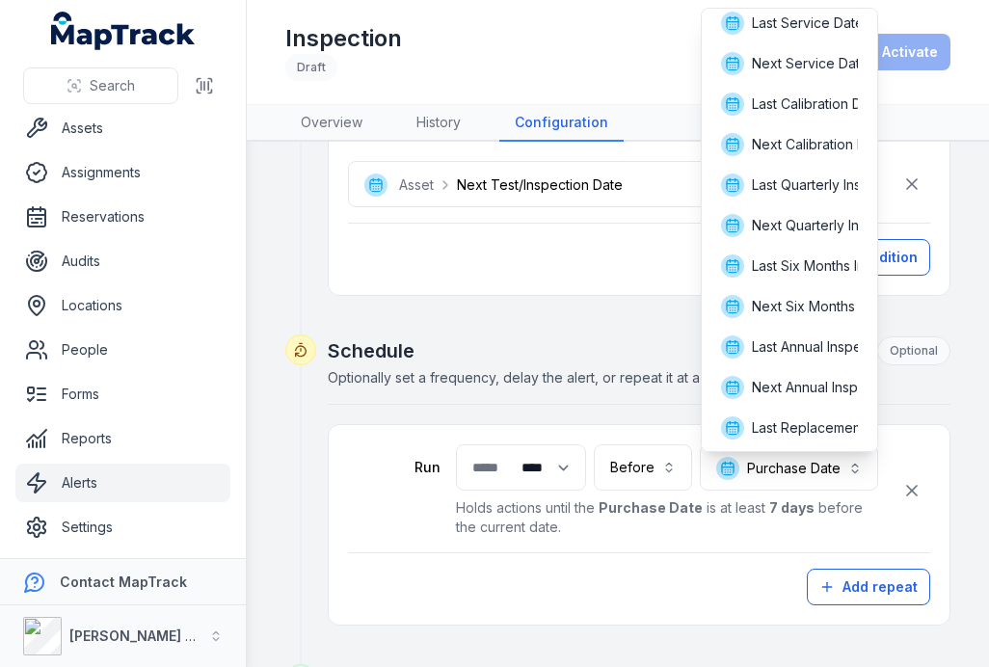
scroll to position [169, 0]
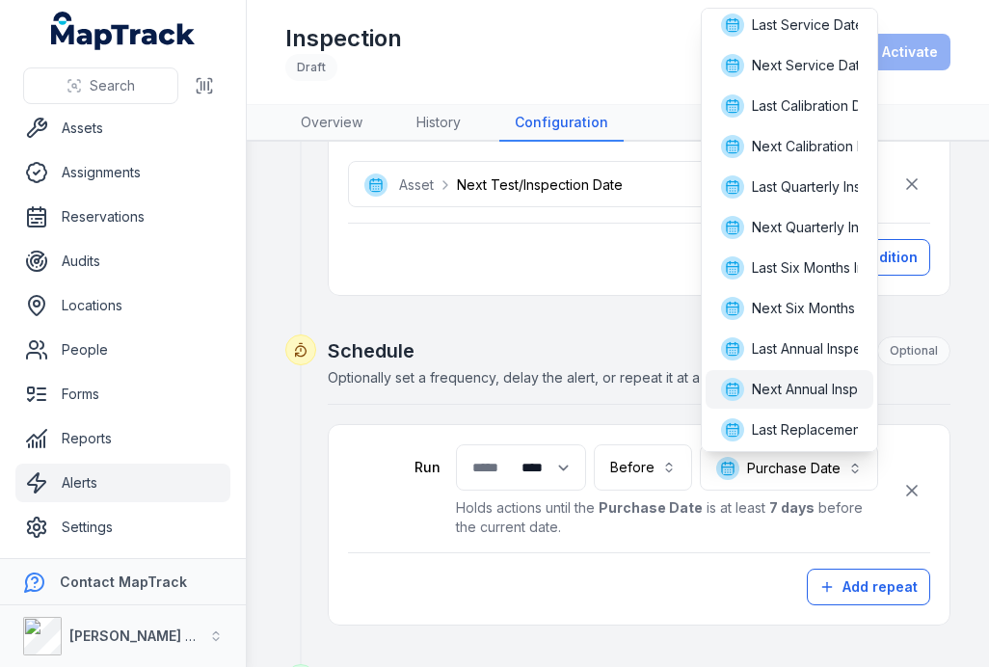
click at [770, 392] on span "Next Annual Inspection" at bounding box center [825, 389] width 146 height 19
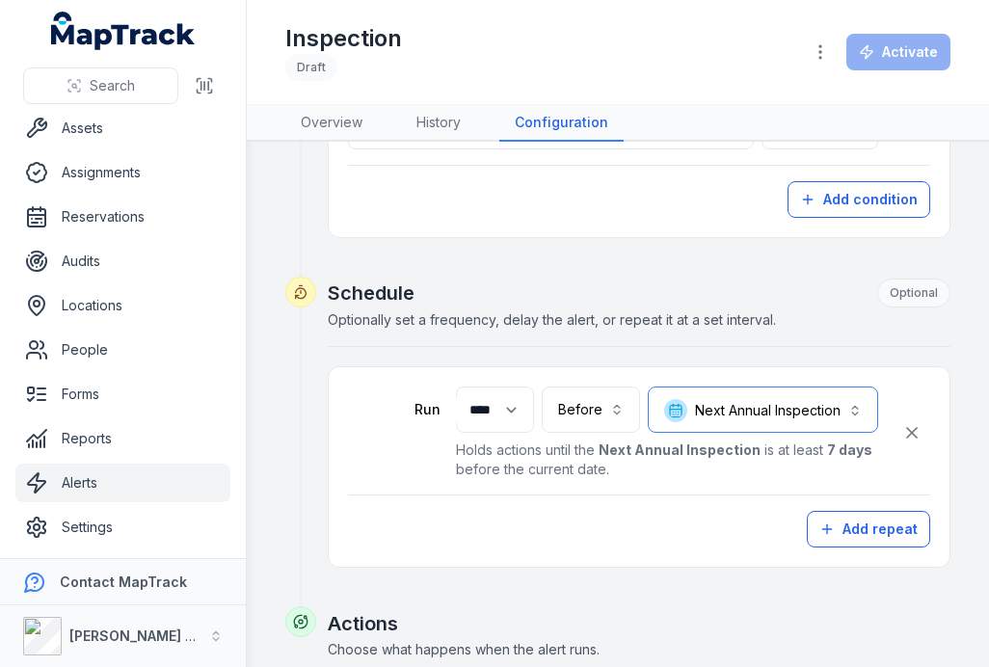
scroll to position [649, 0]
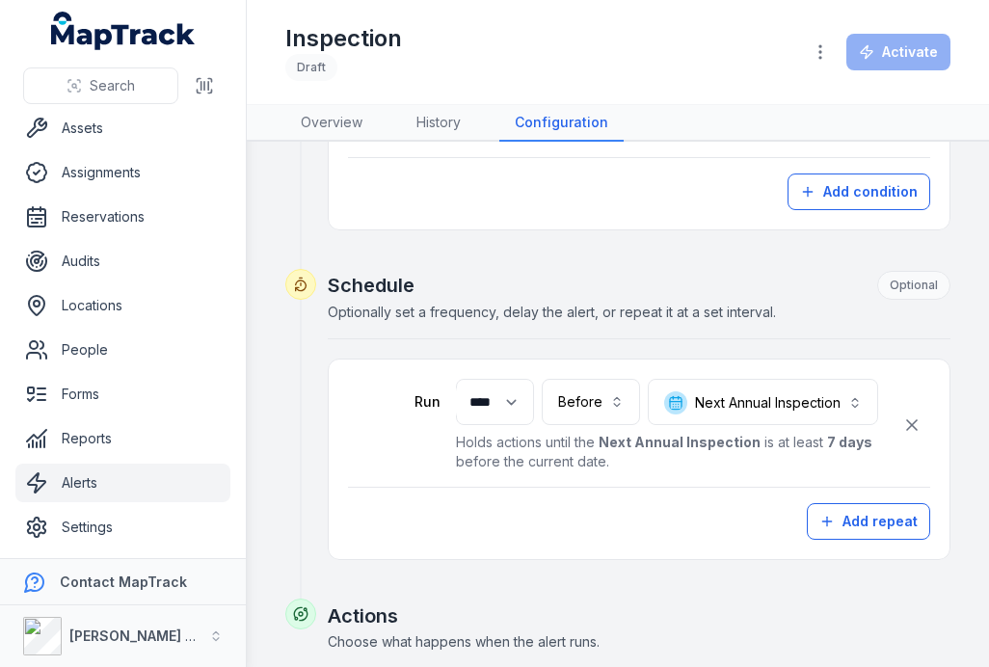
click at [845, 538] on button "Add repeat" at bounding box center [868, 521] width 123 height 37
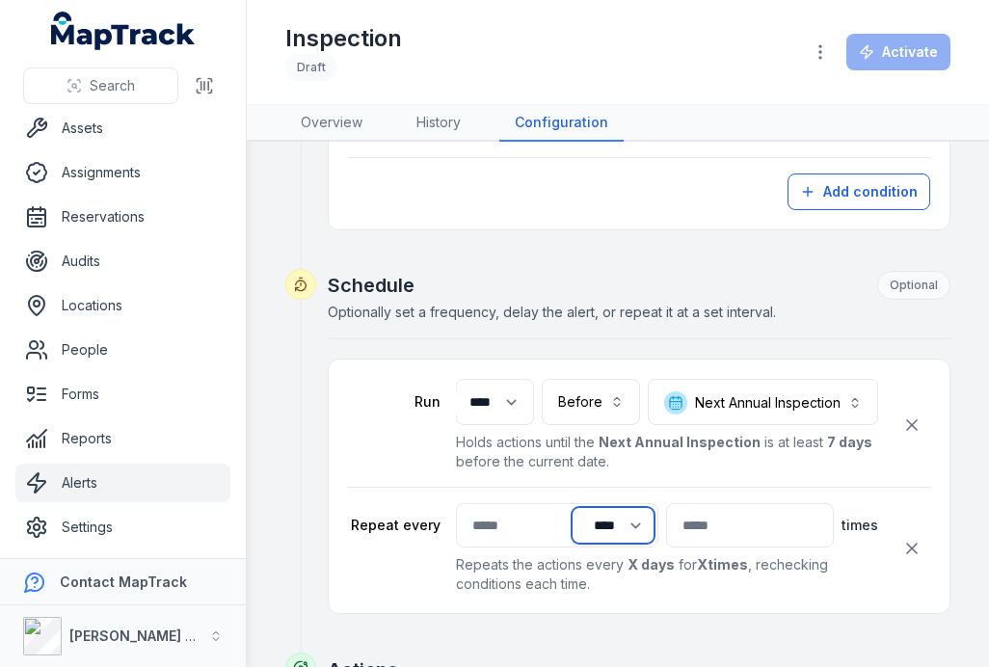
click at [571, 520] on select "**** ***** ****** *****" at bounding box center [612, 525] width 83 height 37
click at [472, 523] on input "number" at bounding box center [557, 525] width 202 height 44
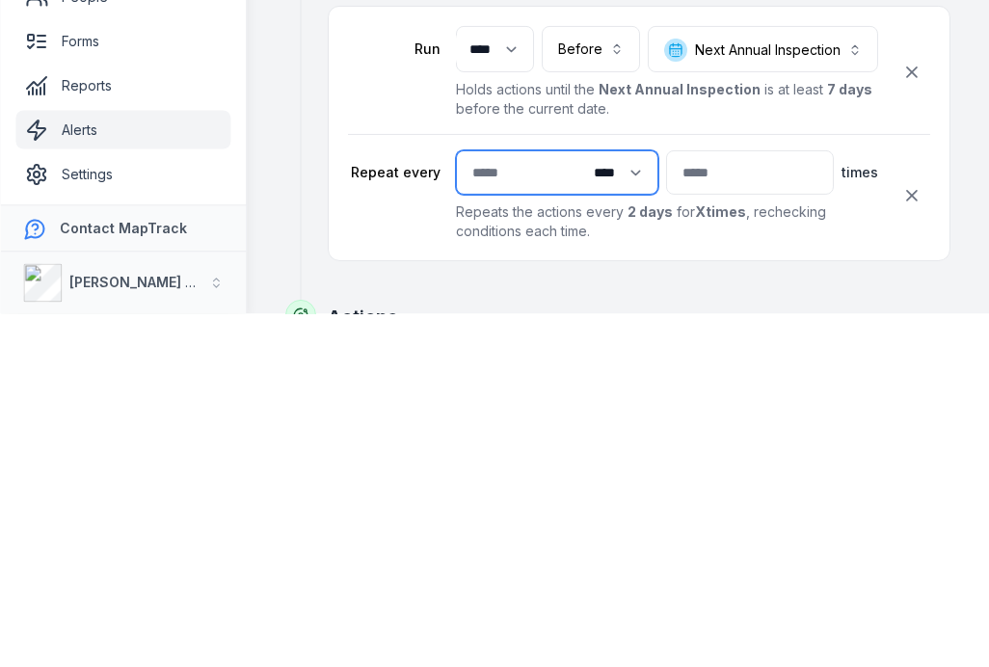
type input "*"
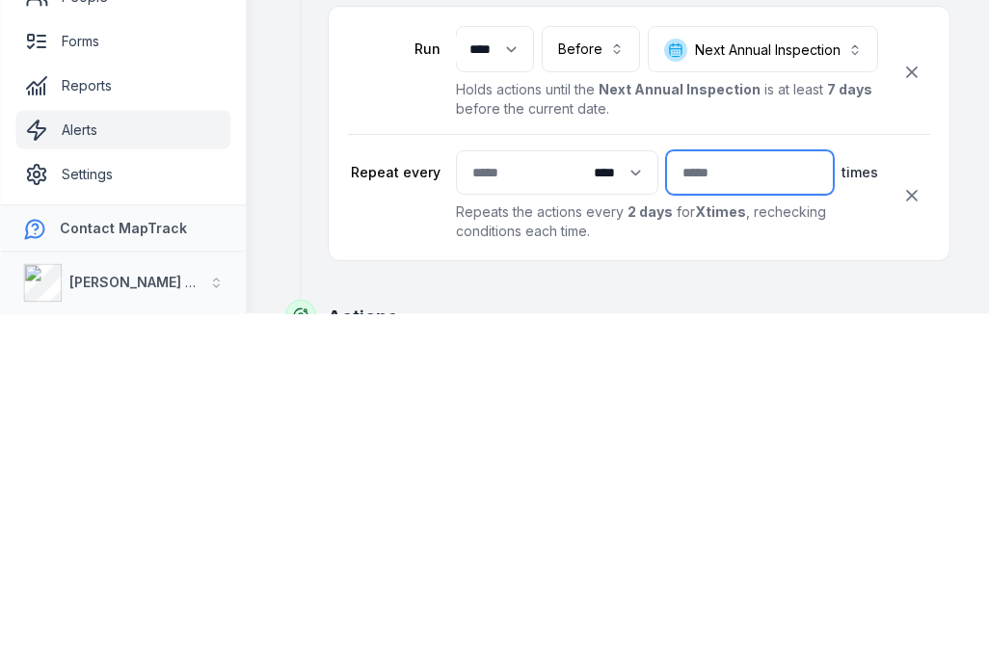
click at [720, 503] on input "number" at bounding box center [750, 525] width 168 height 44
type input "*"
click at [350, 503] on div "Repeat every * Time units **** ***** ****** ***** * times Repeats the actions e…" at bounding box center [613, 548] width 530 height 91
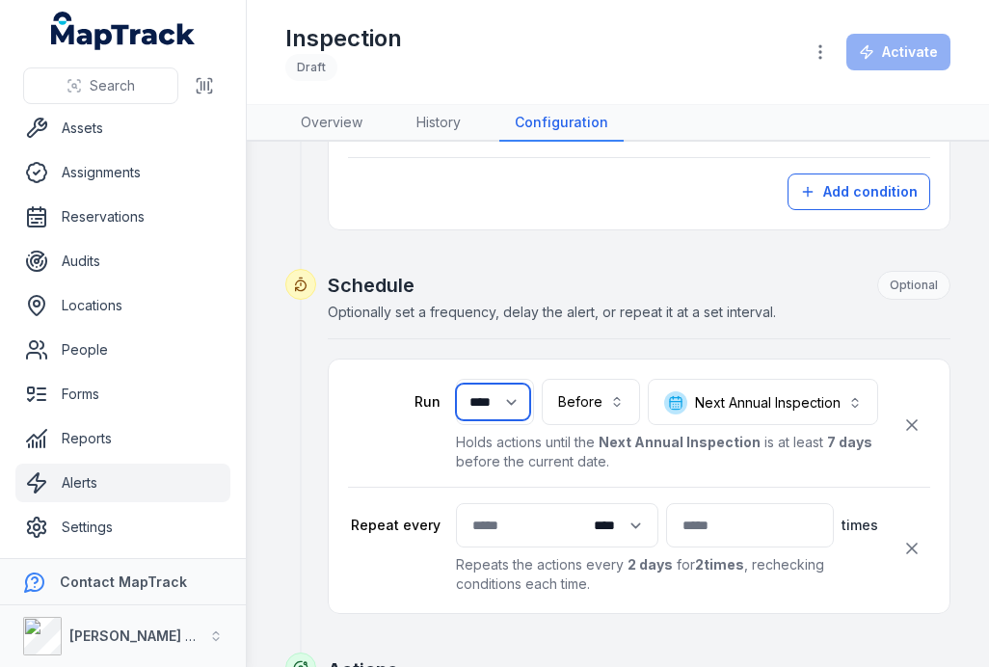
click at [504, 405] on select "***** **** ***** ****** *****" at bounding box center [493, 402] width 74 height 37
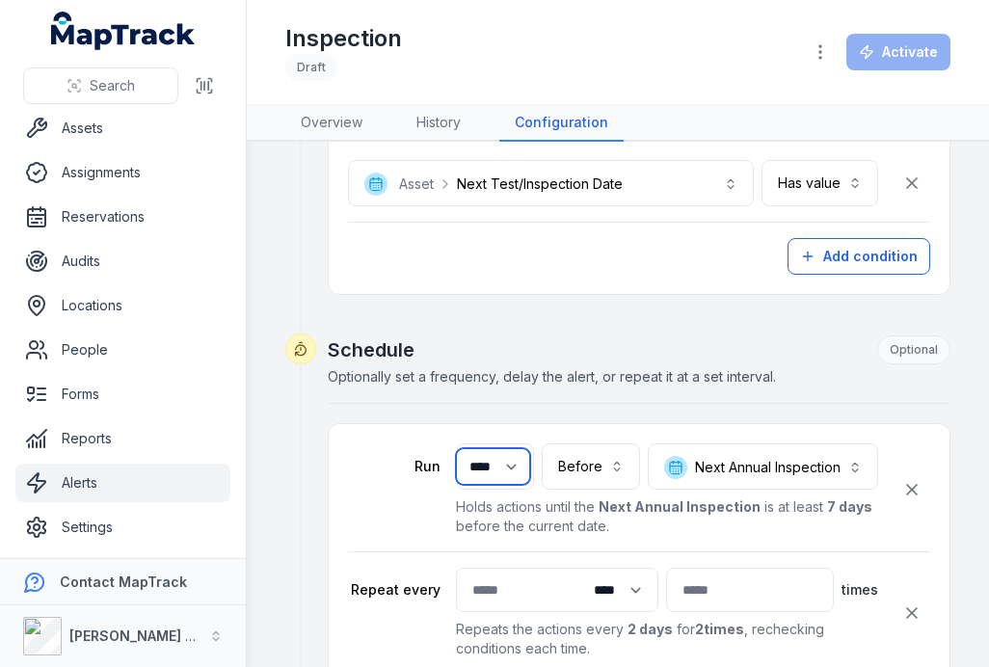
scroll to position [580, 0]
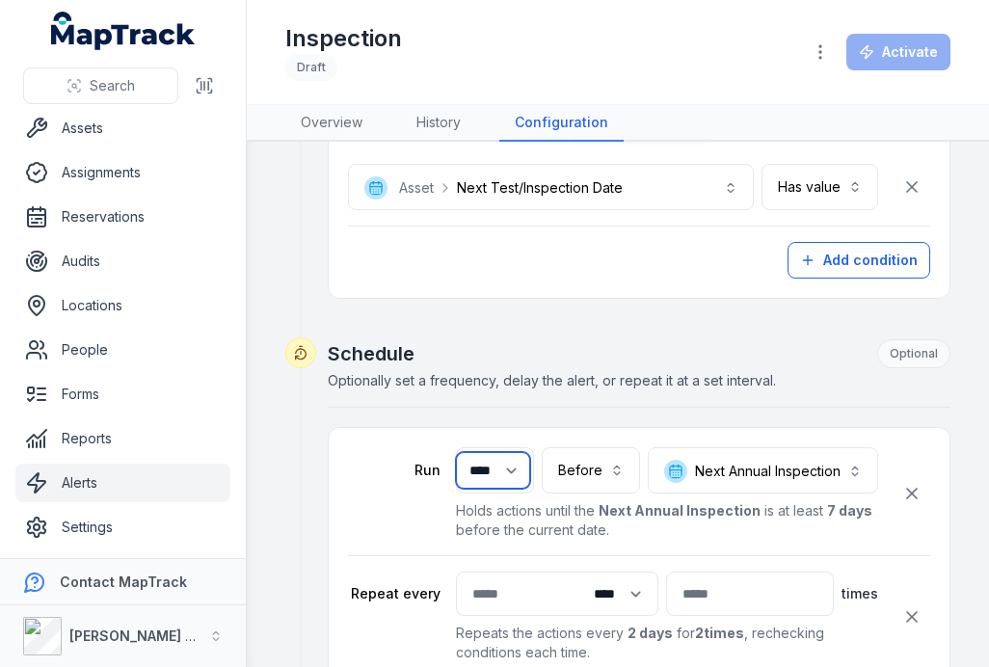
click at [502, 476] on select "***** **** ***** ****** *****" at bounding box center [493, 470] width 74 height 37
click at [438, 475] on label "Run" at bounding box center [394, 470] width 93 height 19
click at [457, 468] on select "***** **** ***** ****** *****" at bounding box center [493, 470] width 74 height 37
click at [838, 520] on p "Holds actions until the Next Annual Inspection is at least 7 weeks before the c…" at bounding box center [667, 520] width 422 height 39
click at [782, 519] on p "Holds actions until the Next Annual Inspection is at least 7 weeks before the c…" at bounding box center [667, 520] width 422 height 39
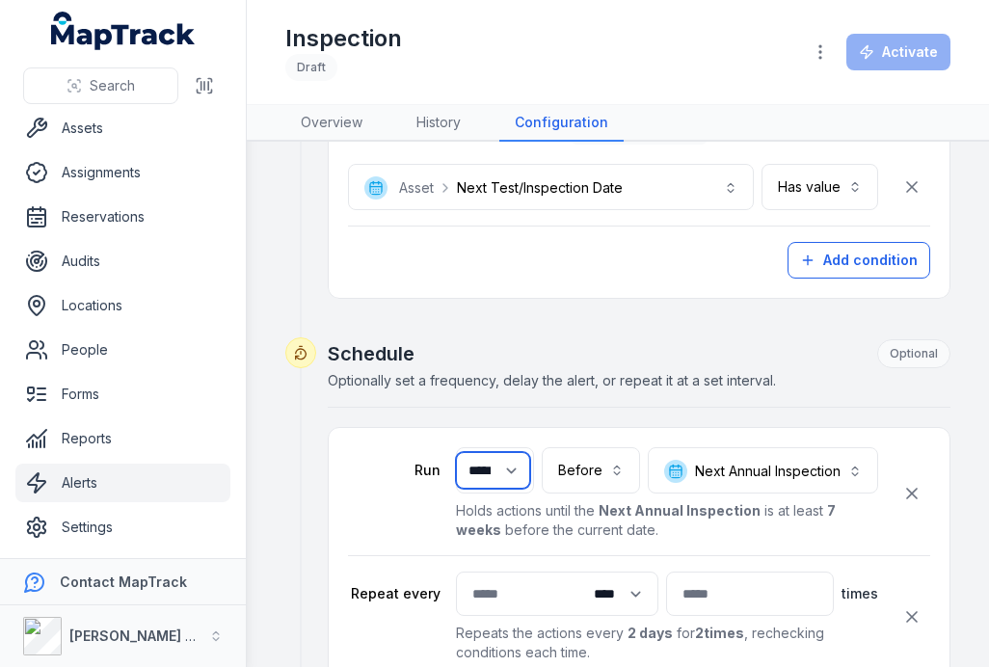
click at [461, 480] on select "***** **** ***** ****** *****" at bounding box center [493, 470] width 74 height 37
click at [499, 473] on select "***** **** ***** ****** *****" at bounding box center [493, 470] width 74 height 37
select select "***"
click at [805, 553] on div "**********" at bounding box center [639, 501] width 582 height 109
click at [840, 527] on p "Holds actions until the Next Annual Inspection is at least 7 days before the cu…" at bounding box center [667, 520] width 422 height 39
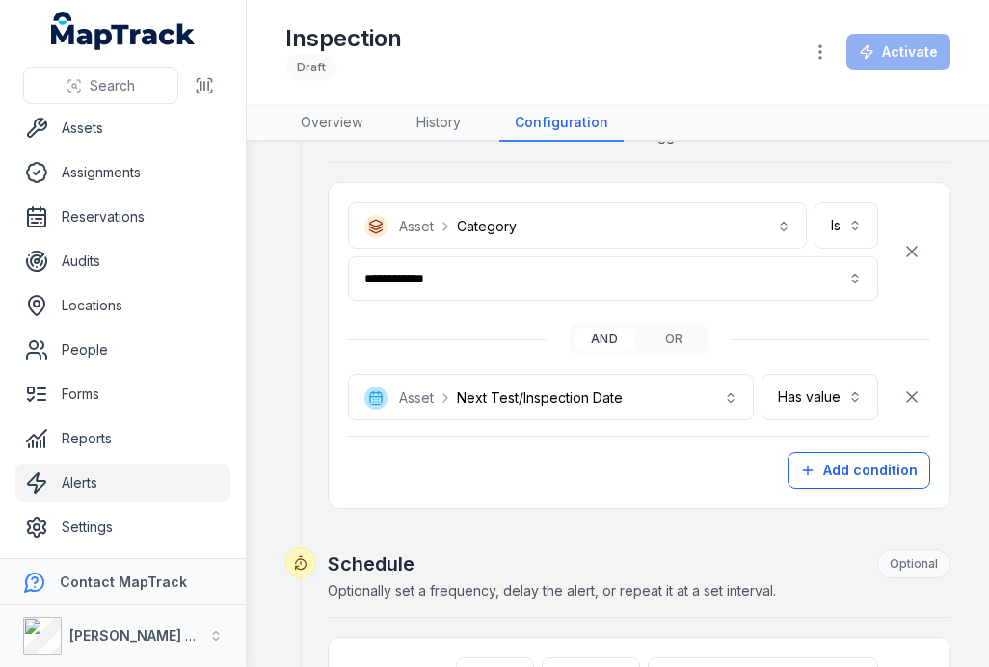
scroll to position [343, 0]
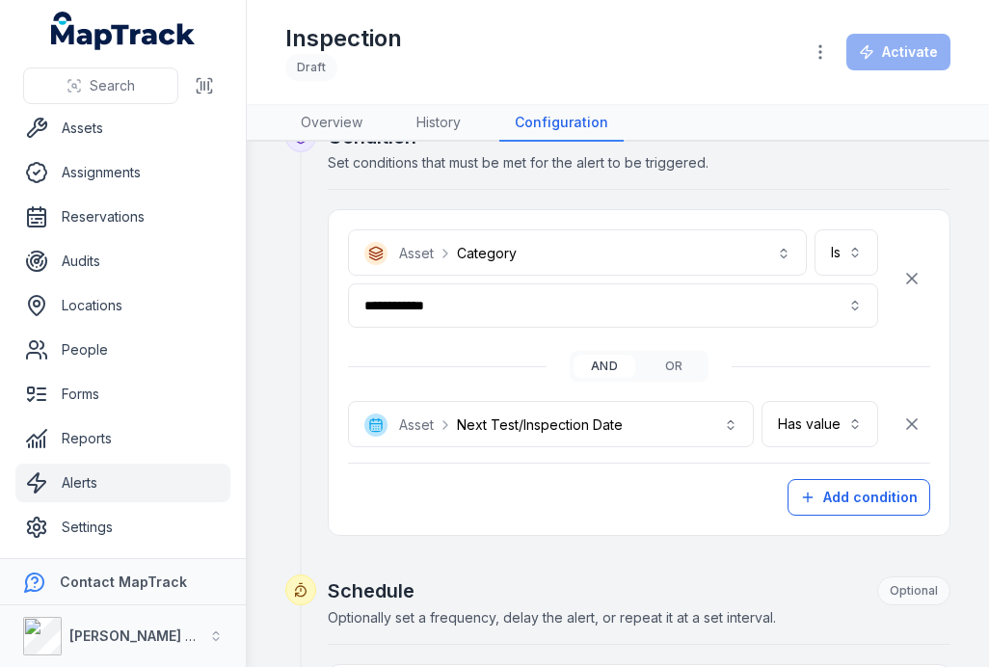
click at [486, 315] on button "**********" at bounding box center [613, 305] width 530 height 44
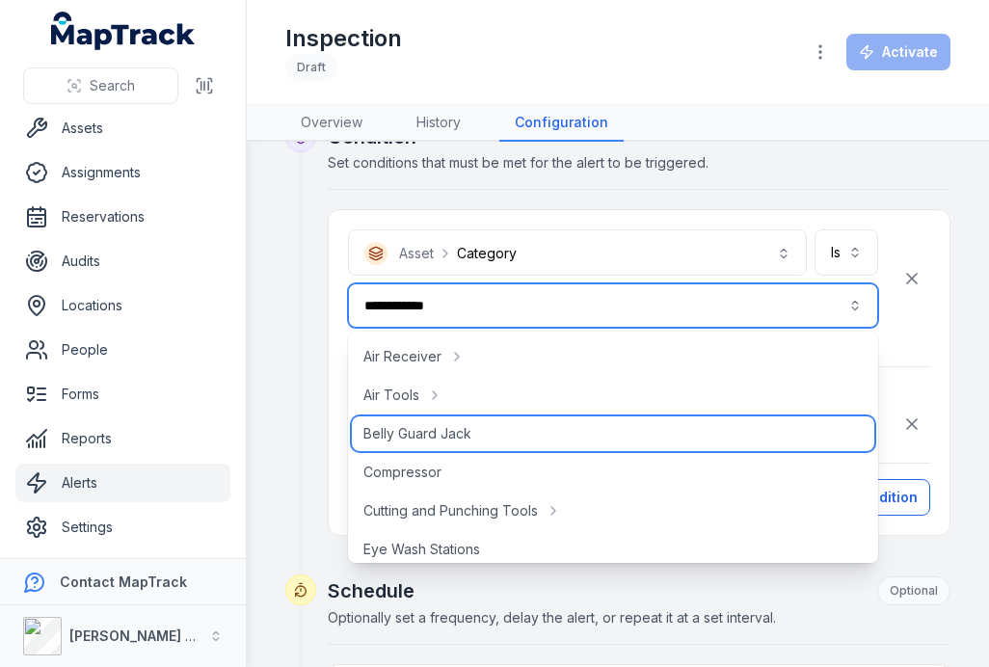
click at [401, 434] on span "Belly Guard Jack" at bounding box center [417, 433] width 108 height 19
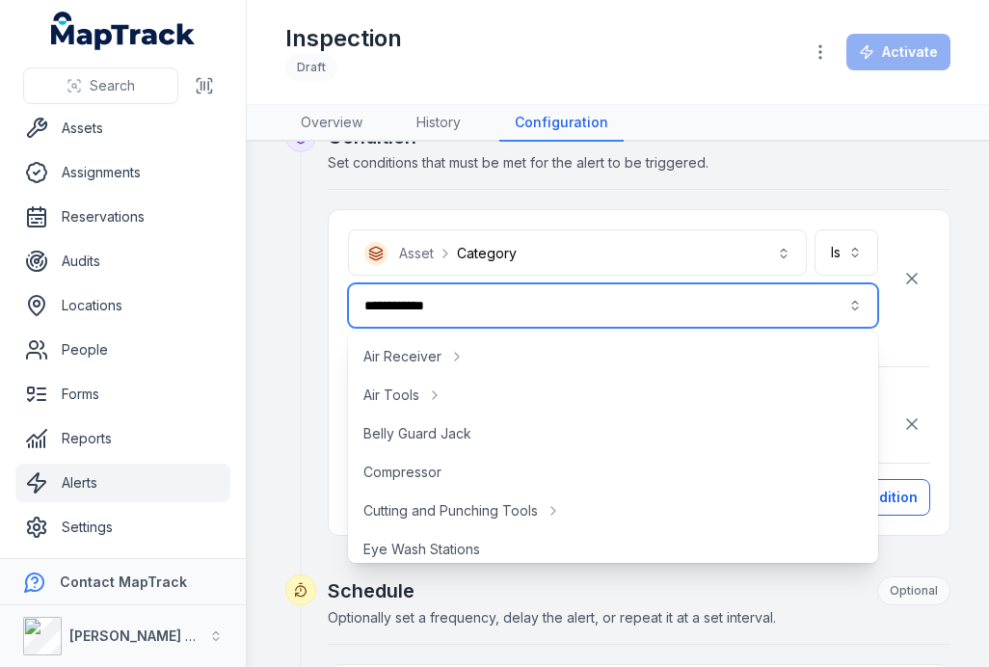
type input "**********"
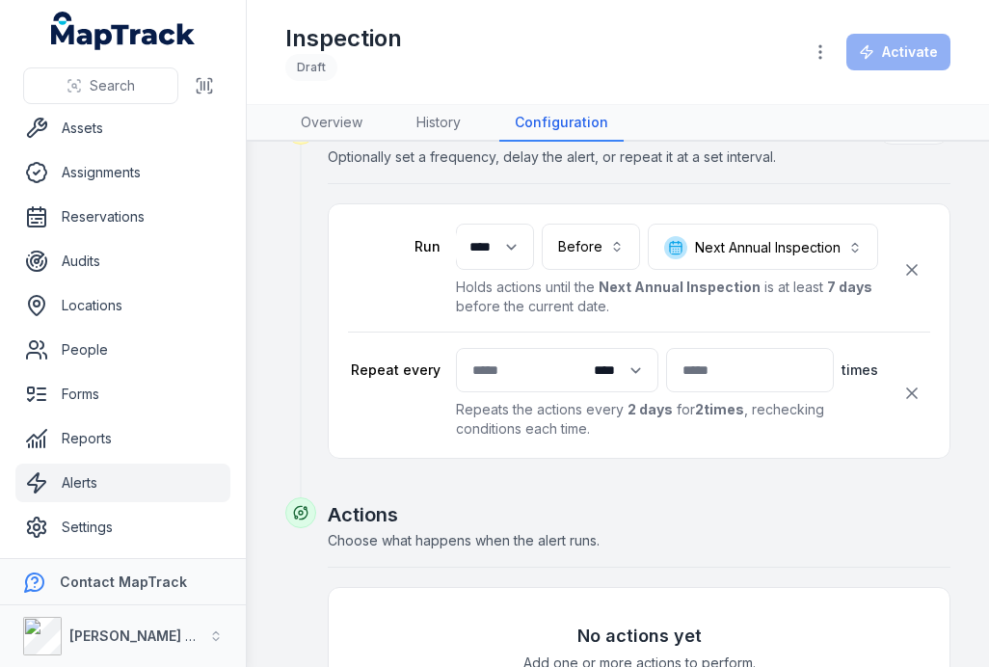
scroll to position [782, 0]
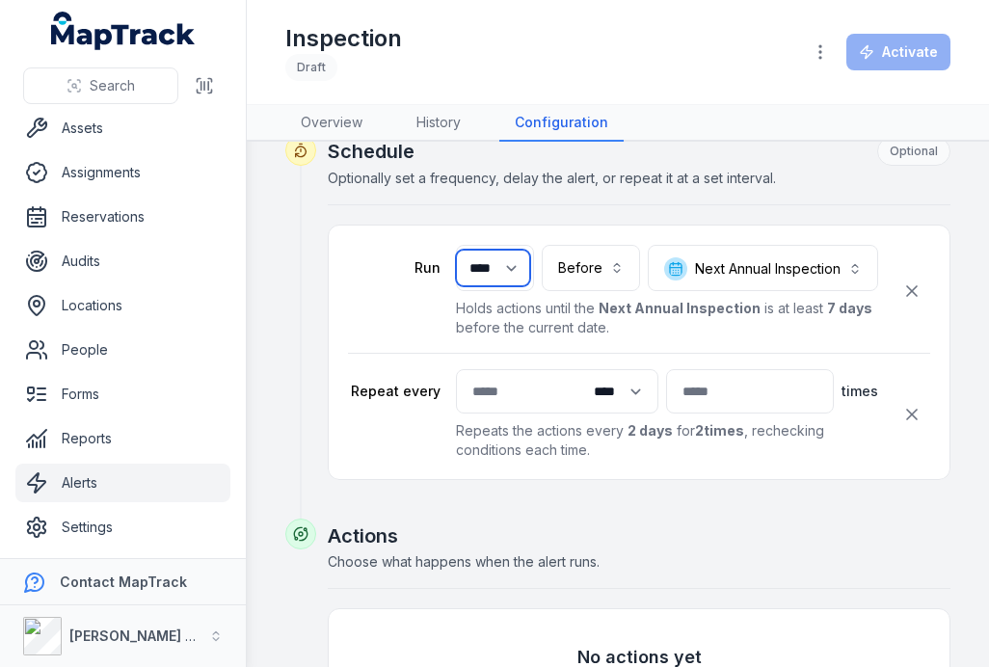
click at [486, 267] on select "***** **** ***** ****** *****" at bounding box center [493, 268] width 74 height 37
click at [452, 263] on div "**********" at bounding box center [613, 291] width 530 height 93
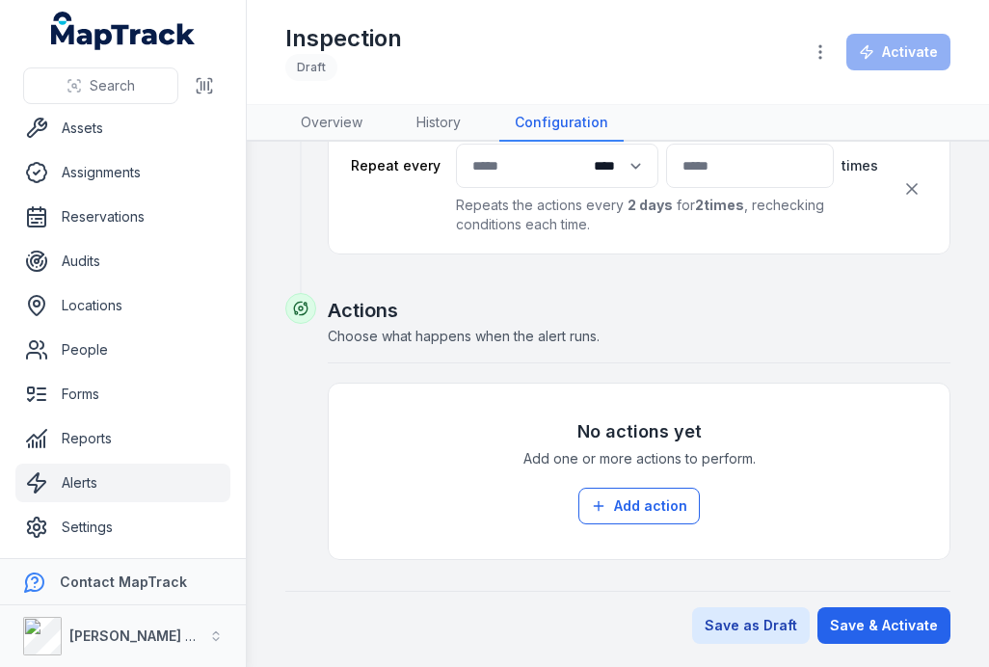
click at [632, 503] on button "Add action" at bounding box center [638, 506] width 121 height 37
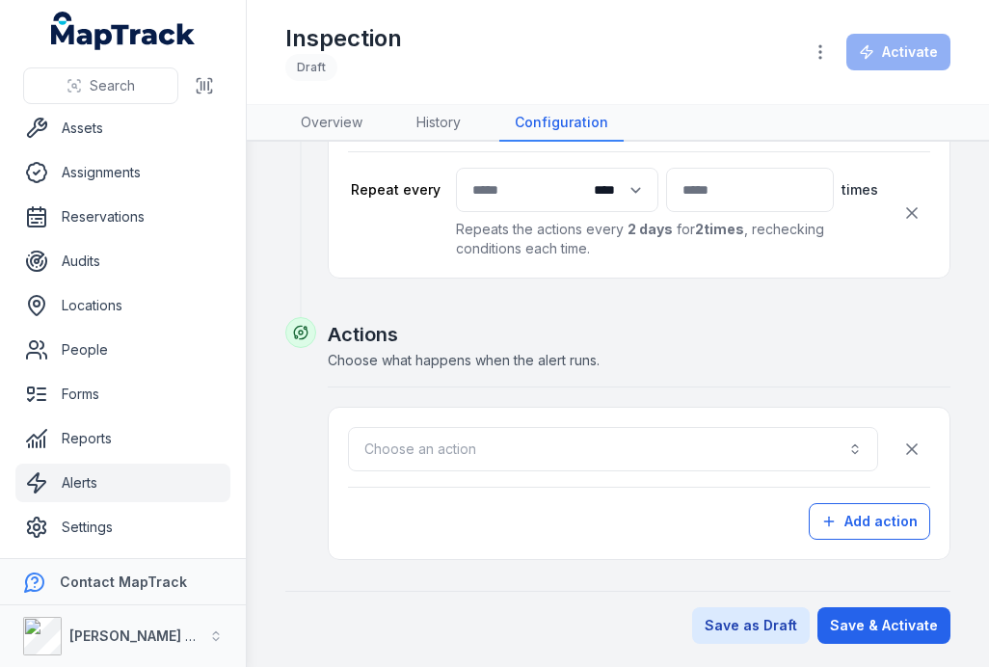
scroll to position [984, 0]
click at [504, 441] on button "Choose an action" at bounding box center [613, 449] width 530 height 44
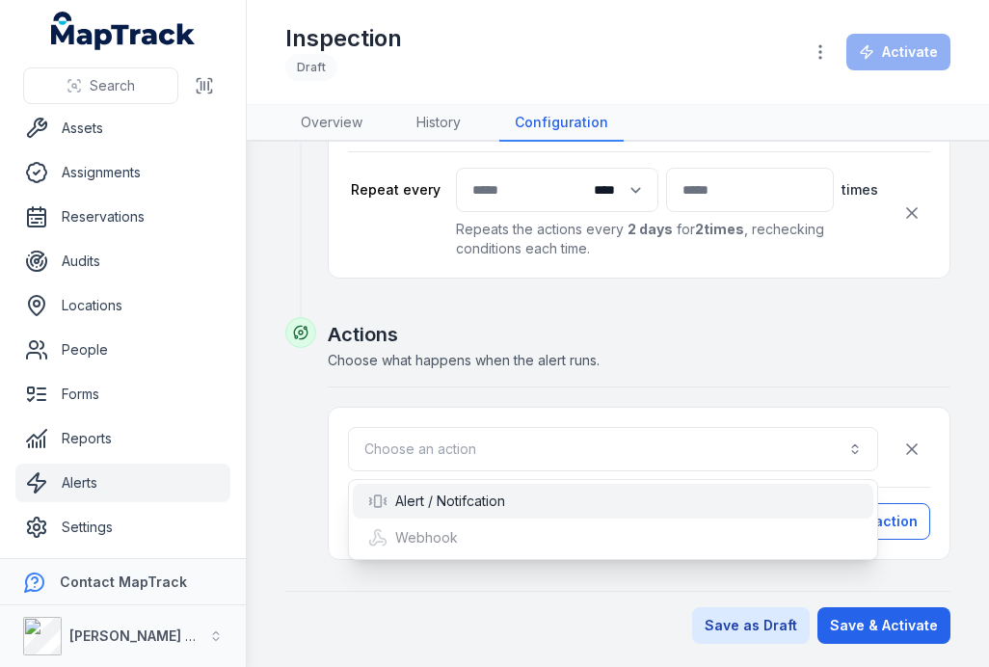
click at [511, 508] on div "Alert / Notifcation" at bounding box center [613, 500] width 490 height 19
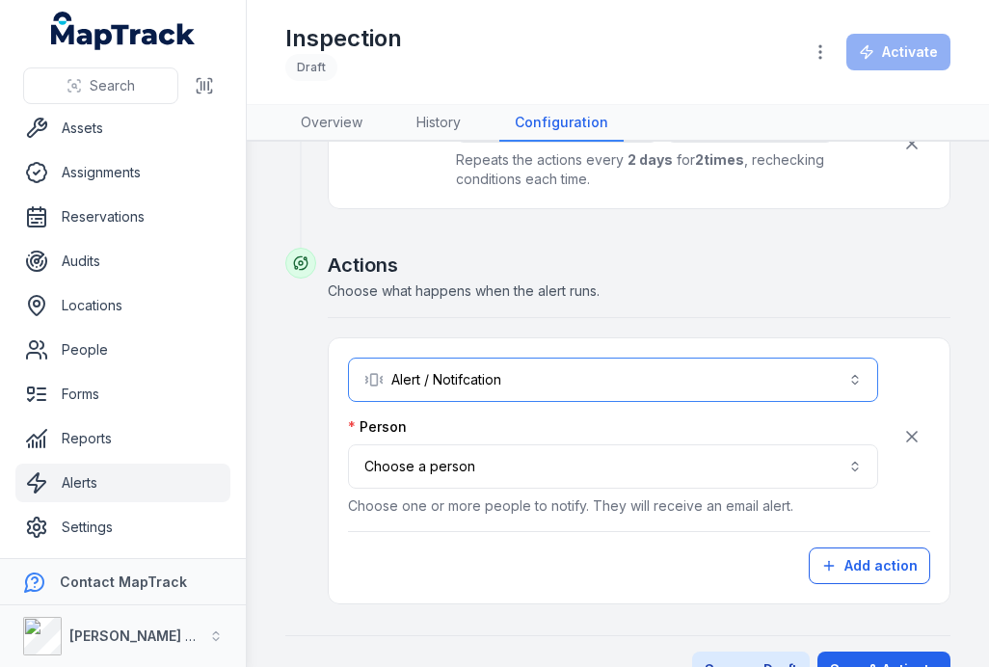
scroll to position [1052, 0]
click at [530, 471] on button "Choose a person" at bounding box center [613, 467] width 530 height 44
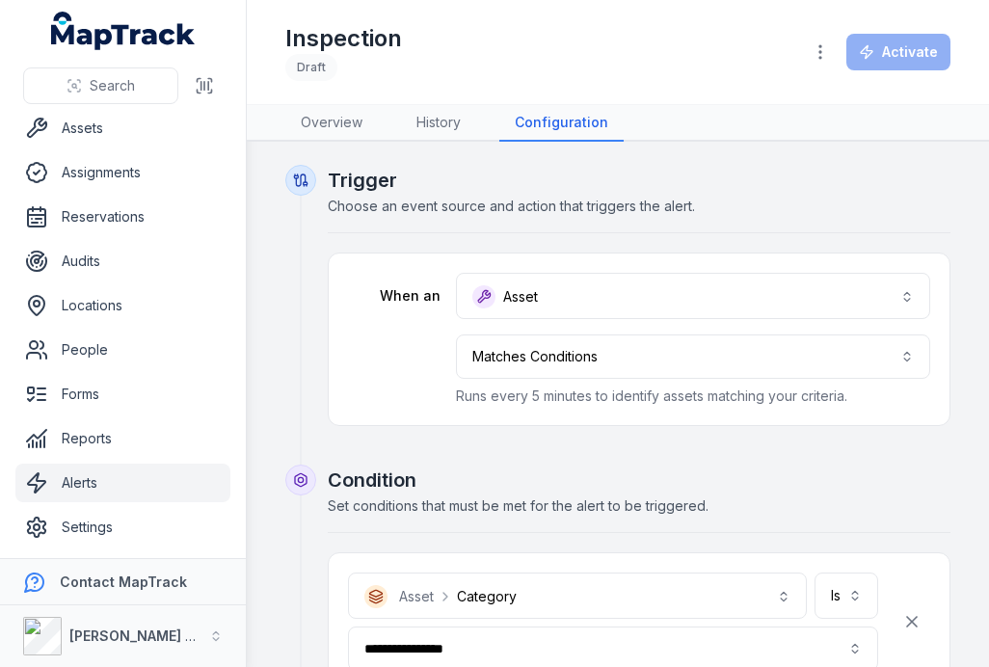
scroll to position [0, 0]
click at [431, 119] on link "History" at bounding box center [438, 123] width 75 height 37
click at [121, 491] on link "Alerts" at bounding box center [122, 483] width 215 height 39
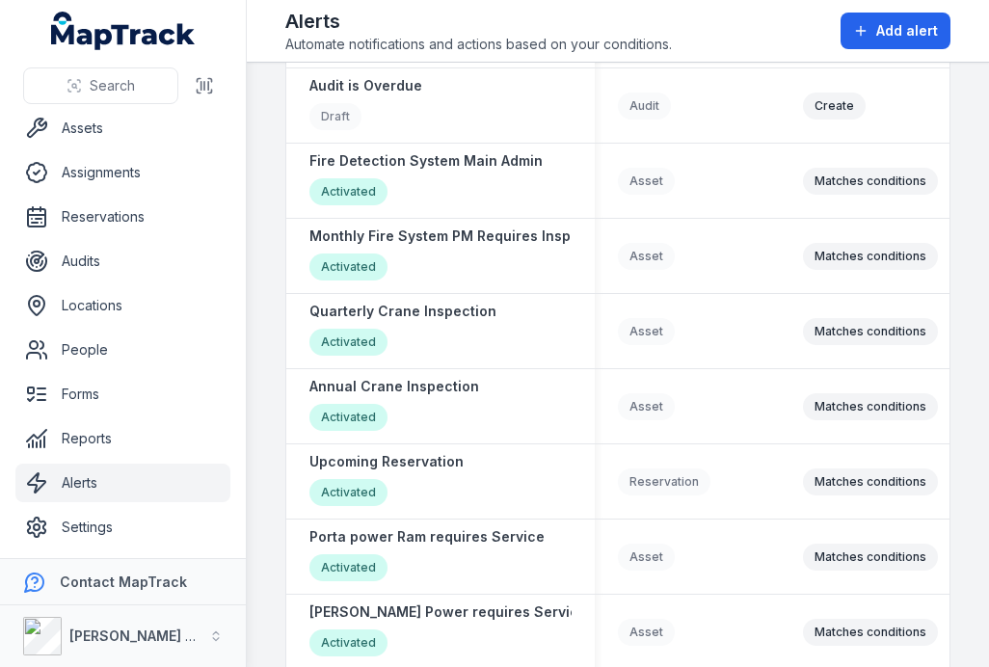
scroll to position [1459, 0]
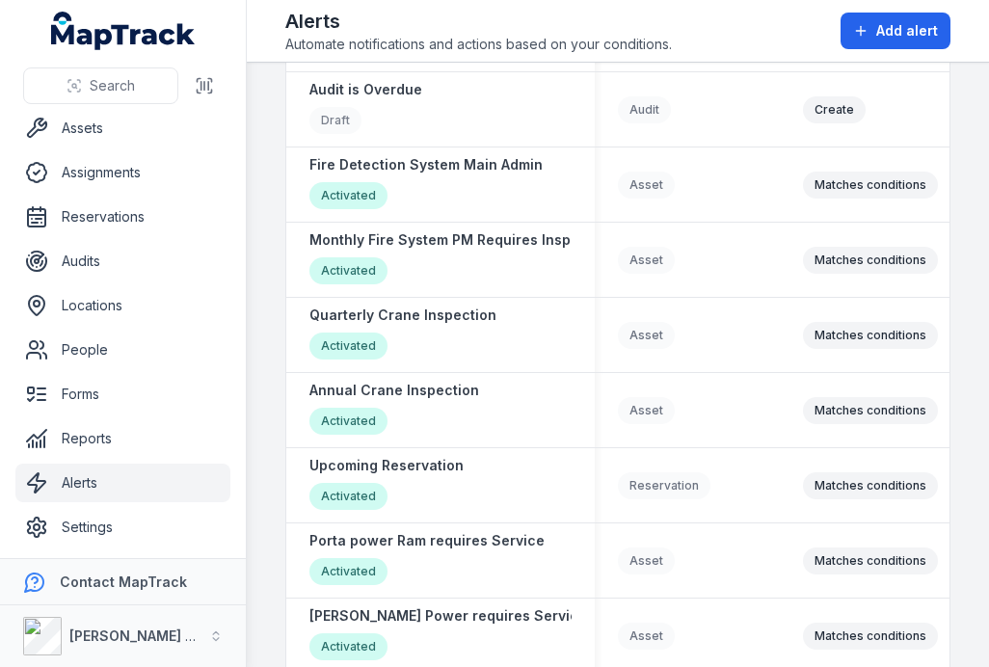
click at [447, 169] on strong "Fire Detection System Main Admin" at bounding box center [425, 164] width 233 height 19
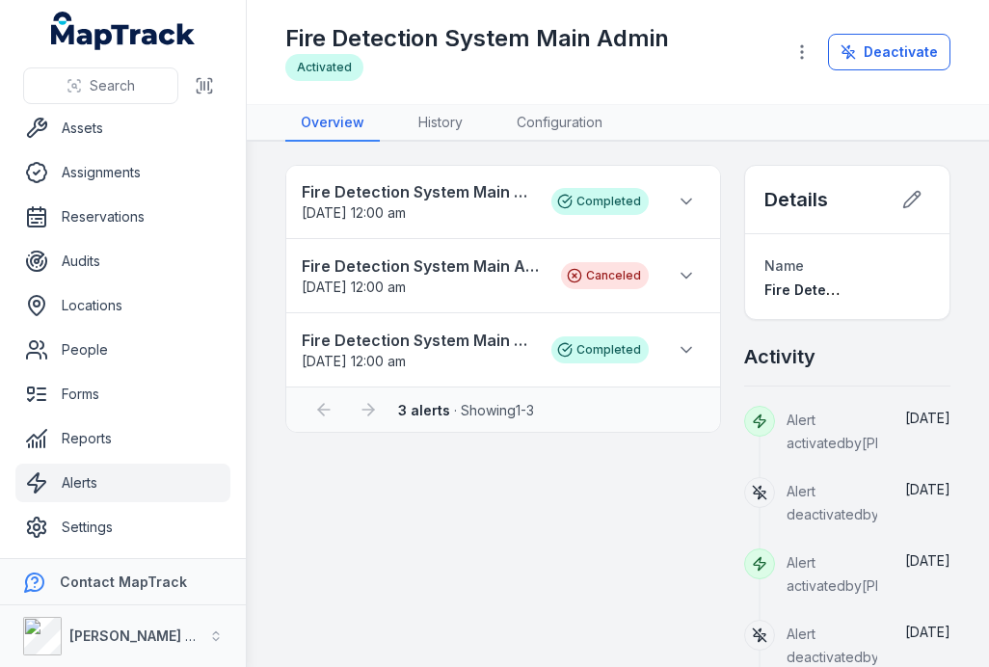
click at [692, 198] on icon at bounding box center [685, 201] width 19 height 19
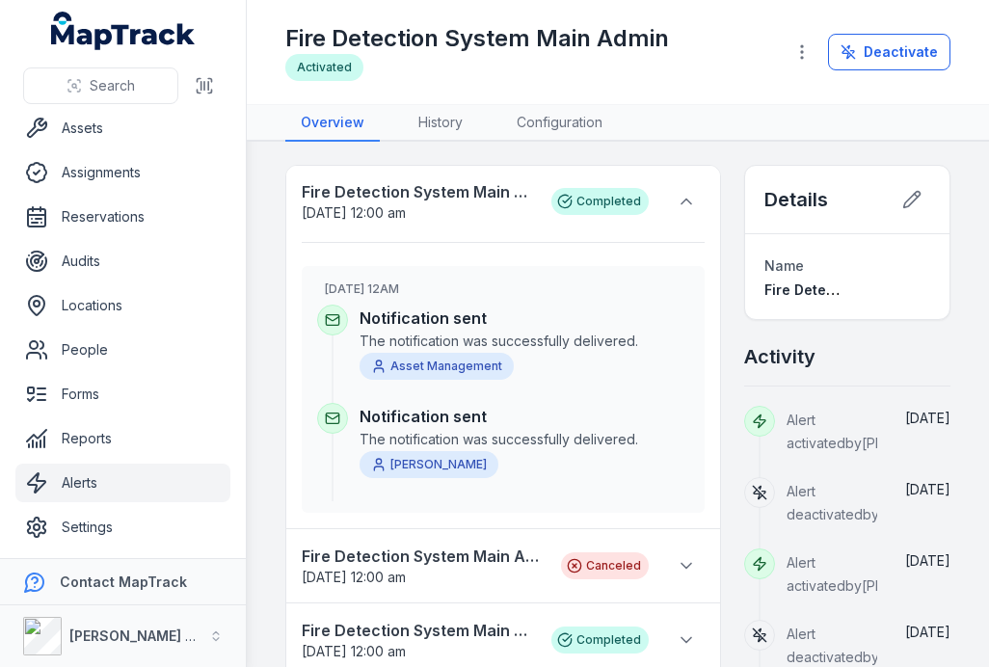
click at [680, 201] on icon at bounding box center [685, 201] width 19 height 19
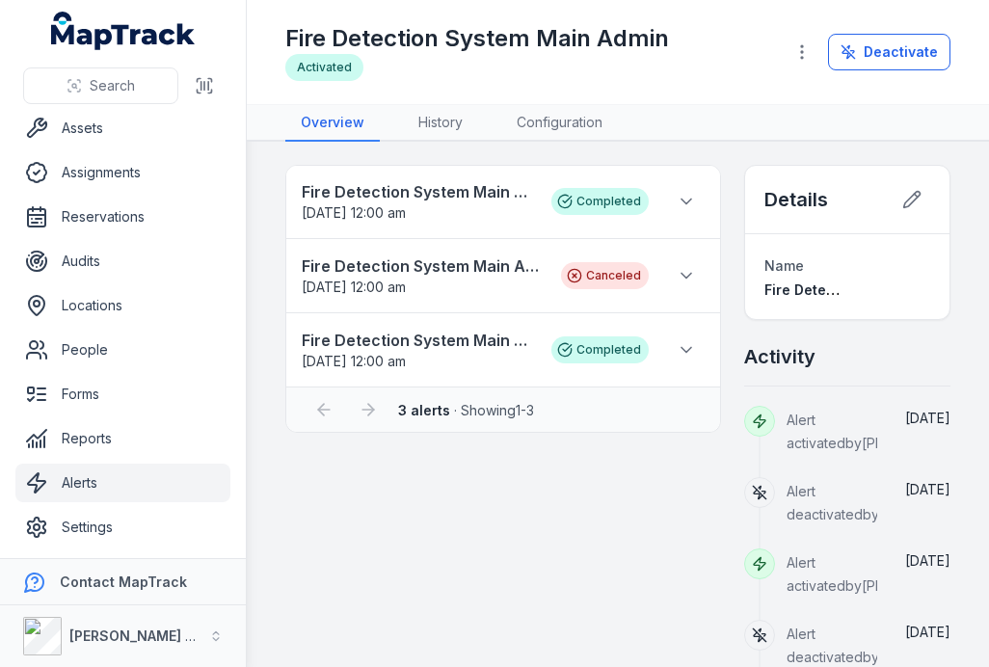
click at [689, 266] on icon at bounding box center [685, 275] width 19 height 19
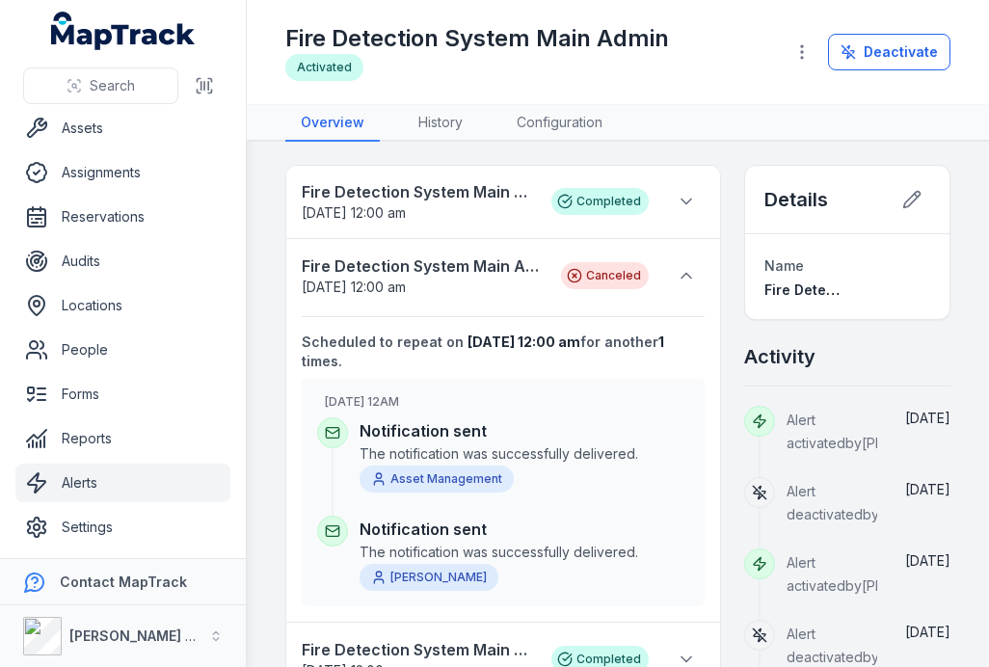
click at [693, 267] on icon at bounding box center [685, 275] width 19 height 19
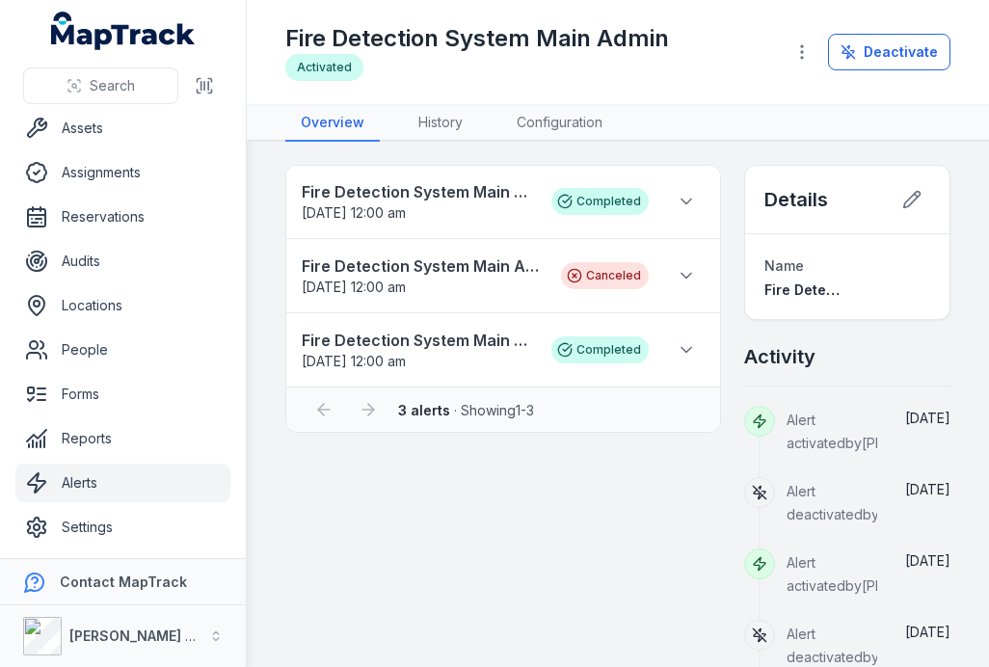
click at [144, 305] on link "Locations" at bounding box center [122, 305] width 215 height 39
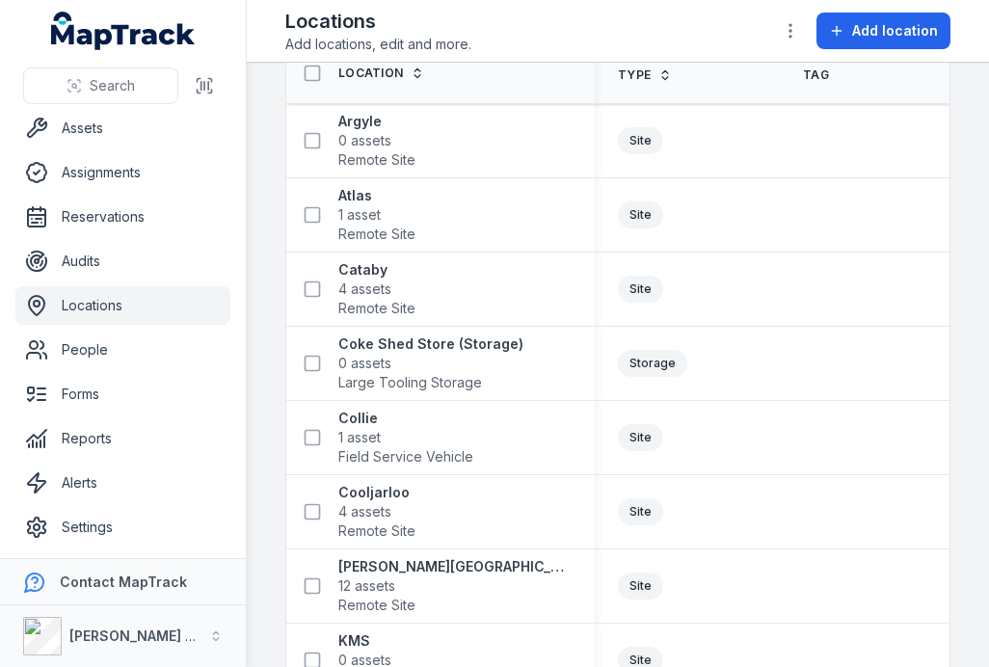
scroll to position [86, 0]
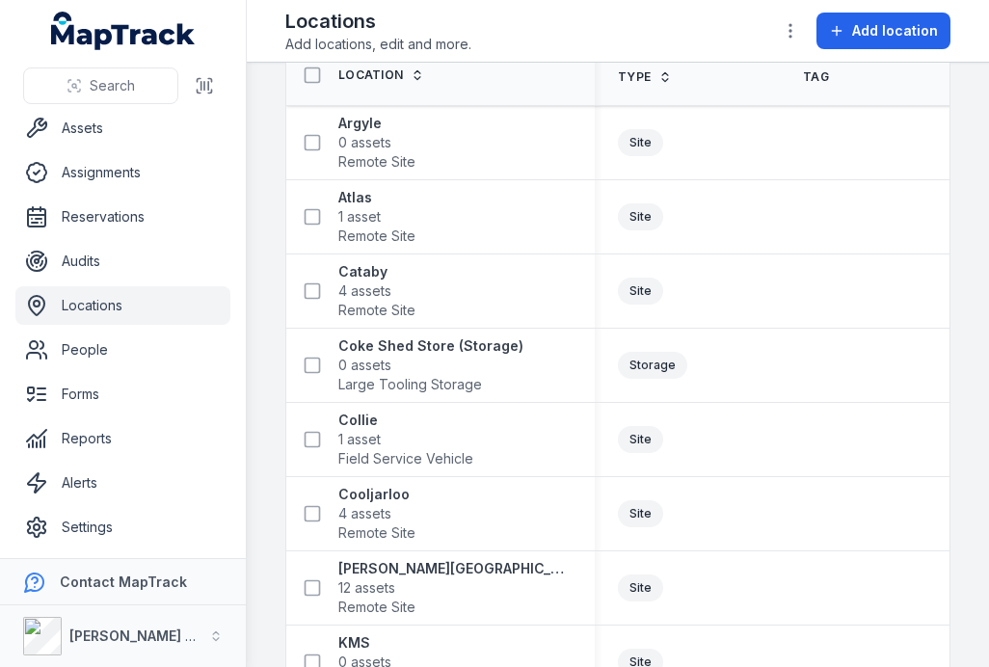
click at [380, 291] on span "4 assets" at bounding box center [364, 290] width 53 height 19
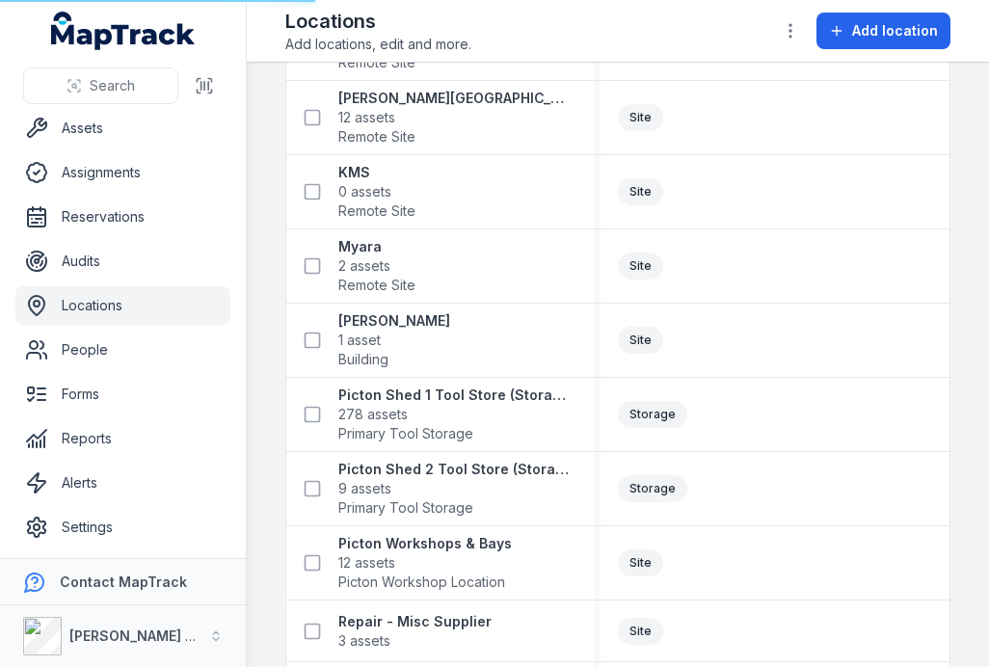
scroll to position [611, 0]
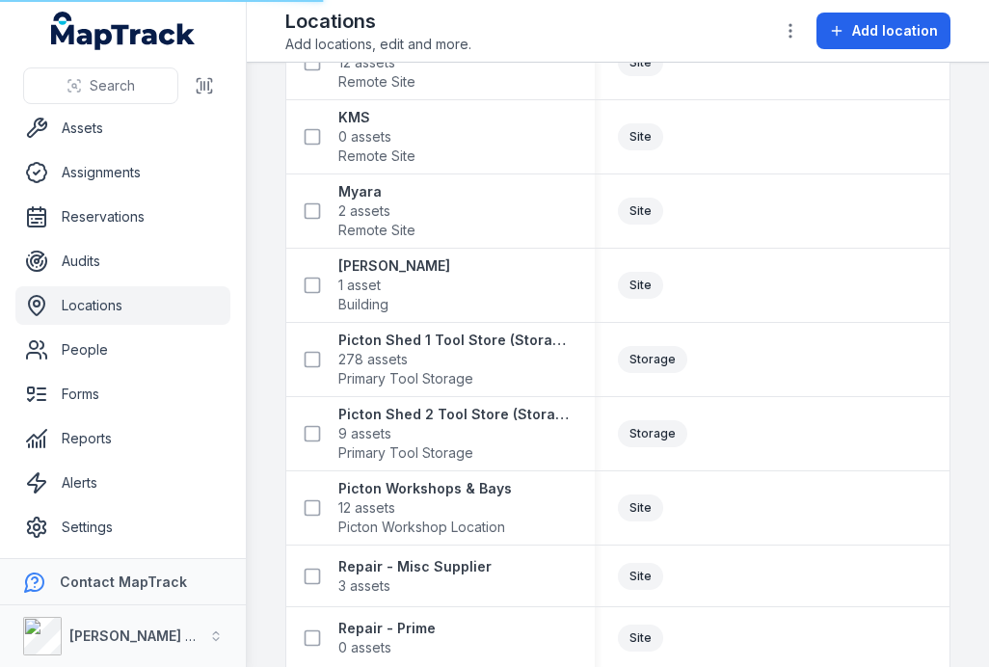
click at [443, 507] on span "12 assets" at bounding box center [424, 507] width 173 height 19
click at [458, 489] on strong "Picton Workshops & Bays" at bounding box center [424, 488] width 173 height 19
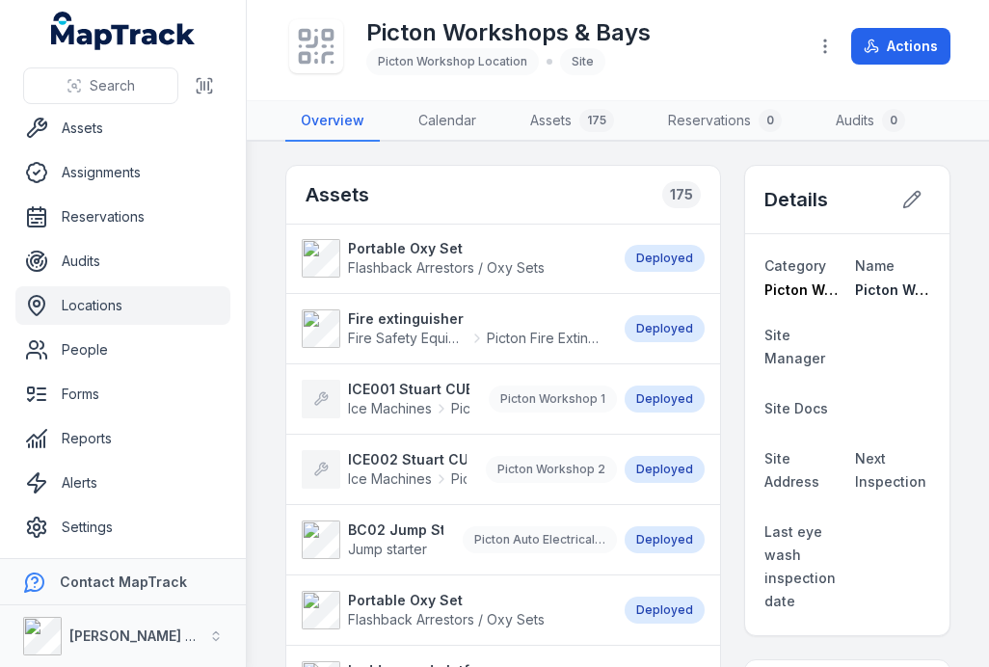
click at [911, 193] on icon at bounding box center [911, 199] width 19 height 19
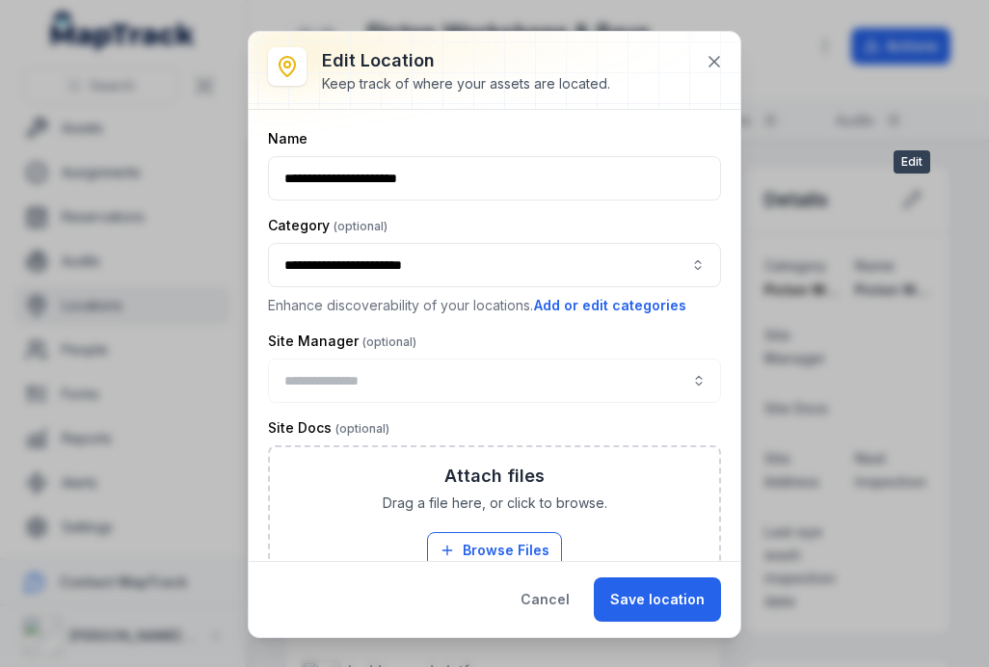
type input "**********"
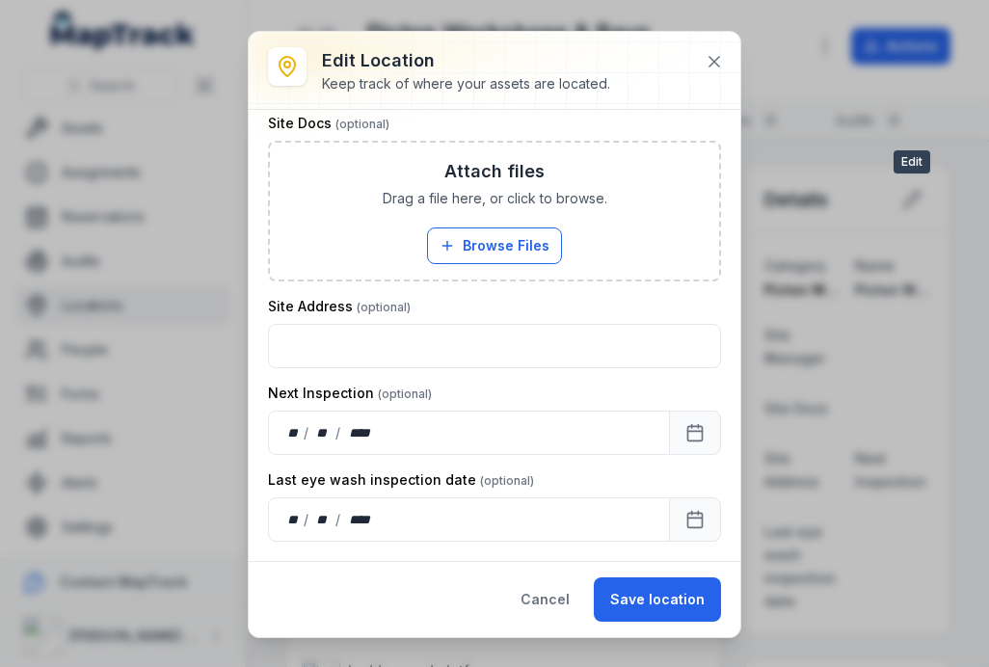
scroll to position [305, 0]
click at [706, 53] on icon at bounding box center [713, 61] width 19 height 19
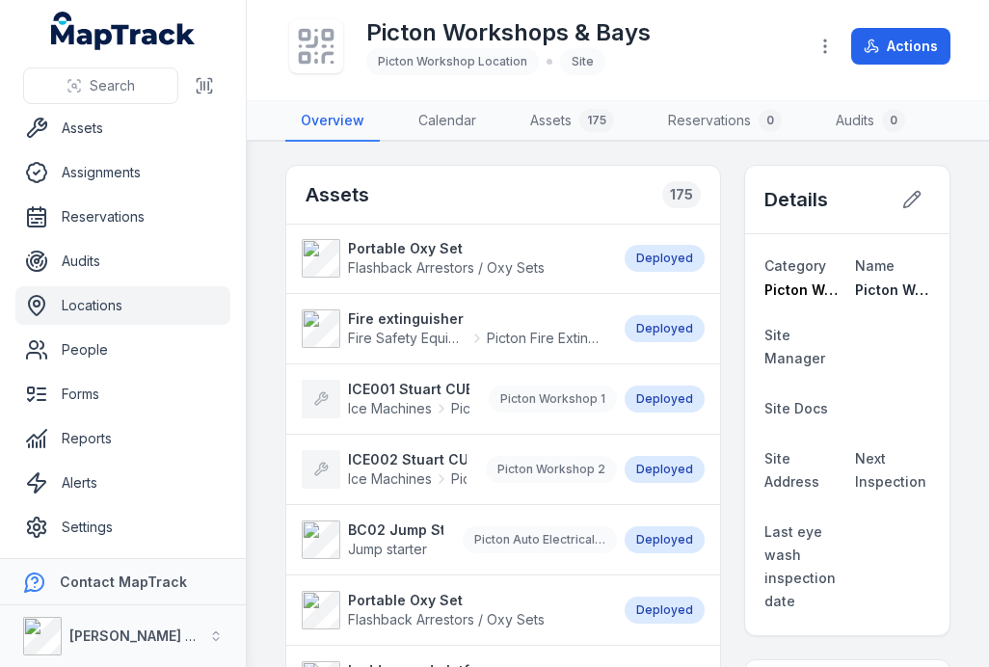
scroll to position [0, 0]
click at [632, 183] on div "Assets 175" at bounding box center [503, 195] width 434 height 59
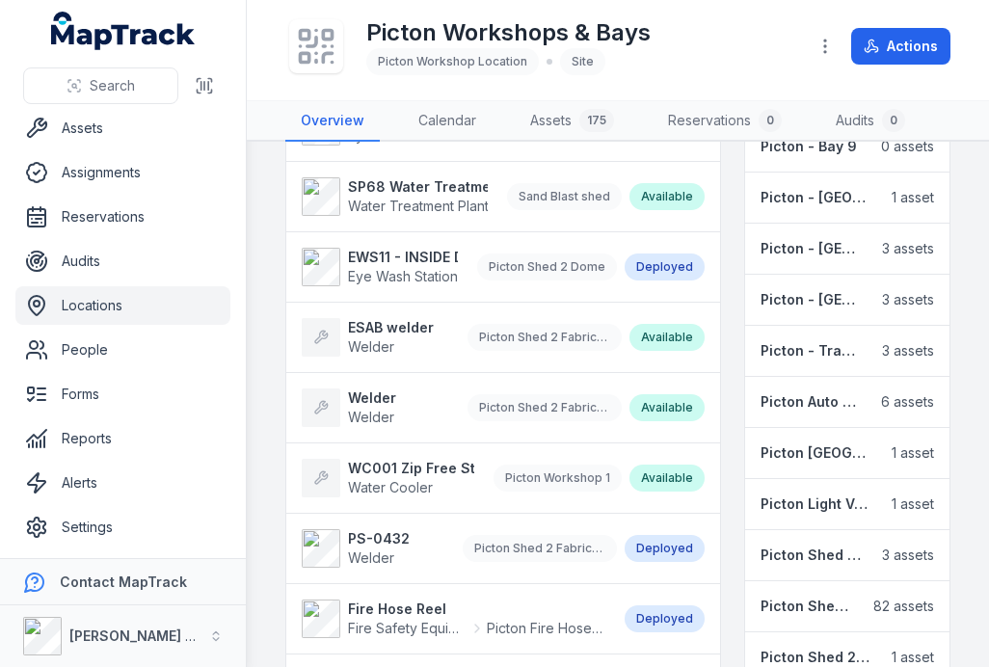
scroll to position [1118, 0]
click at [798, 503] on strong "Picton Light Vehicle Bay" at bounding box center [816, 502] width 112 height 19
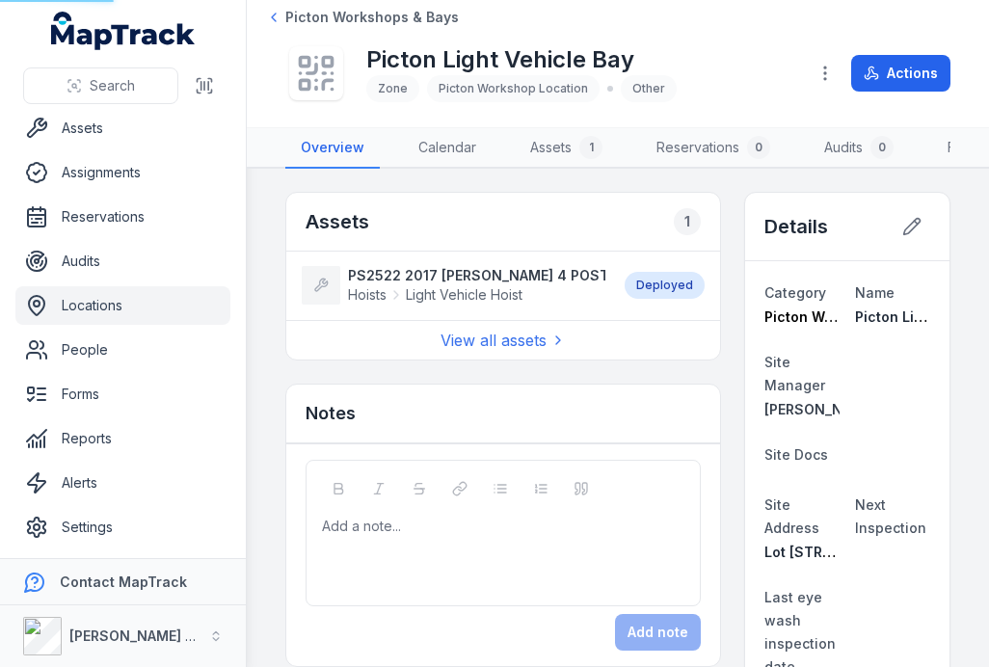
click at [794, 508] on dt "Site Address" at bounding box center [801, 515] width 75 height 46
click at [273, 20] on icon at bounding box center [273, 17] width 15 height 15
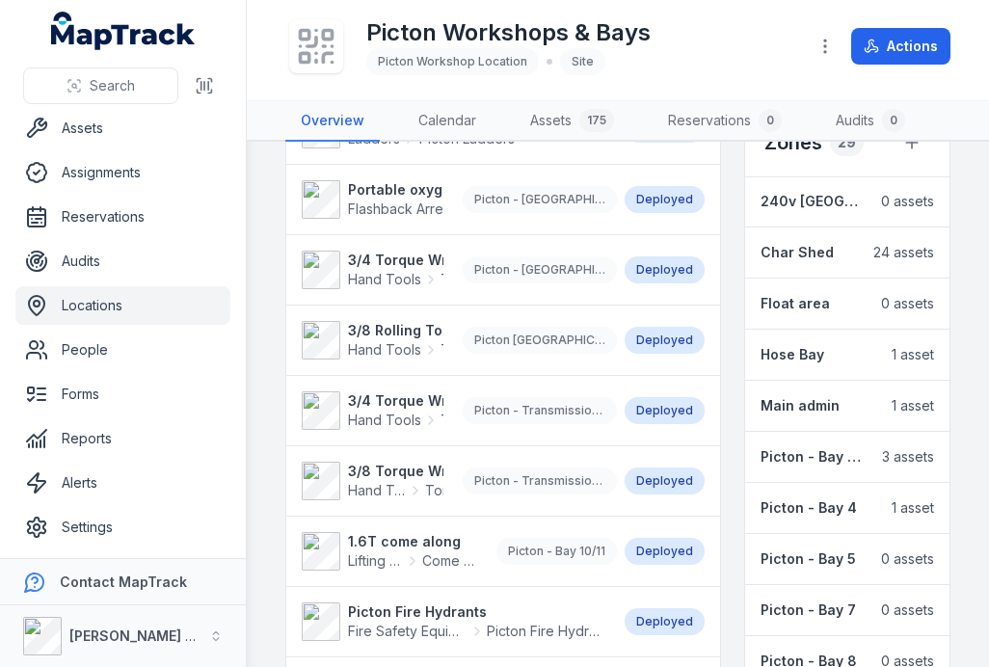
scroll to position [544, 0]
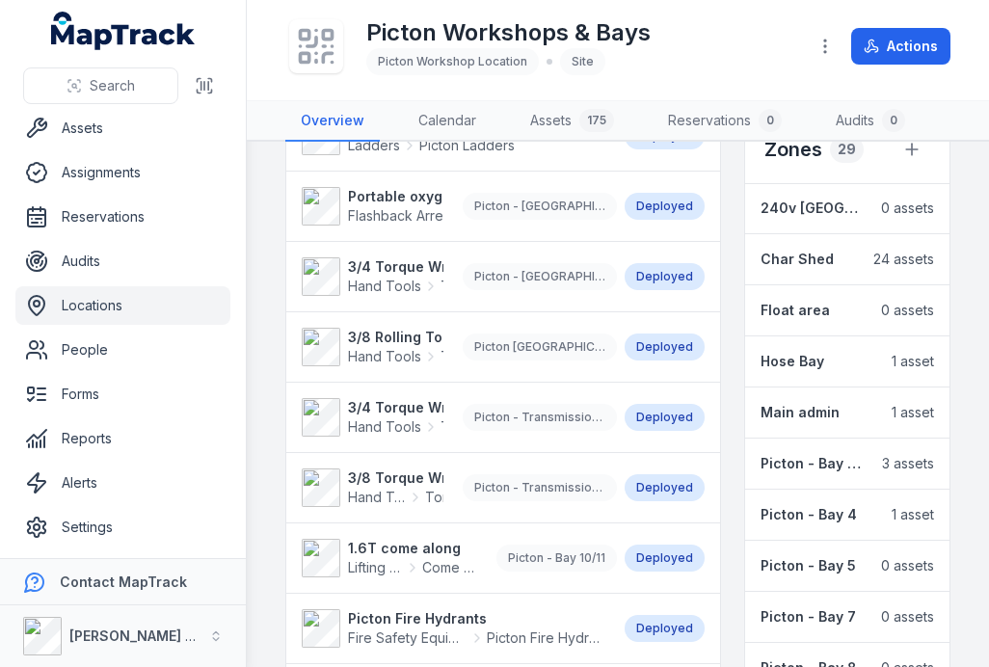
click at [790, 260] on strong "Char Shed" at bounding box center [796, 259] width 73 height 19
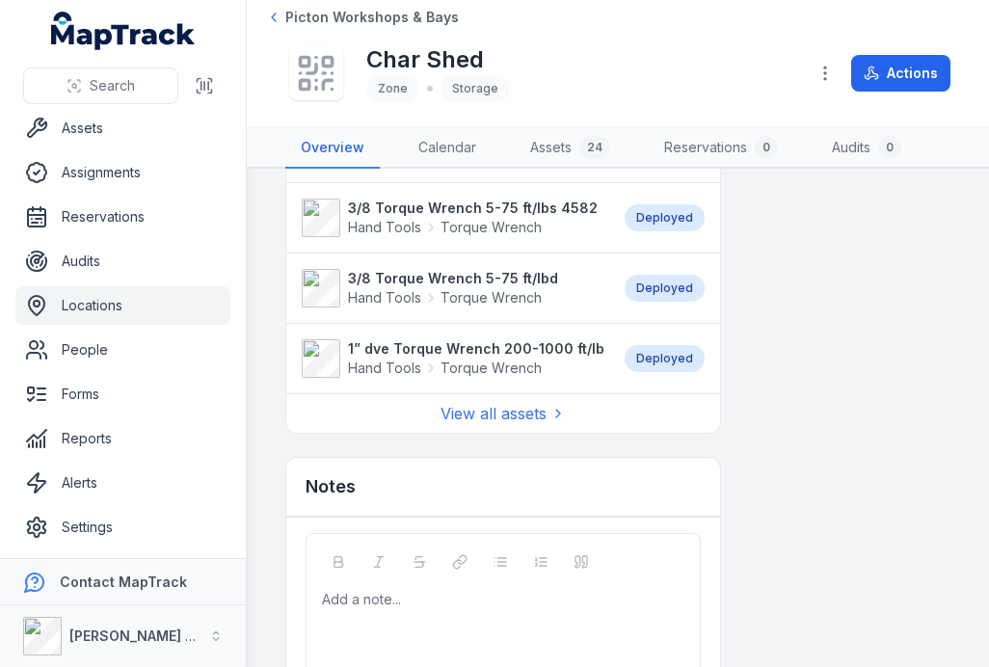
scroll to position [1544, 0]
click at [533, 423] on link "View all assets" at bounding box center [502, 414] width 125 height 23
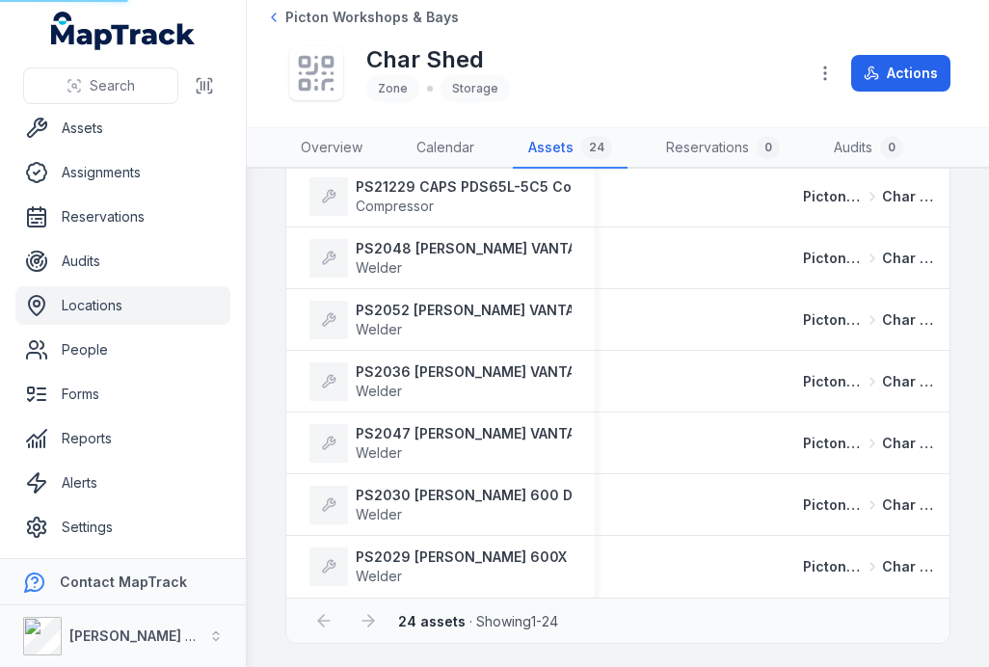
scroll to position [23, 0]
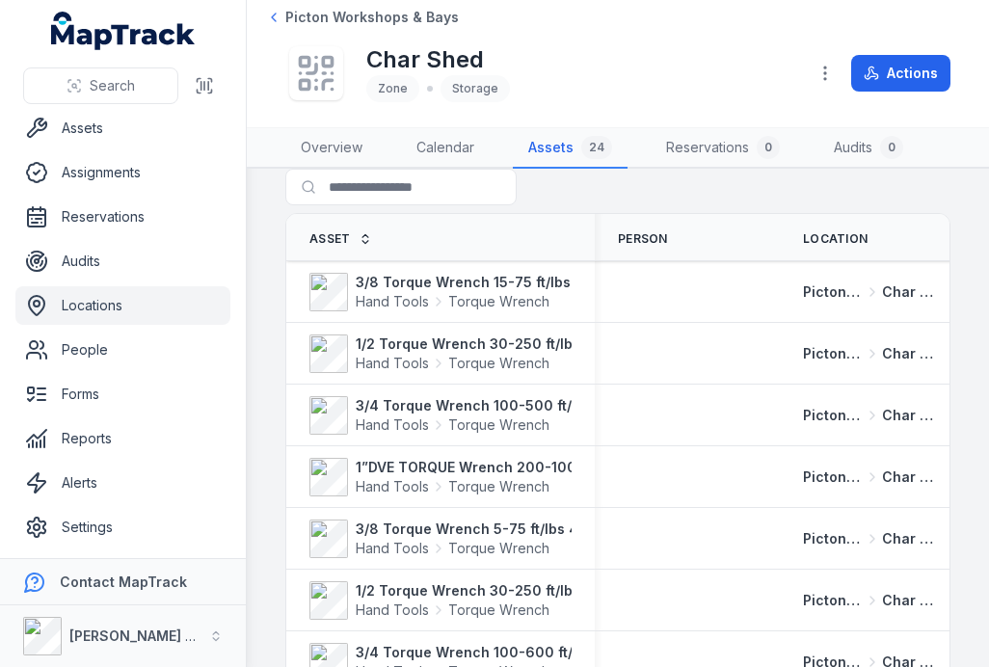
click at [277, 13] on icon at bounding box center [273, 17] width 15 height 15
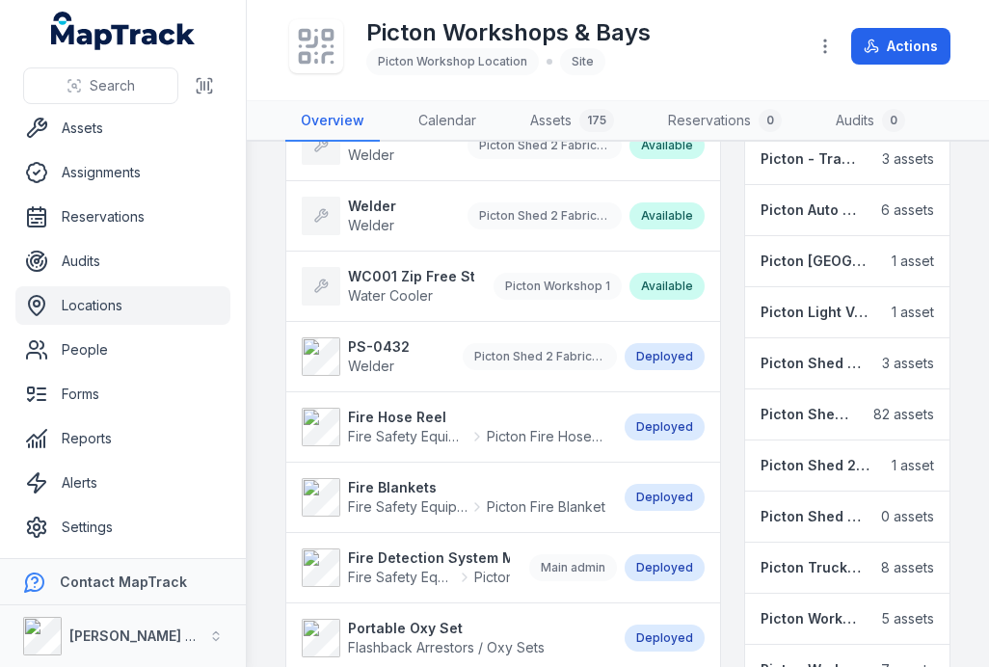
scroll to position [1228, 0]
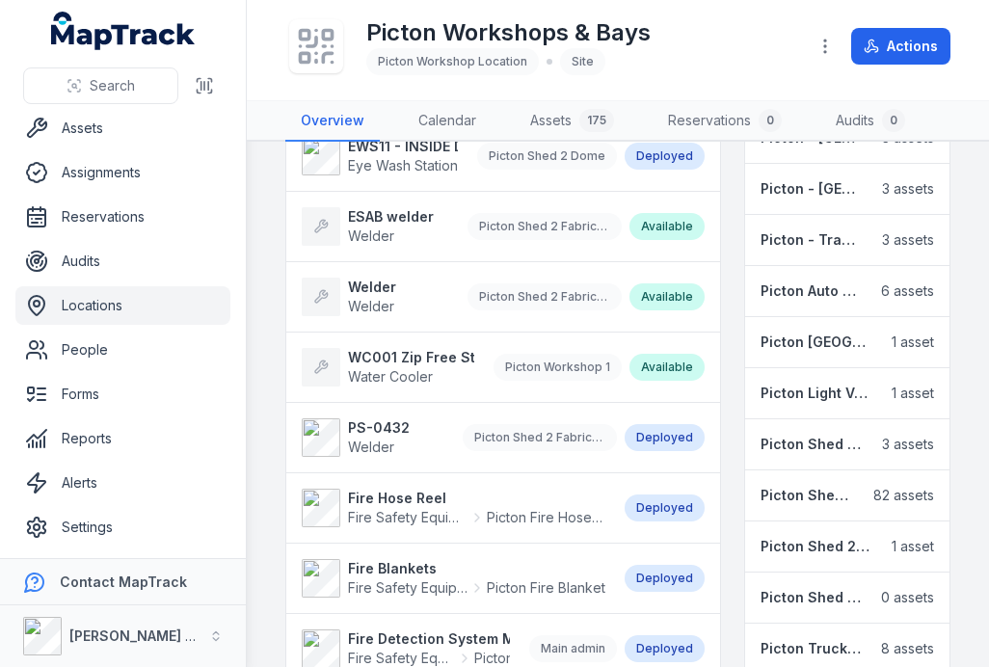
click at [96, 304] on link "Locations" at bounding box center [122, 305] width 215 height 39
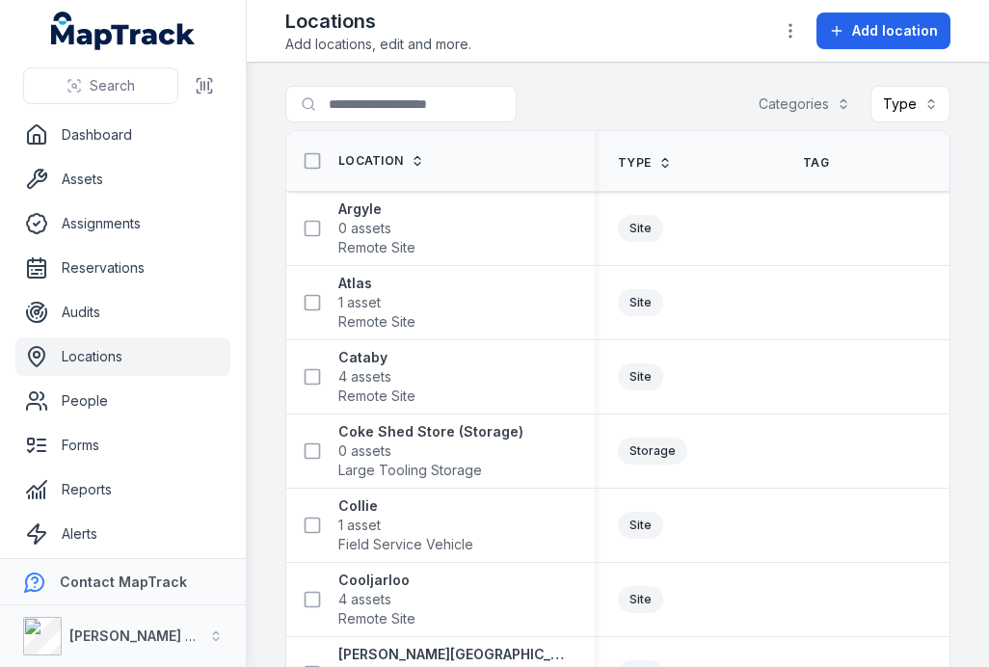
click at [98, 181] on link "Assets" at bounding box center [122, 179] width 215 height 39
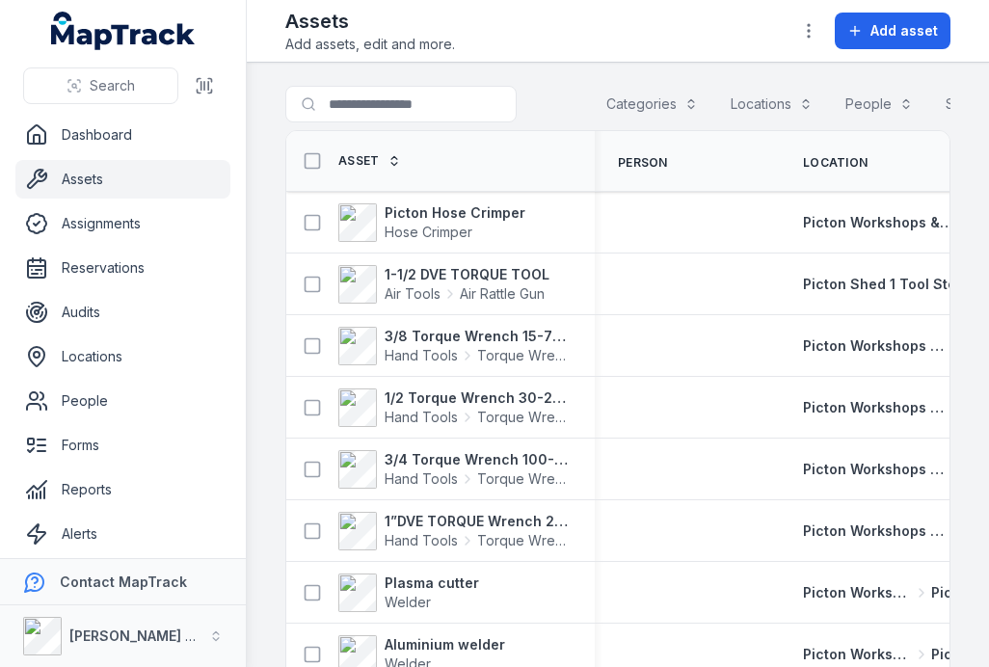
click at [208, 93] on icon at bounding box center [209, 91] width 3 height 3
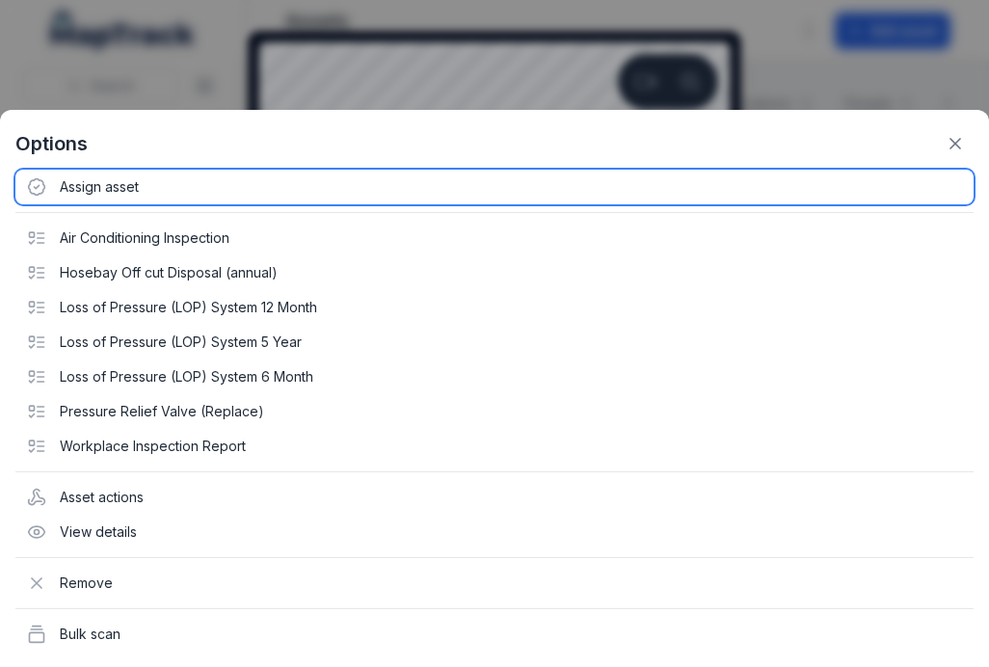
click at [119, 176] on div "Assign asset" at bounding box center [494, 187] width 958 height 35
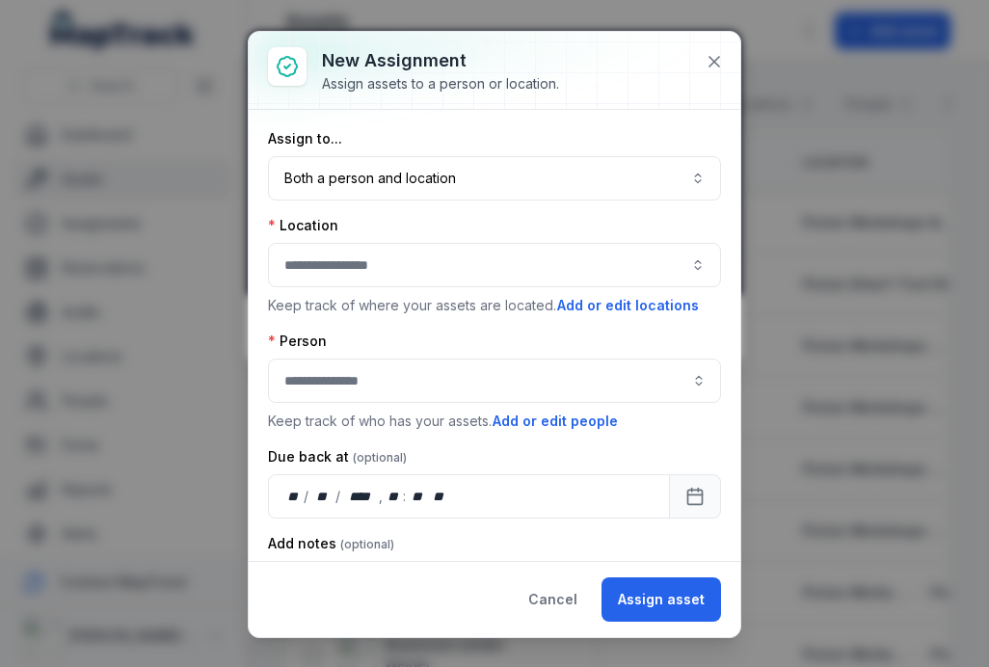
click at [336, 172] on button "Both a person and location ****" at bounding box center [494, 178] width 453 height 44
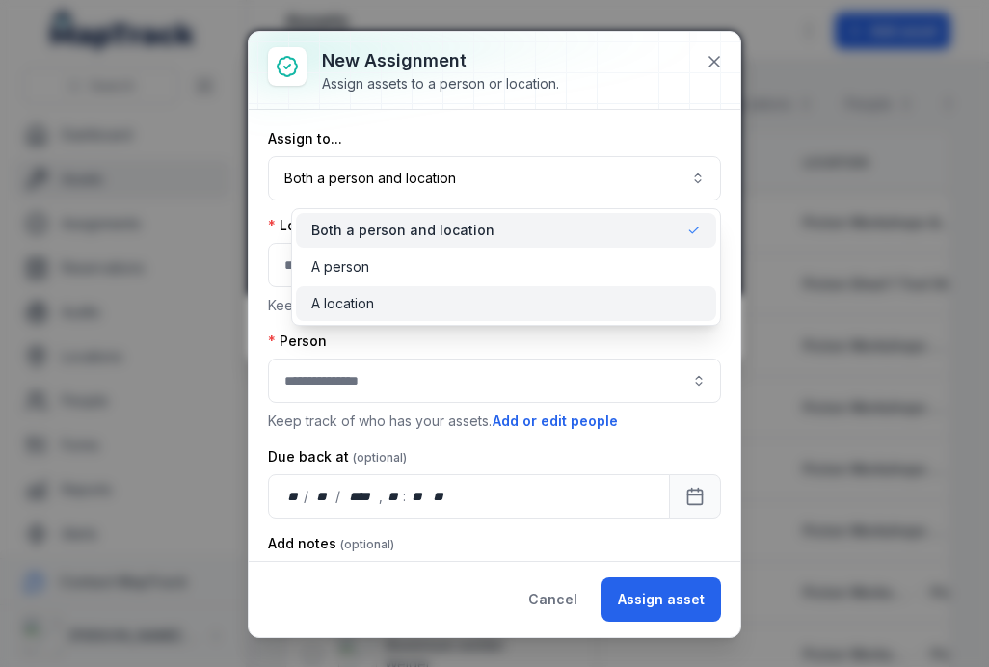
click at [405, 313] on div "A location" at bounding box center [506, 303] width 421 height 35
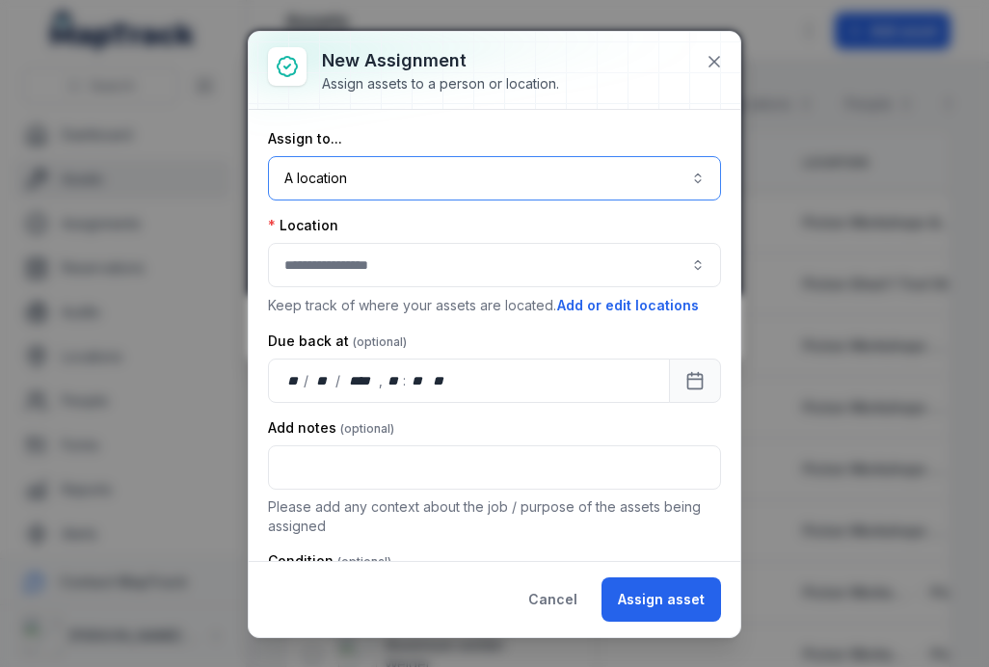
click at [384, 263] on button "button" at bounding box center [494, 265] width 453 height 44
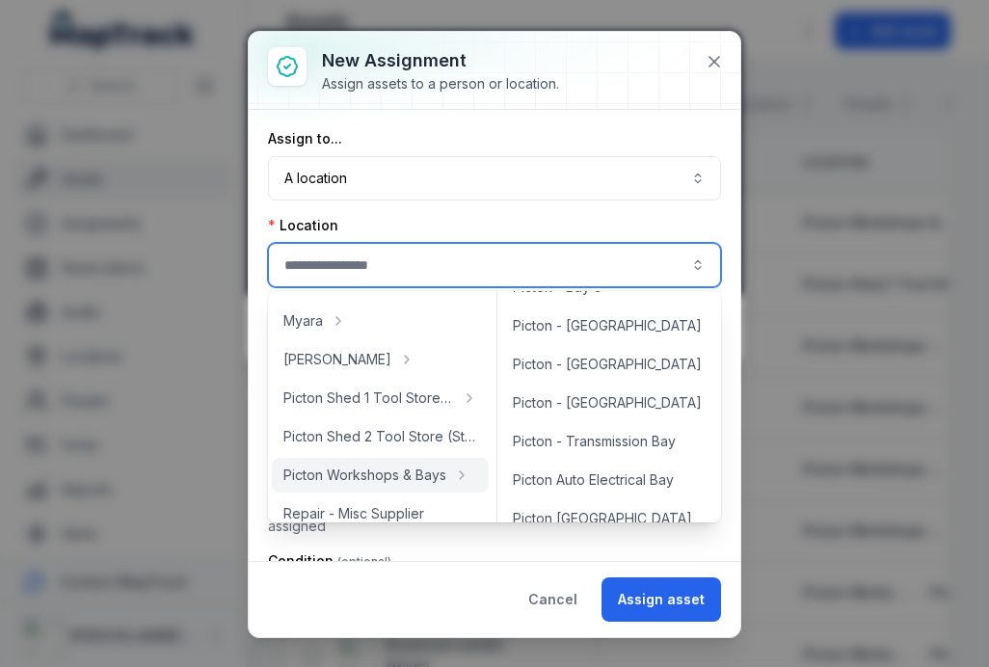
scroll to position [411, 0]
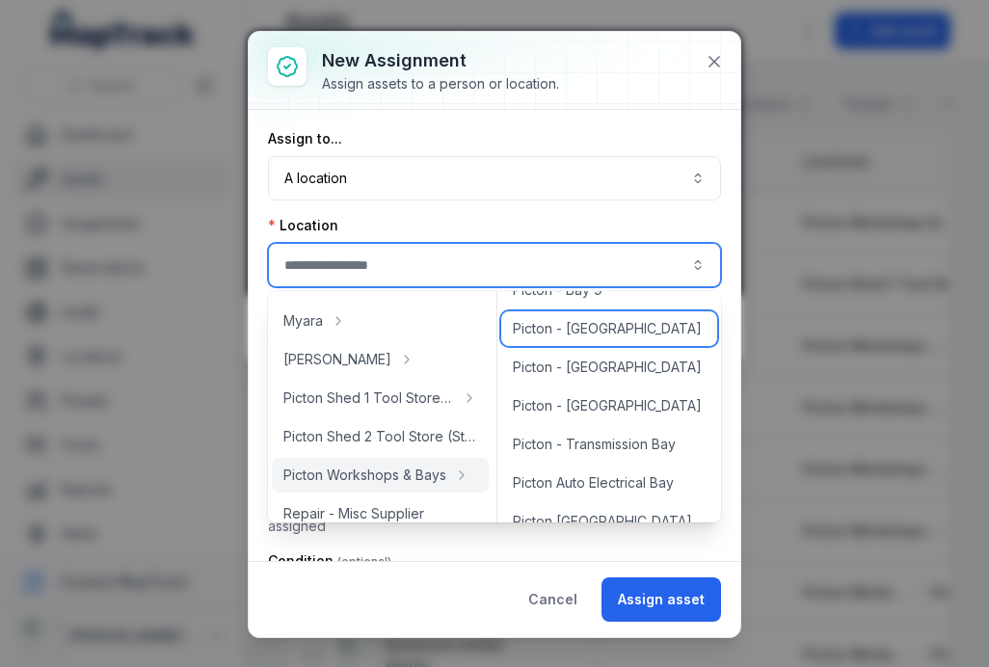
click at [562, 332] on span "Picton - [GEOGRAPHIC_DATA]" at bounding box center [607, 328] width 189 height 19
type input "**********"
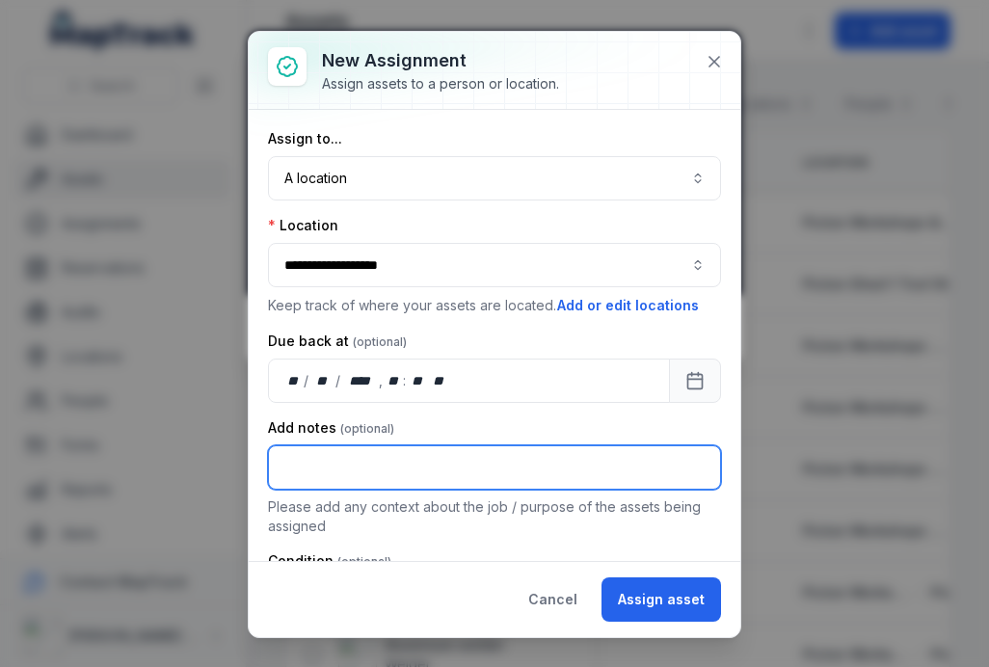
click at [330, 467] on input "text" at bounding box center [494, 467] width 453 height 44
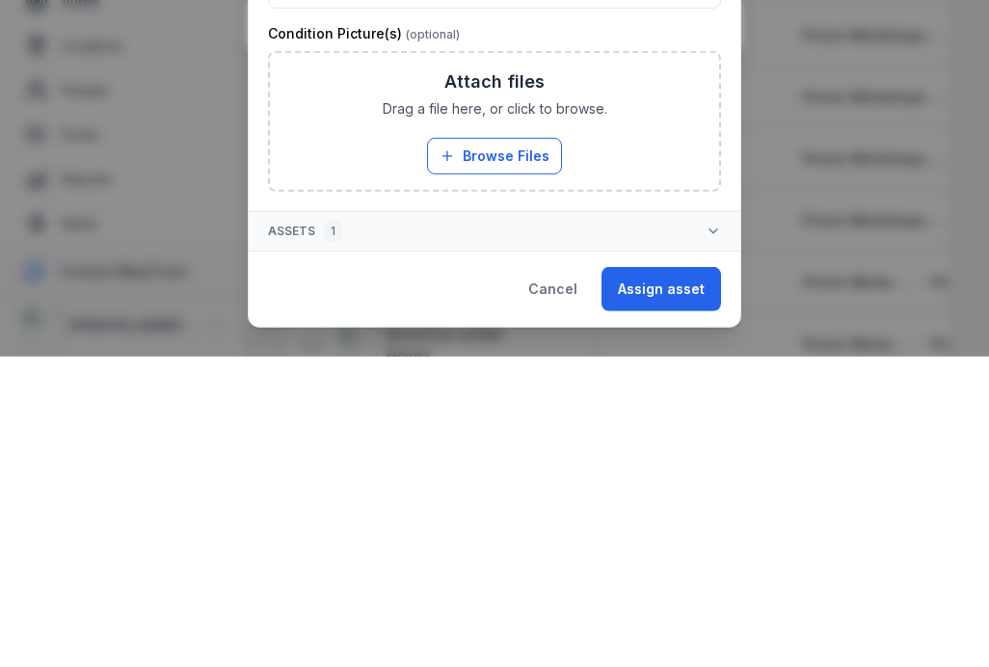
scroll to position [304, 0]
type input "**********"
click at [668, 577] on button "Assign asset" at bounding box center [660, 599] width 119 height 44
